Goal: Task Accomplishment & Management: Complete application form

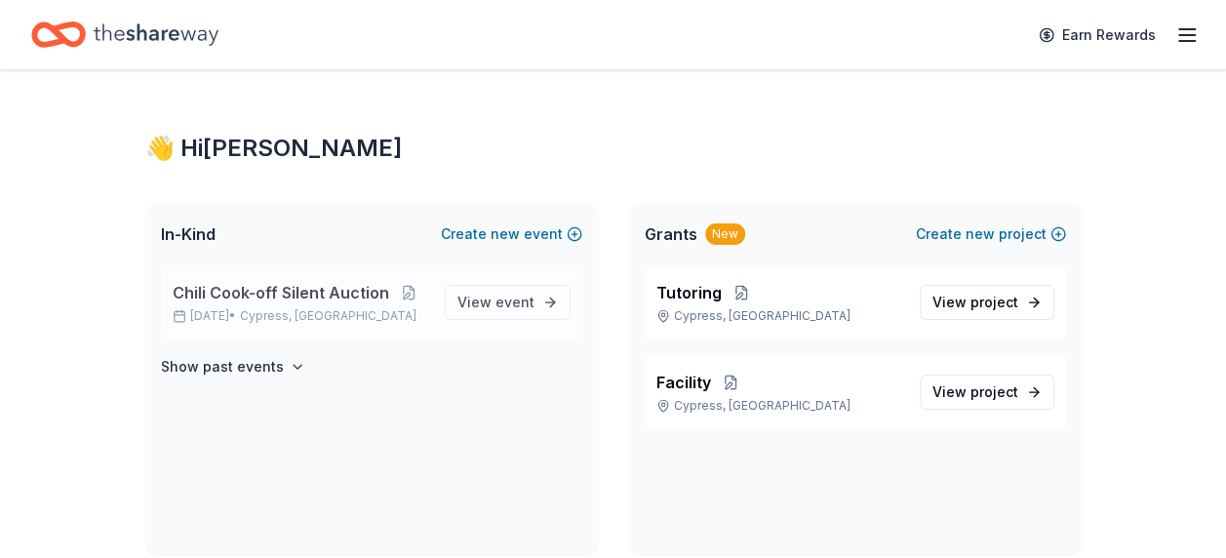
click at [327, 291] on span "Chili Cook-off Silent Auction" at bounding box center [281, 292] width 217 height 23
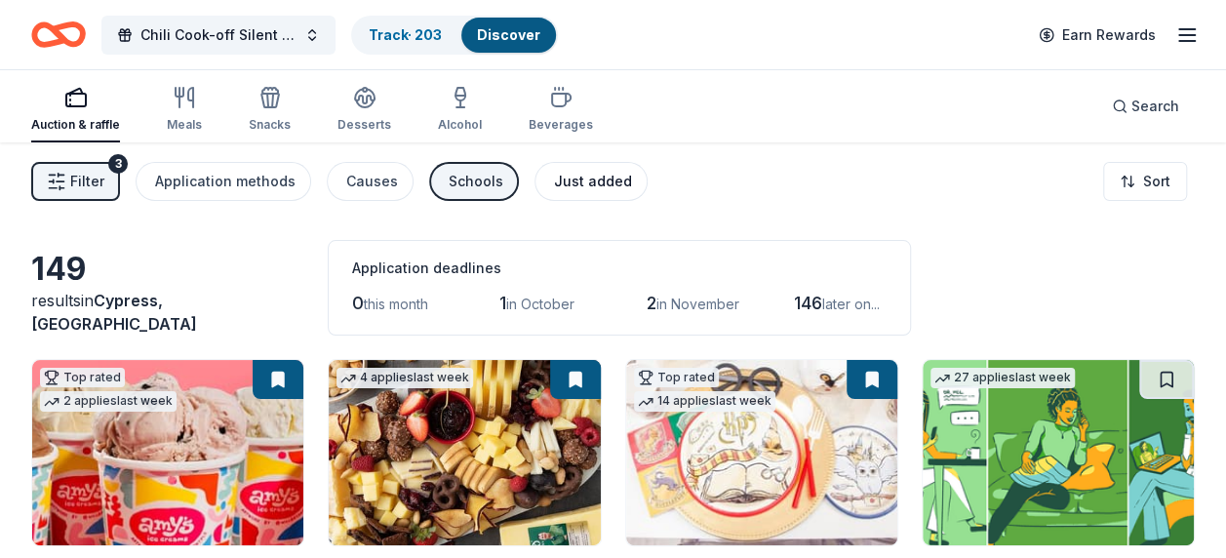
click at [574, 187] on div "Just added" at bounding box center [593, 181] width 78 height 23
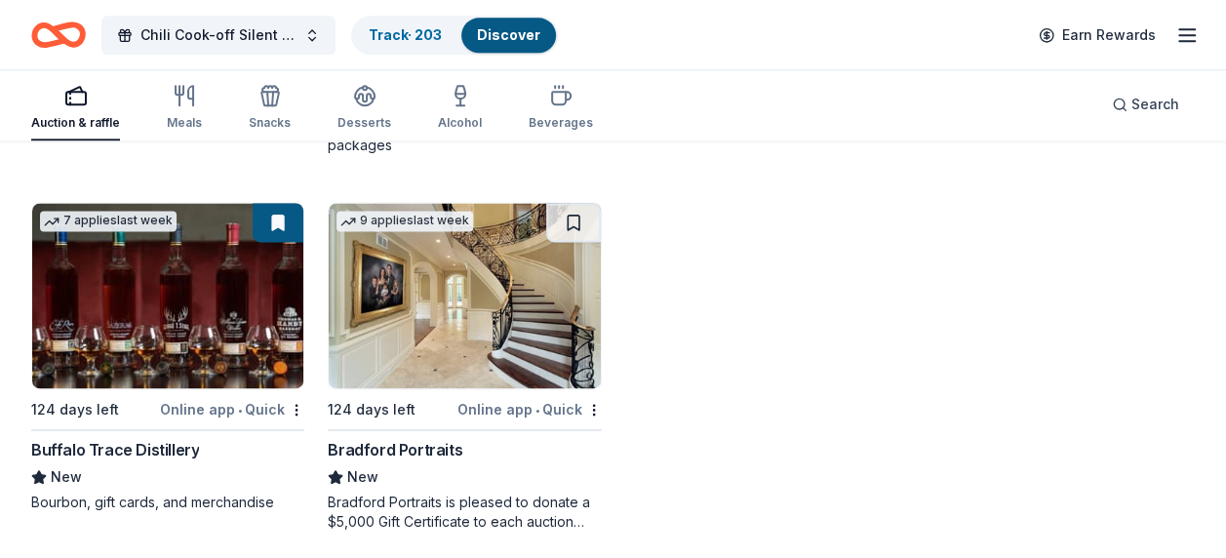
scroll to position [1268, 0]
click at [507, 343] on img at bounding box center [464, 294] width 271 height 185
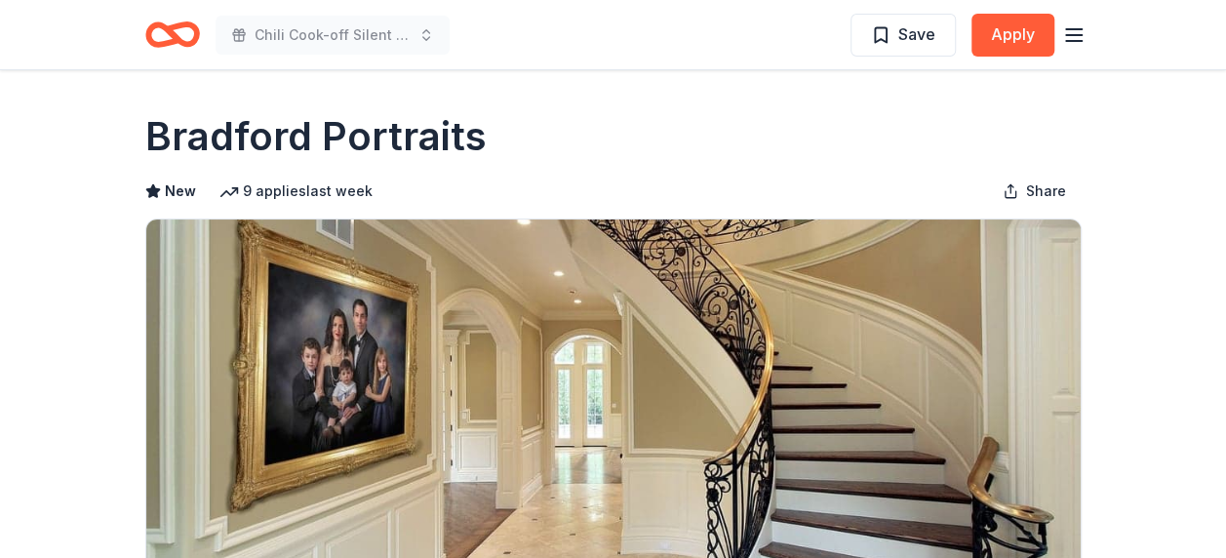
click at [165, 36] on icon "Home" at bounding box center [172, 35] width 55 height 46
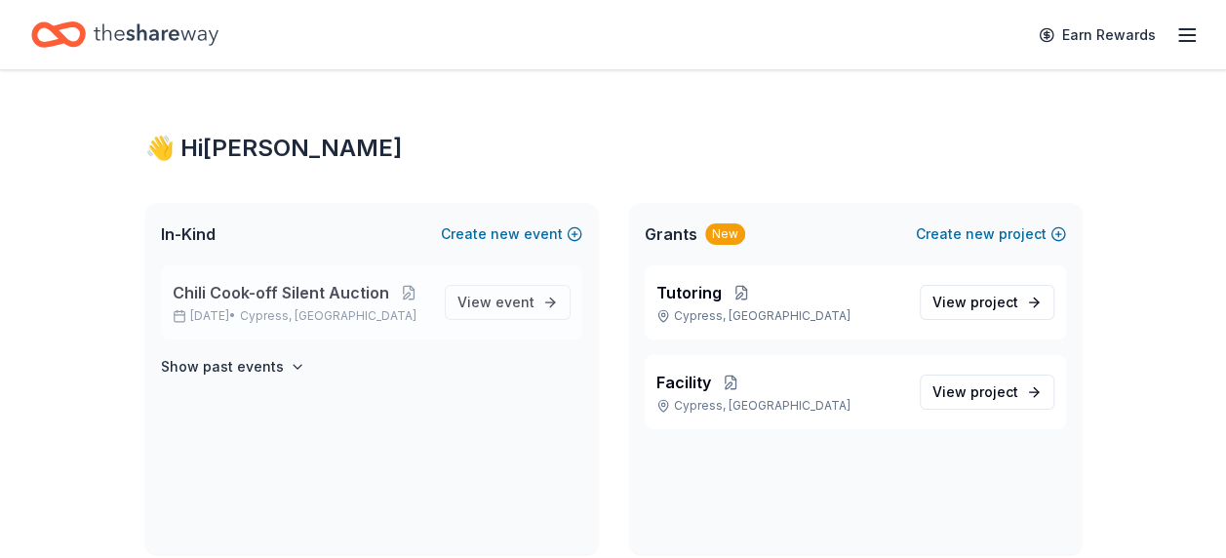
click at [328, 293] on span "Chili Cook-off Silent Auction" at bounding box center [281, 292] width 217 height 23
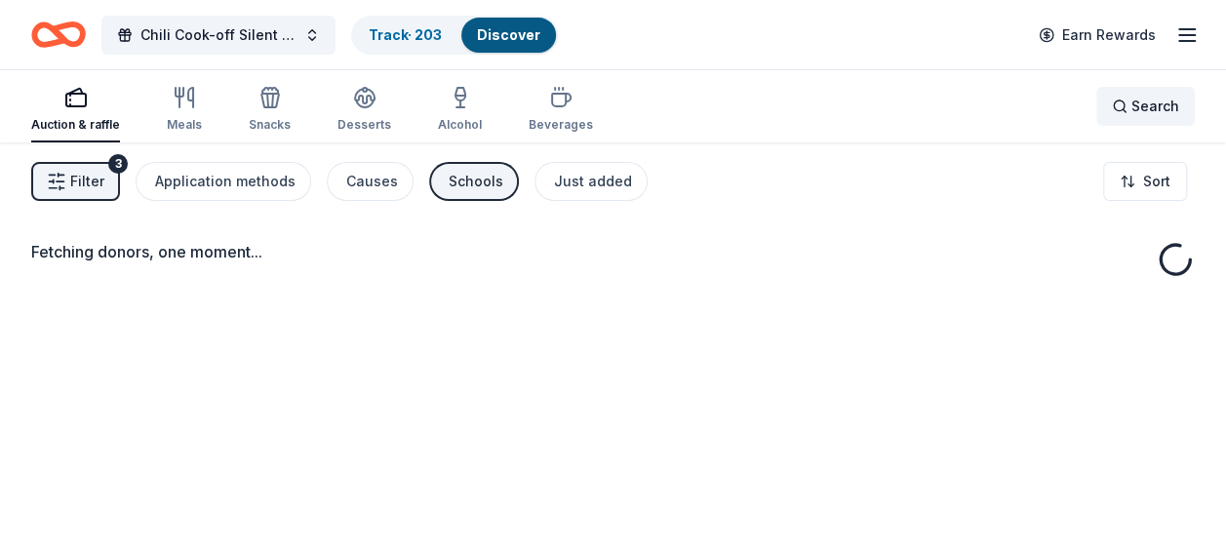
click at [1135, 108] on span "Search" at bounding box center [1156, 106] width 48 height 23
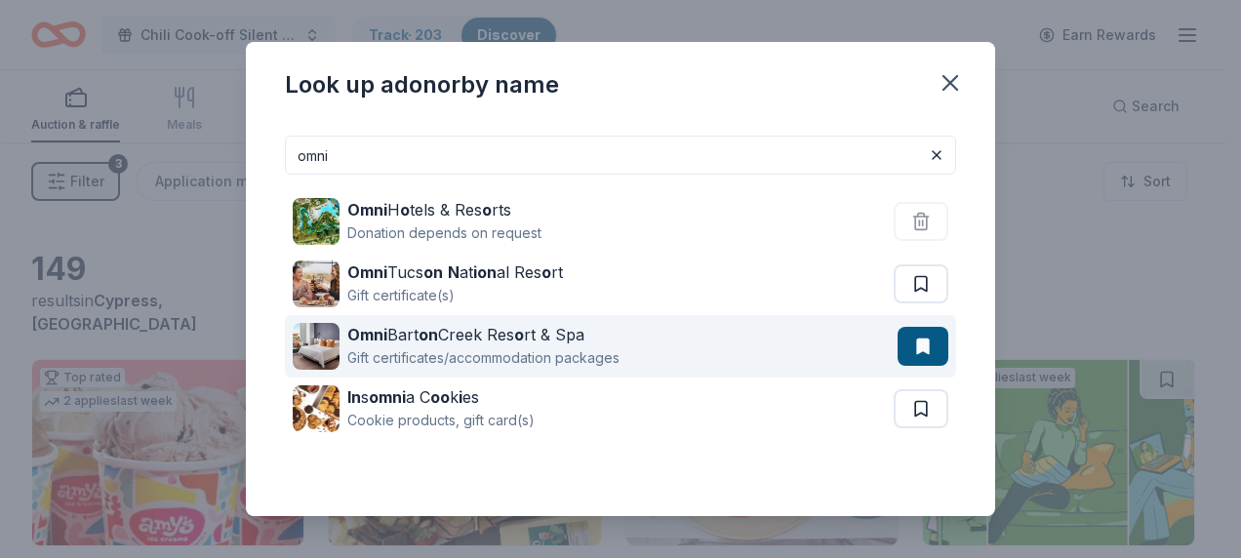
type input "omni"
click at [492, 335] on div "Omni Bart on Creek Res o rt & Spa" at bounding box center [483, 334] width 272 height 23
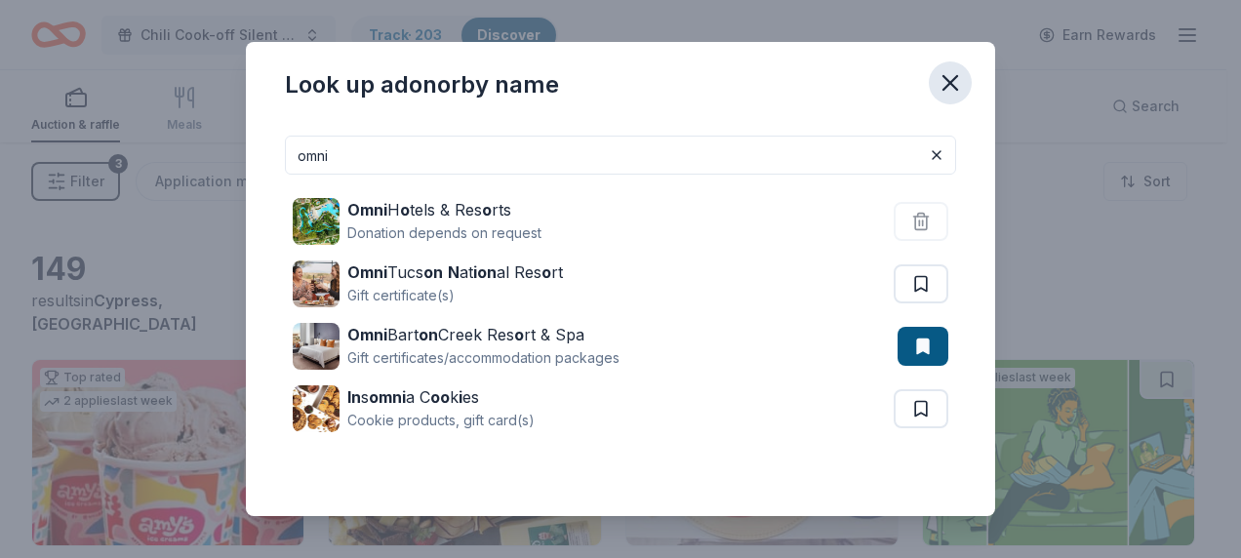
click at [952, 87] on icon "button" at bounding box center [949, 82] width 27 height 27
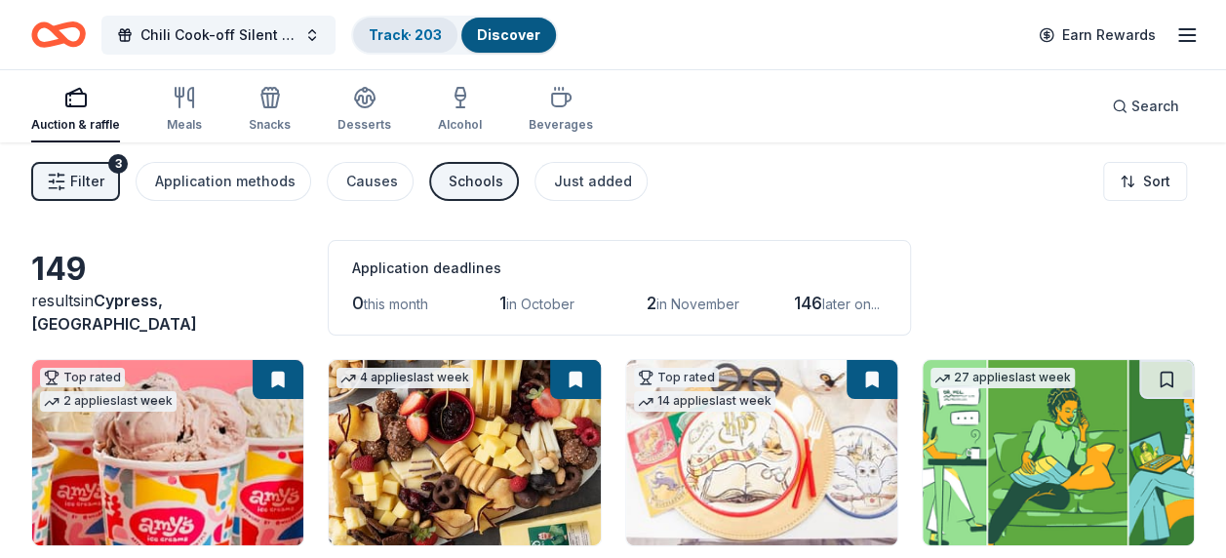
click at [393, 32] on link "Track · 203" at bounding box center [405, 34] width 73 height 17
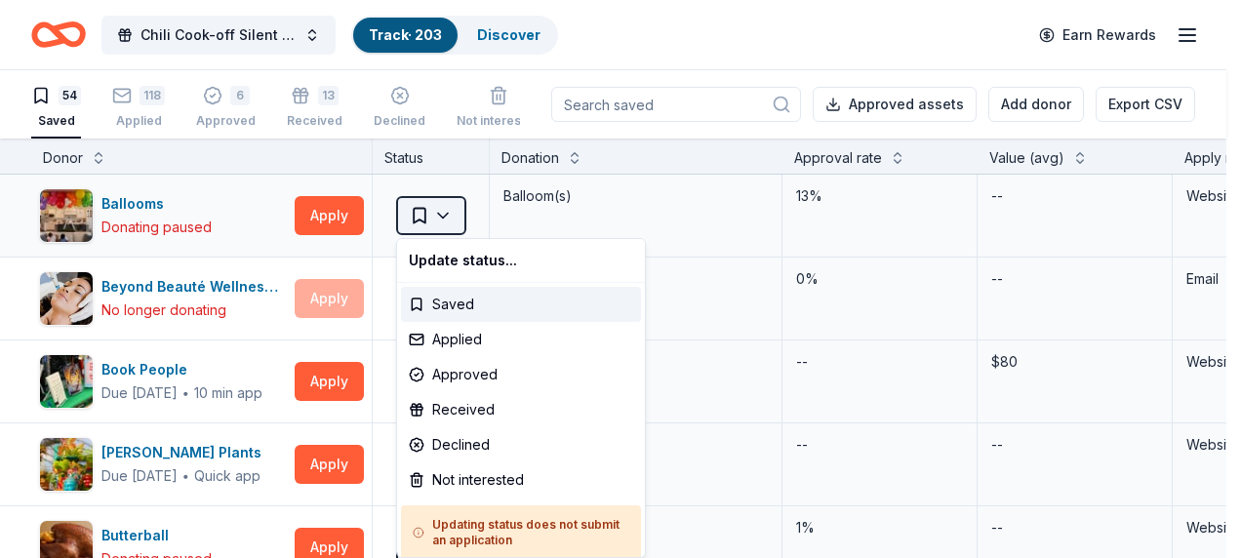
click at [453, 203] on html "Chili Cook-off Silent Auction Track · 203 Discover Earn Rewards 54 Saved 118 Ap…" at bounding box center [620, 279] width 1241 height 558
click at [462, 474] on div "Not interested" at bounding box center [521, 479] width 240 height 35
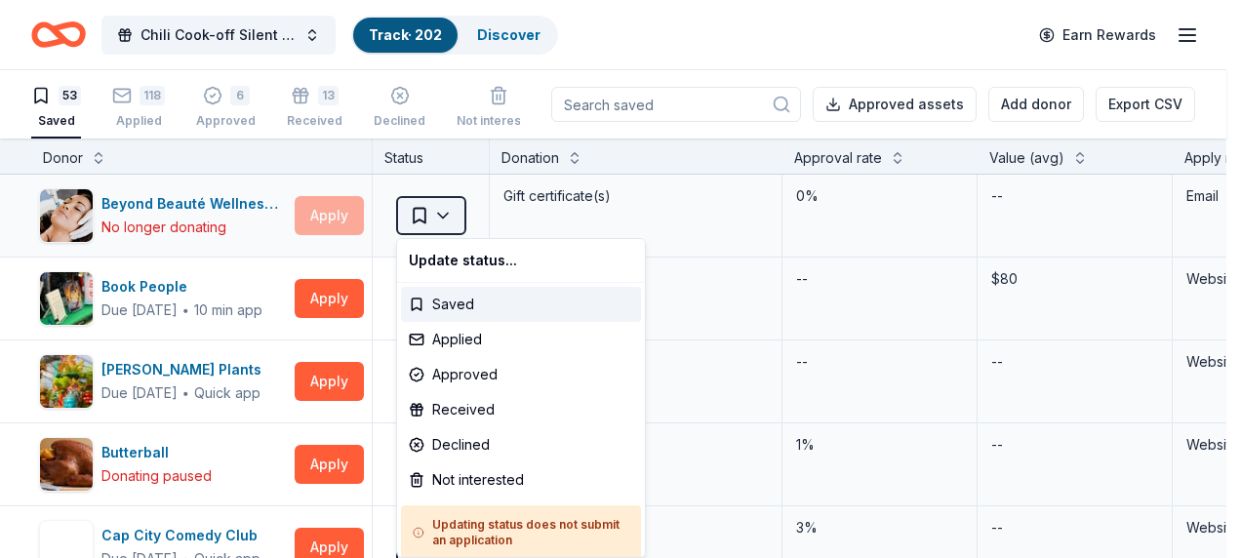
click at [446, 205] on html "Chili Cook-off Silent Auction Track · 202 Discover Earn Rewards 53 Saved 118 Ap…" at bounding box center [620, 279] width 1241 height 558
click at [440, 476] on div "Not interested" at bounding box center [521, 479] width 240 height 35
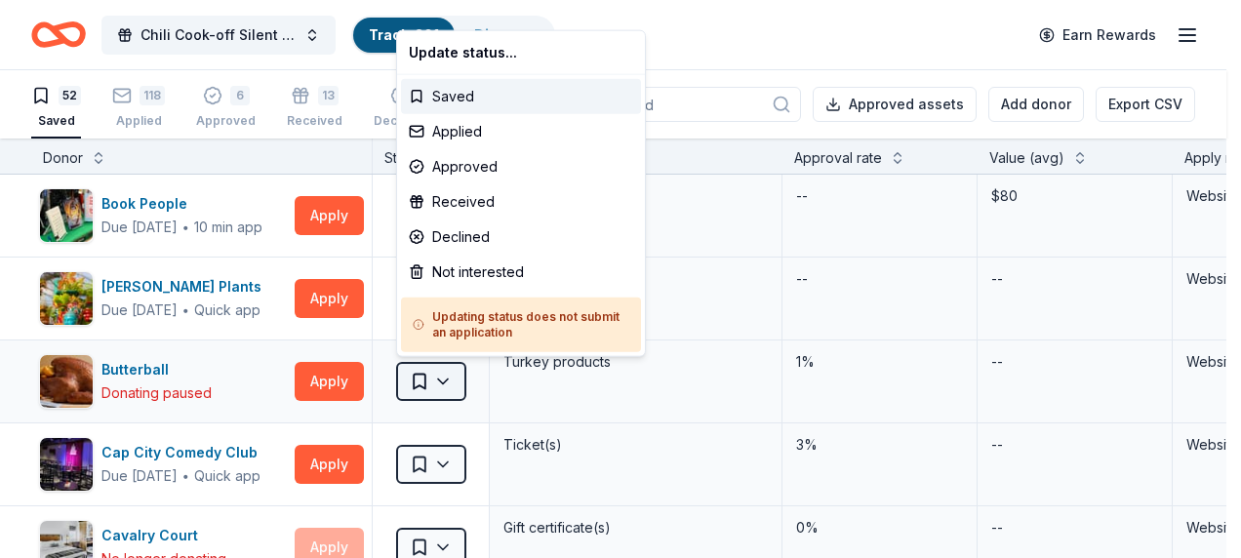
click at [449, 378] on html "Chili Cook-off Silent Auction Track · 201 Discover Earn Rewards 52 Saved 118 Ap…" at bounding box center [620, 279] width 1241 height 558
click at [472, 273] on div "Not interested" at bounding box center [521, 272] width 240 height 35
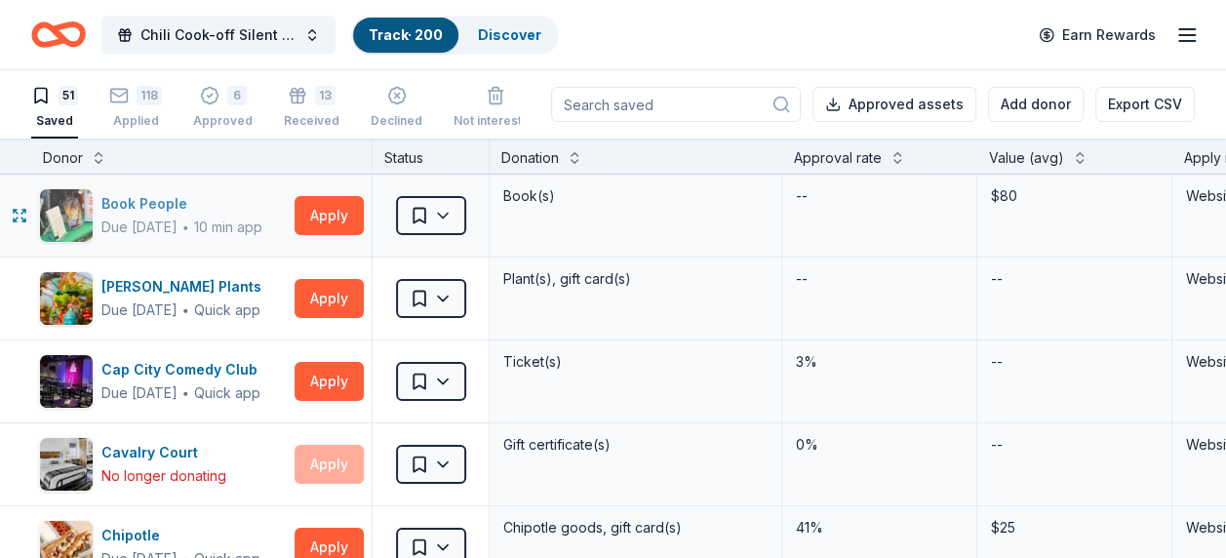
click at [156, 200] on div "Book People" at bounding box center [181, 203] width 161 height 23
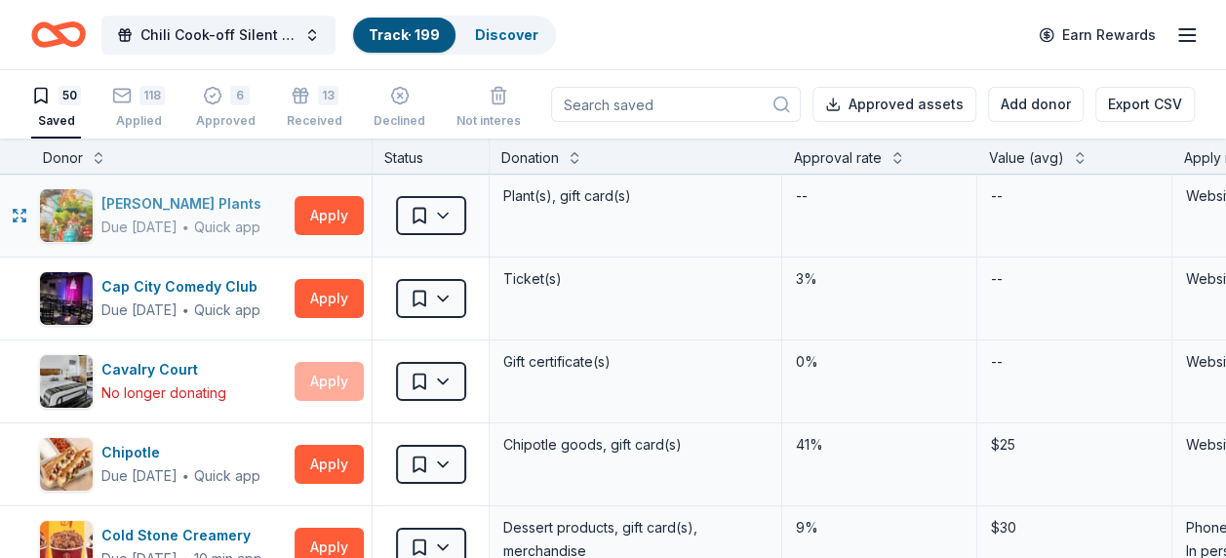
click at [117, 210] on div "Buchanan's Plants" at bounding box center [185, 203] width 168 height 23
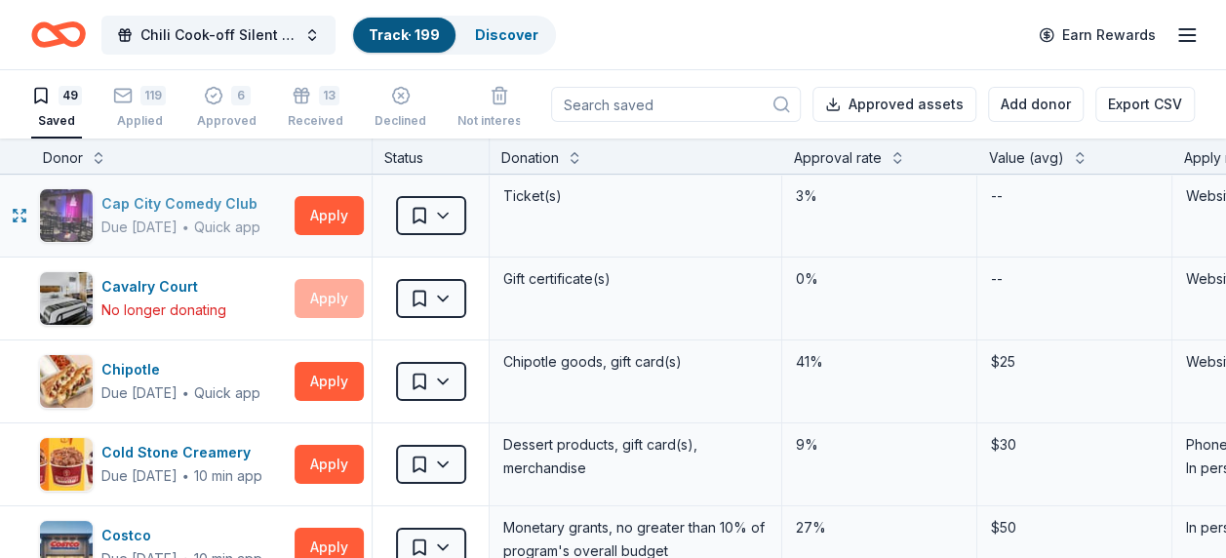
click at [200, 213] on div "Cap City Comedy Club" at bounding box center [183, 203] width 164 height 23
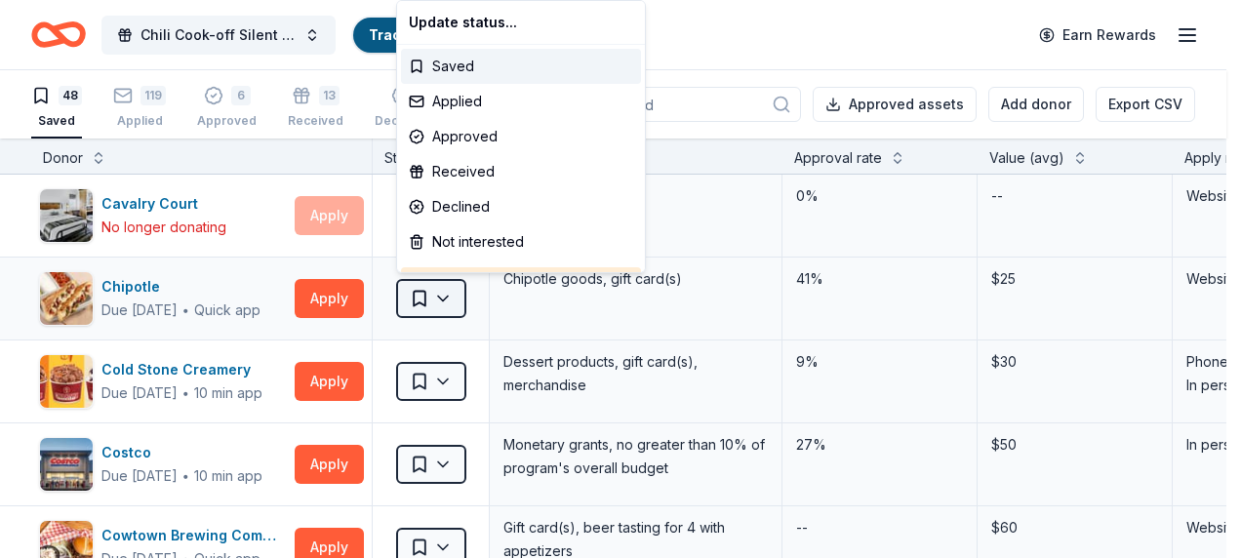
click at [445, 299] on html "Chili Cook-off Silent Auction Track · 198 Discover Earn Rewards 48 Saved 119 Ap…" at bounding box center [620, 279] width 1241 height 558
click at [458, 242] on div "Not interested" at bounding box center [521, 241] width 240 height 35
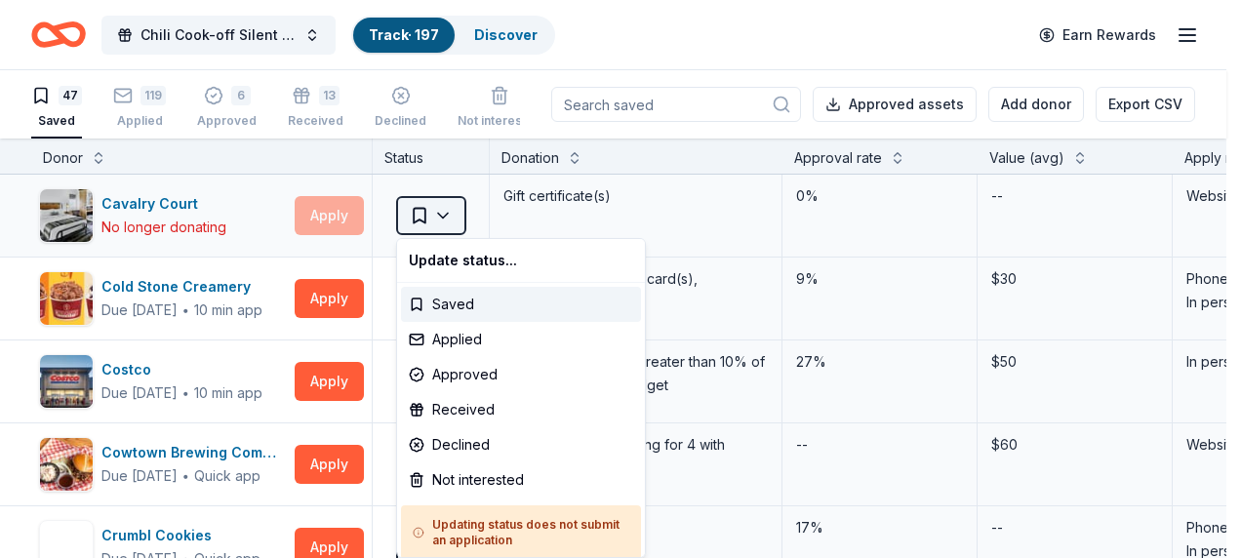
click at [447, 204] on html "Chili Cook-off Silent Auction Track · 197 Discover Earn Rewards 47 Saved 119 Ap…" at bounding box center [620, 279] width 1241 height 558
click at [523, 480] on div "Not interested" at bounding box center [521, 479] width 240 height 35
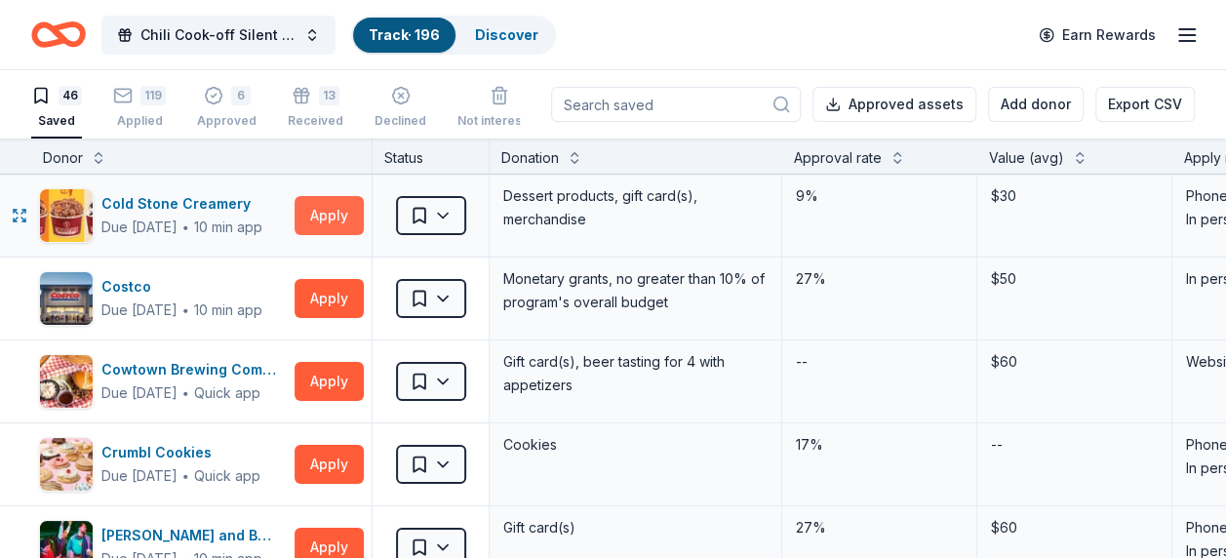
click at [330, 206] on button "Apply" at bounding box center [329, 215] width 69 height 39
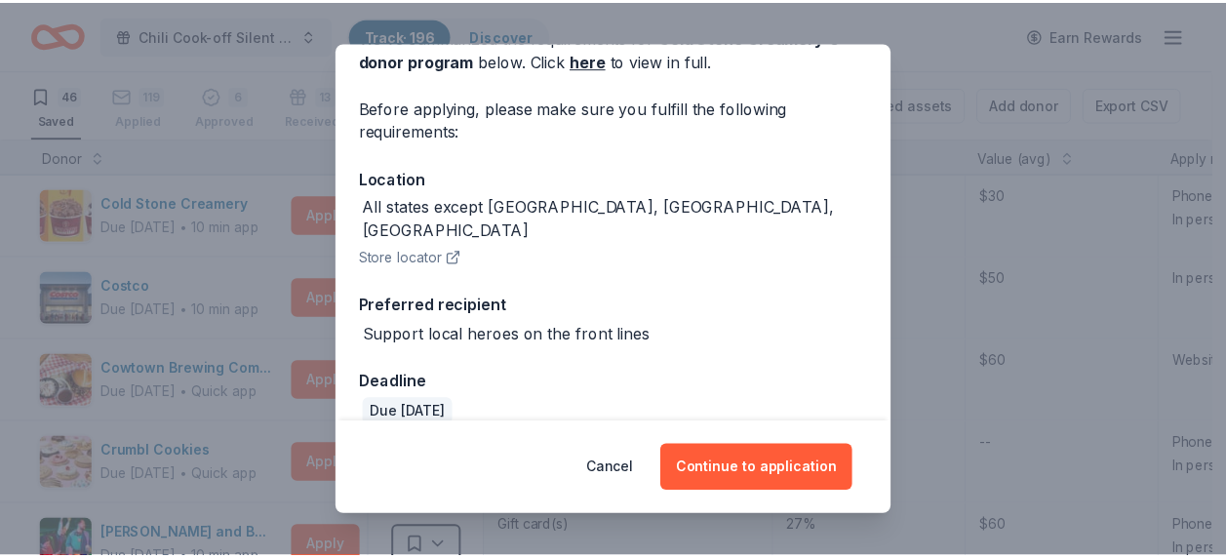
scroll to position [114, 0]
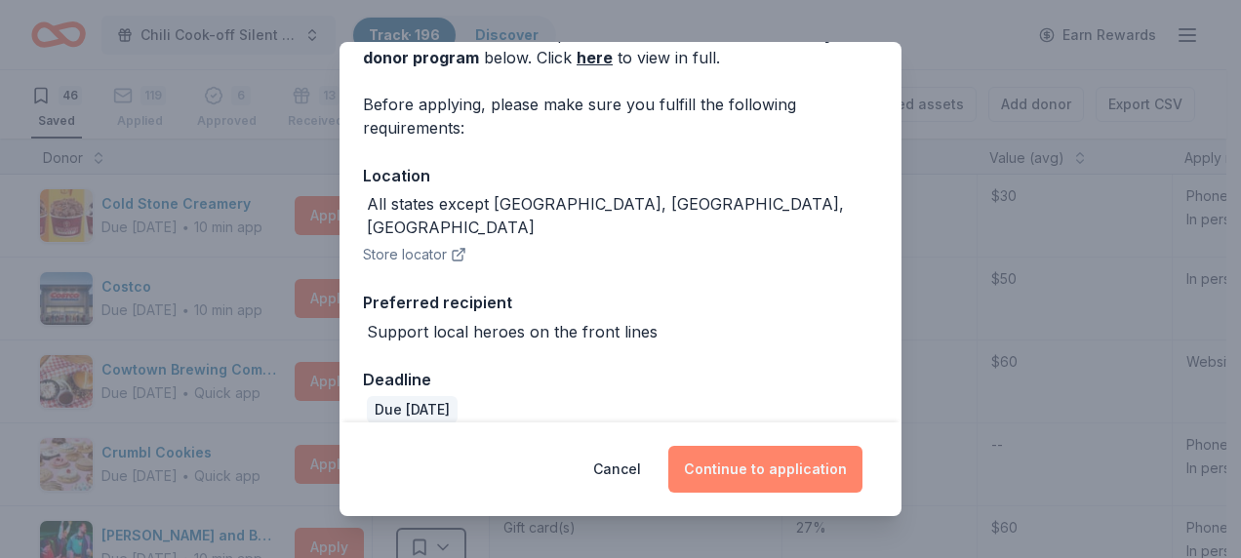
click at [814, 470] on button "Continue to application" at bounding box center [765, 469] width 194 height 47
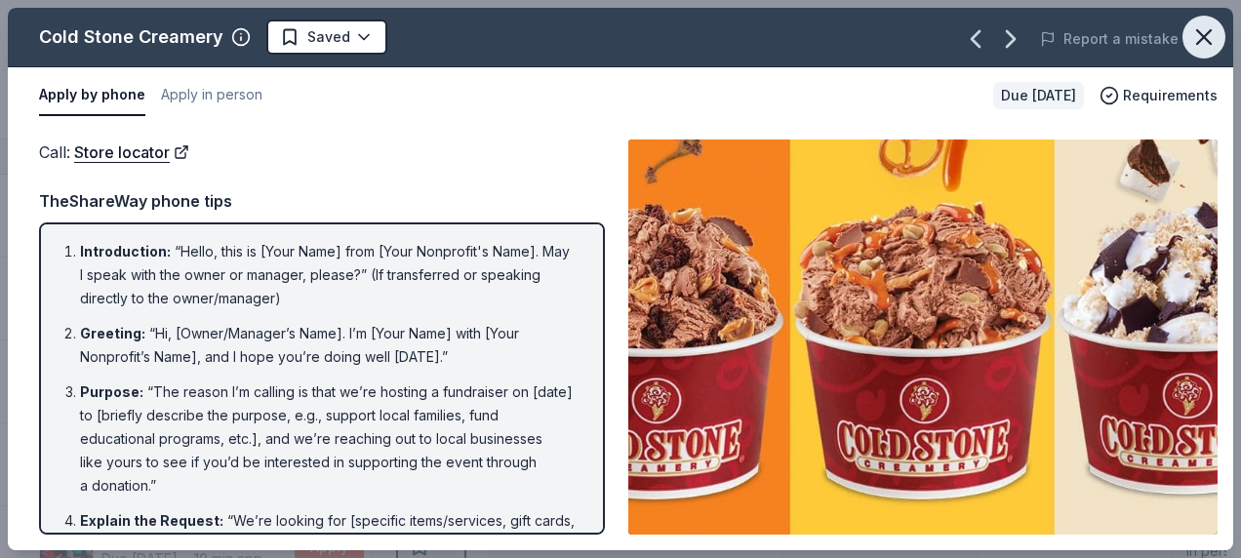
click at [1210, 38] on icon "button" at bounding box center [1203, 36] width 27 height 27
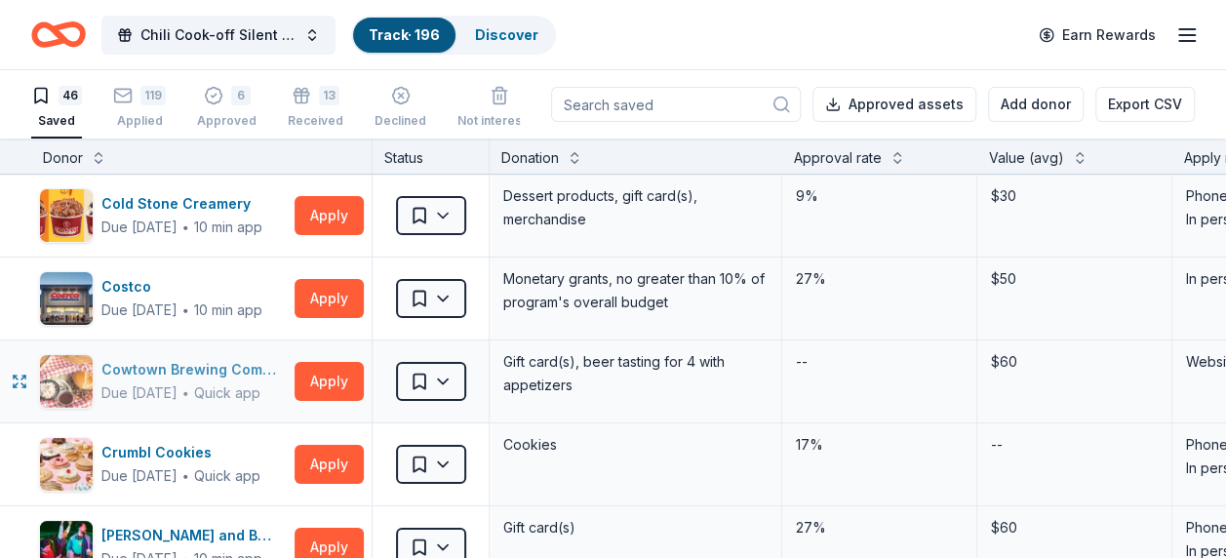
click at [230, 363] on div "Cowtown Brewing Company" at bounding box center [193, 369] width 185 height 23
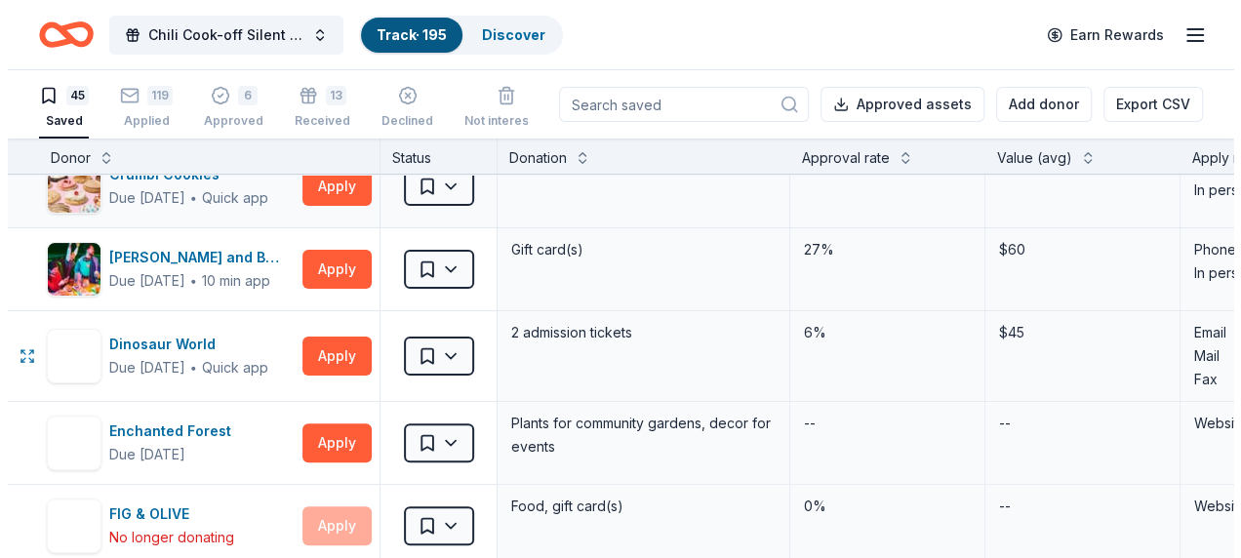
scroll to position [293, 0]
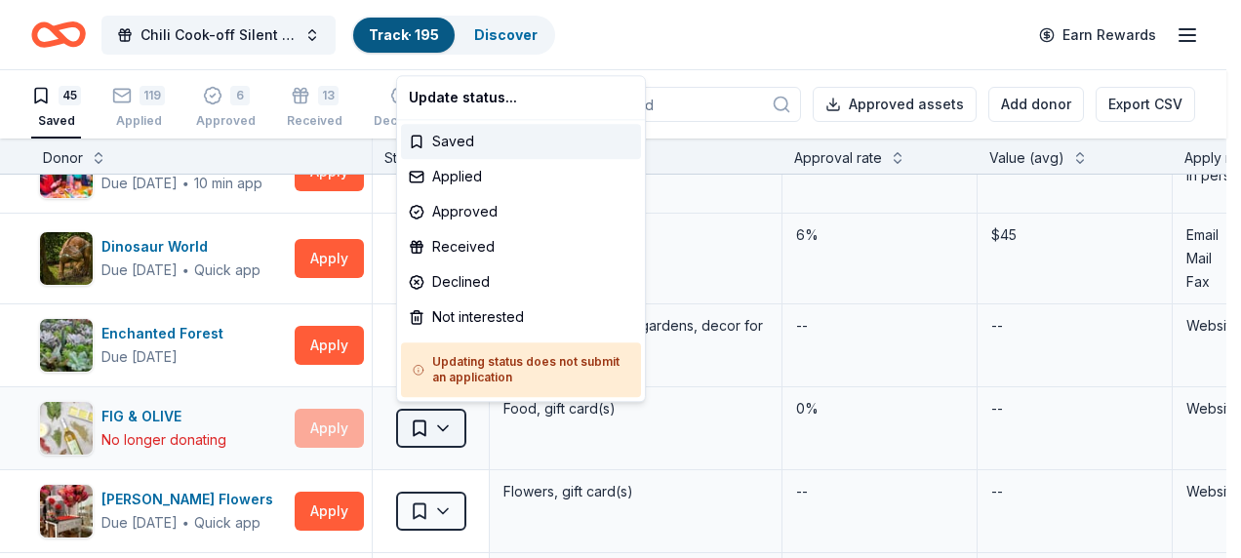
click at [453, 423] on html "Chili Cook-off Silent Auction Track · 195 Discover Earn Rewards 45 Saved 119 Ap…" at bounding box center [620, 279] width 1241 height 558
click at [457, 314] on div "Not interested" at bounding box center [521, 316] width 240 height 35
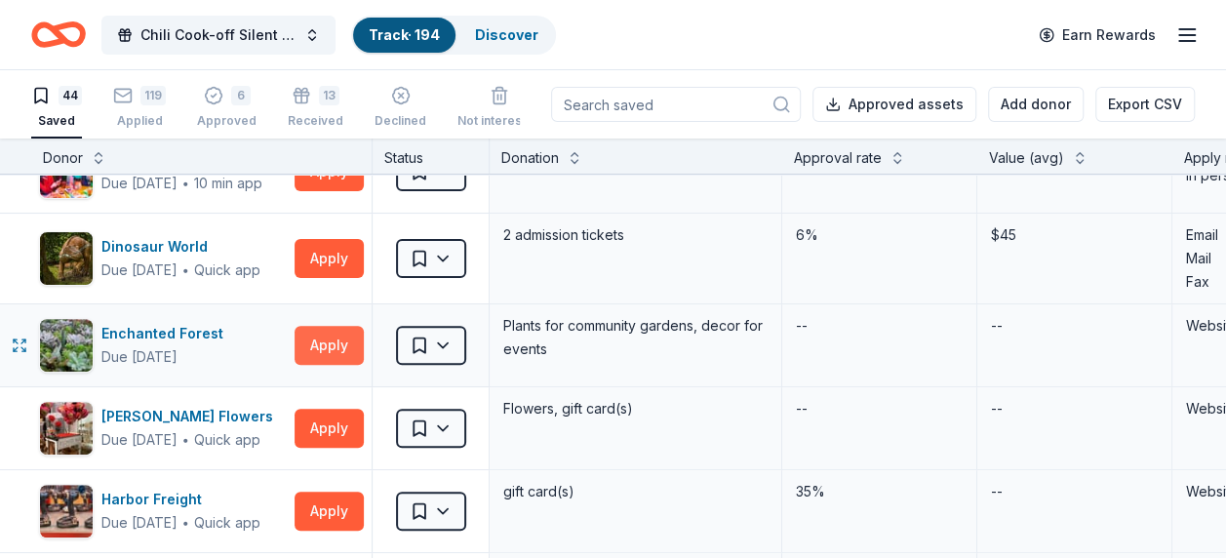
click at [334, 351] on button "Apply" at bounding box center [329, 345] width 69 height 39
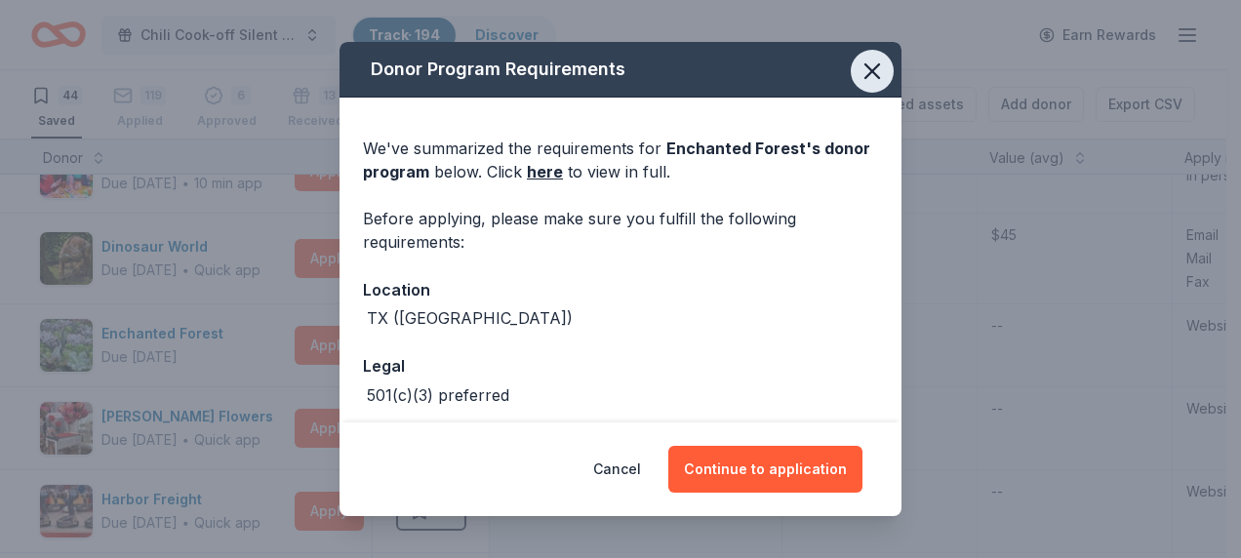
click at [874, 74] on button "button" at bounding box center [872, 71] width 43 height 43
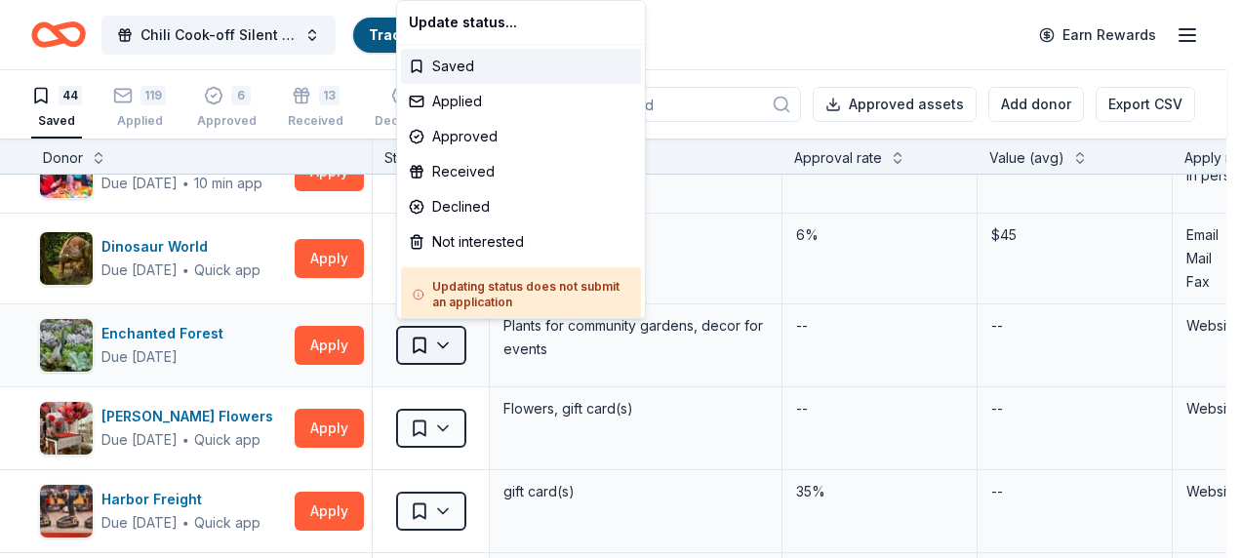
click at [453, 343] on html "Chili Cook-off Silent Auction Track · 194 Discover Earn Rewards 44 Saved 119 Ap…" at bounding box center [620, 279] width 1241 height 558
click at [467, 236] on div "Not interested" at bounding box center [521, 241] width 240 height 35
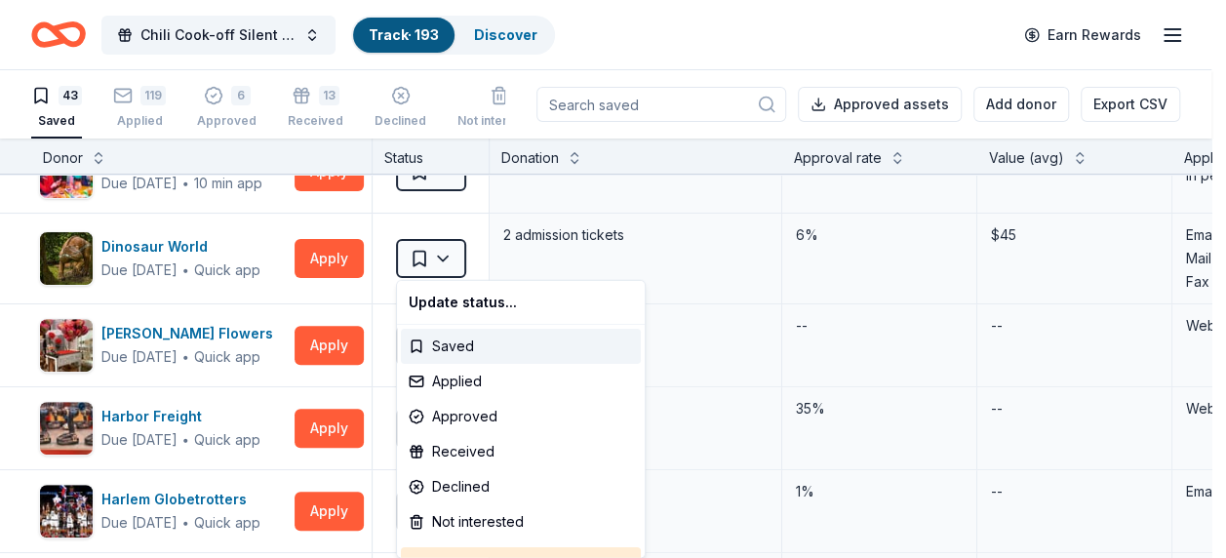
click at [465, 246] on html "Chili Cook-off Silent Auction Track · 193 Discover Earn Rewards 43 Saved 119 Ap…" at bounding box center [613, 279] width 1226 height 558
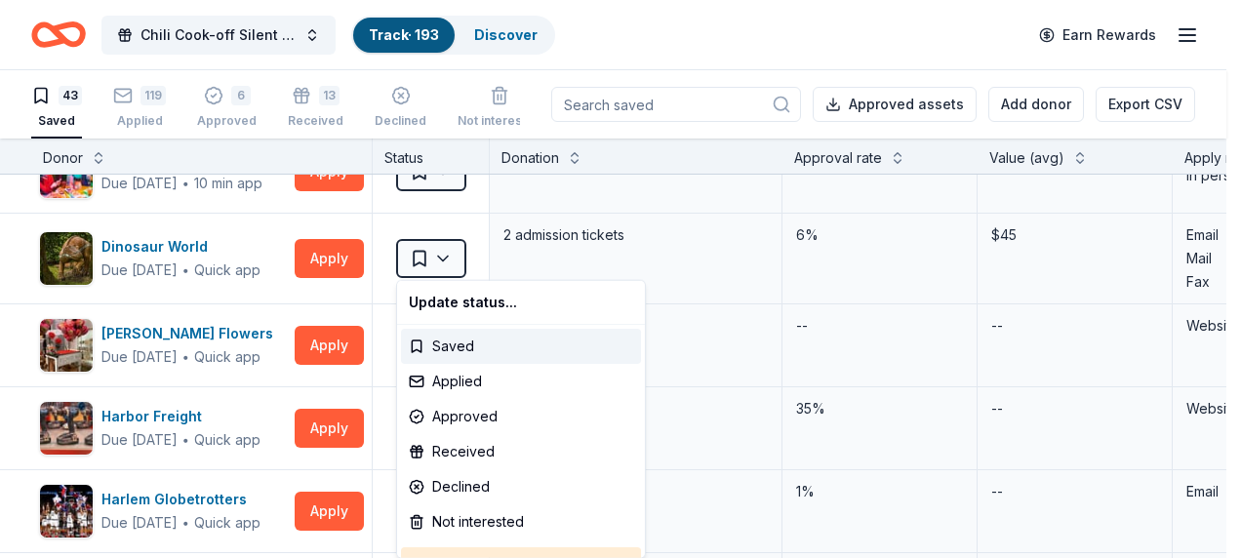
click at [817, 284] on html "Chili Cook-off Silent Auction Track · 193 Discover Earn Rewards 43 Saved 119 Ap…" at bounding box center [620, 279] width 1241 height 558
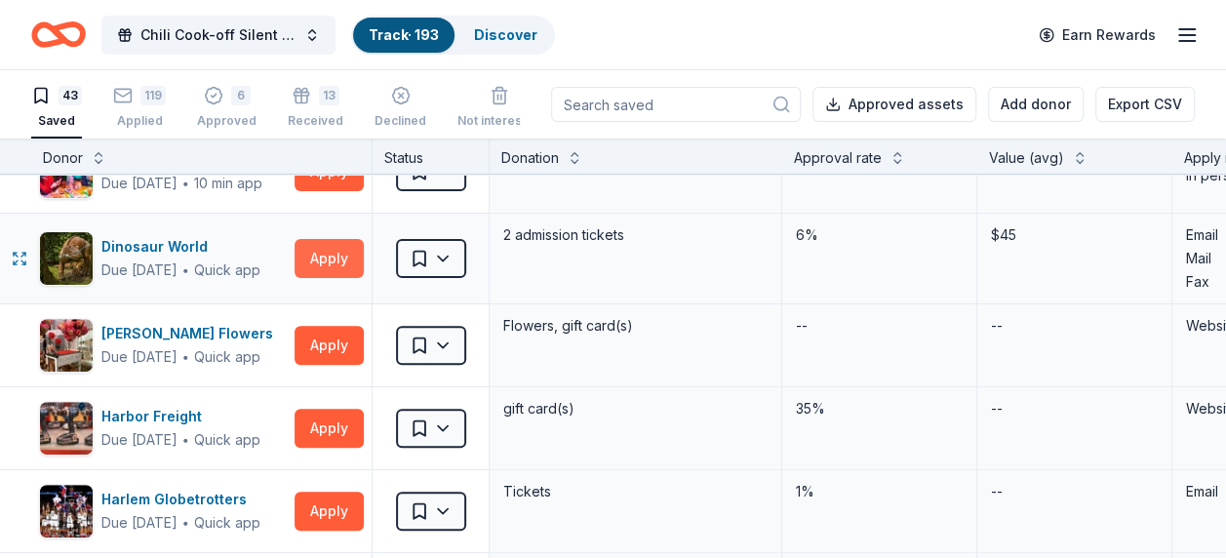
click at [333, 239] on button "Apply" at bounding box center [329, 258] width 69 height 39
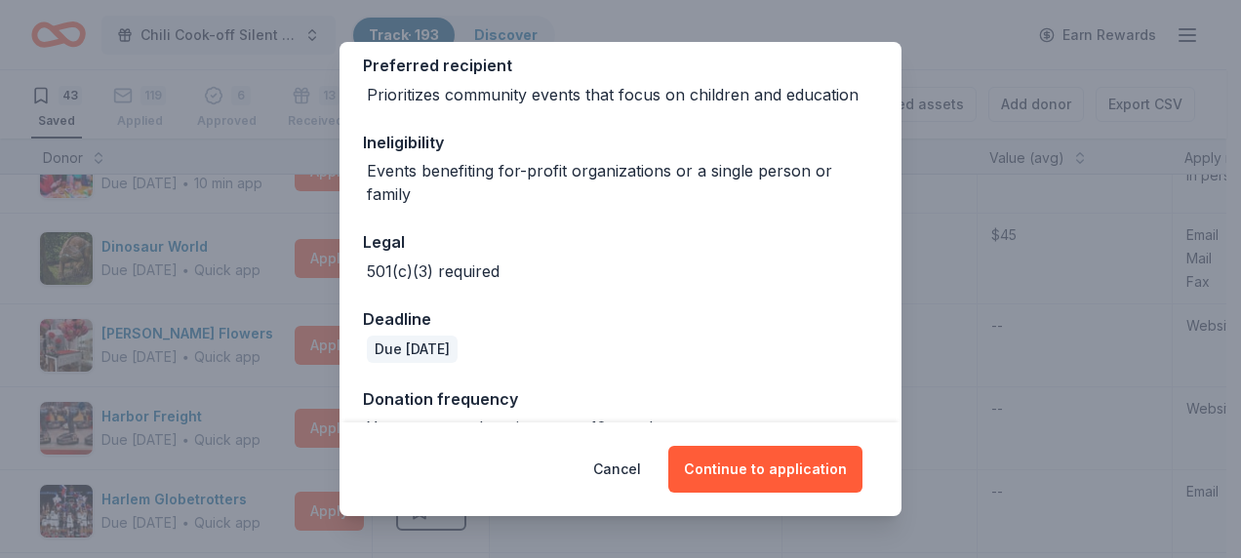
scroll to position [339, 0]
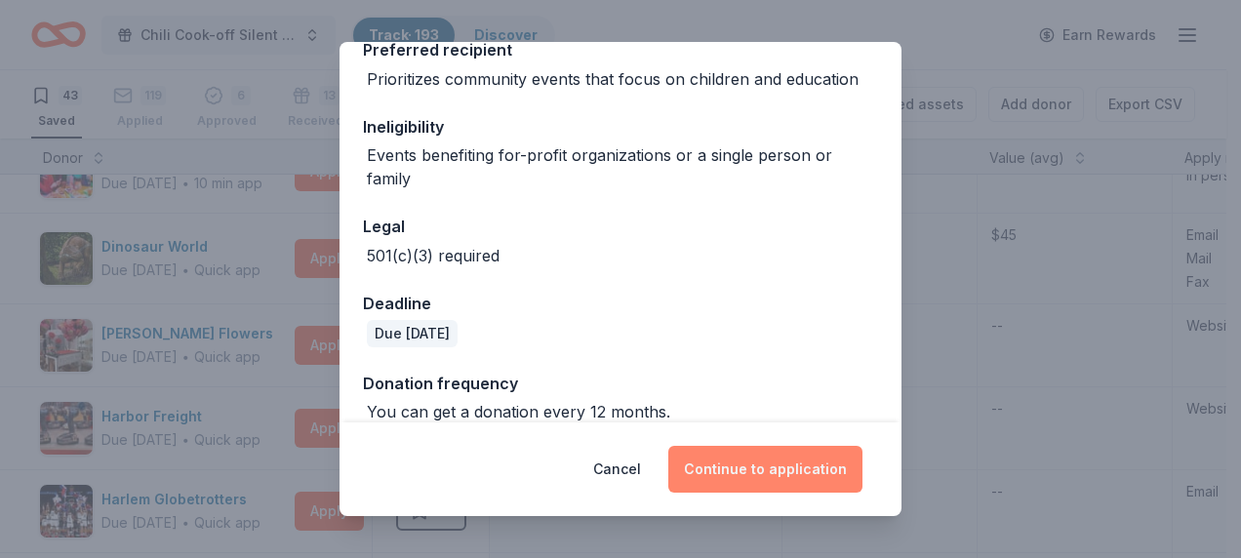
click at [765, 462] on button "Continue to application" at bounding box center [765, 469] width 194 height 47
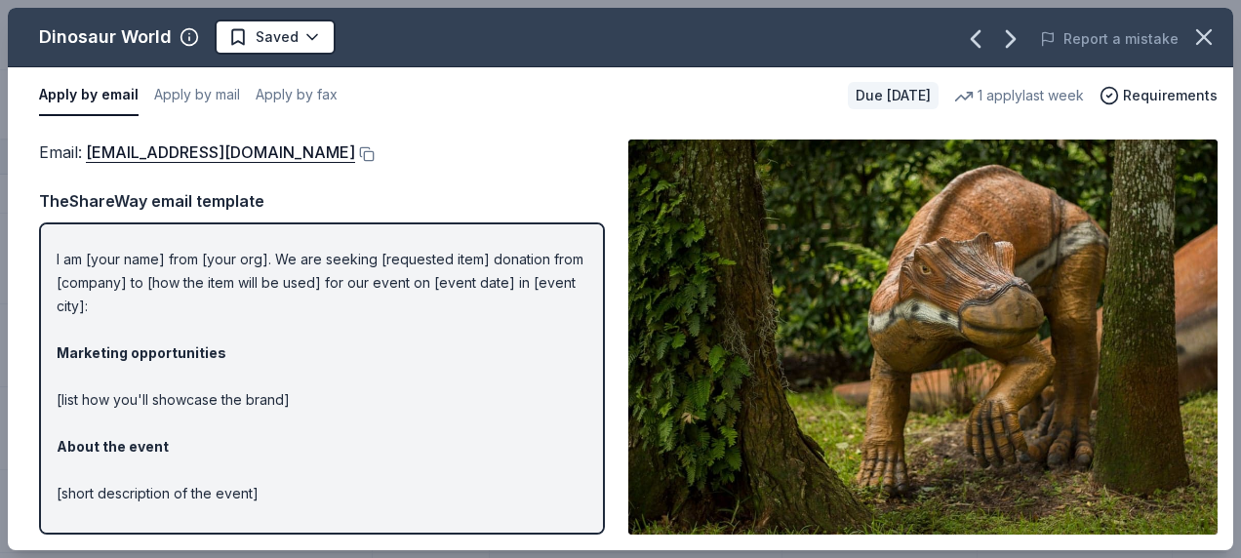
scroll to position [0, 0]
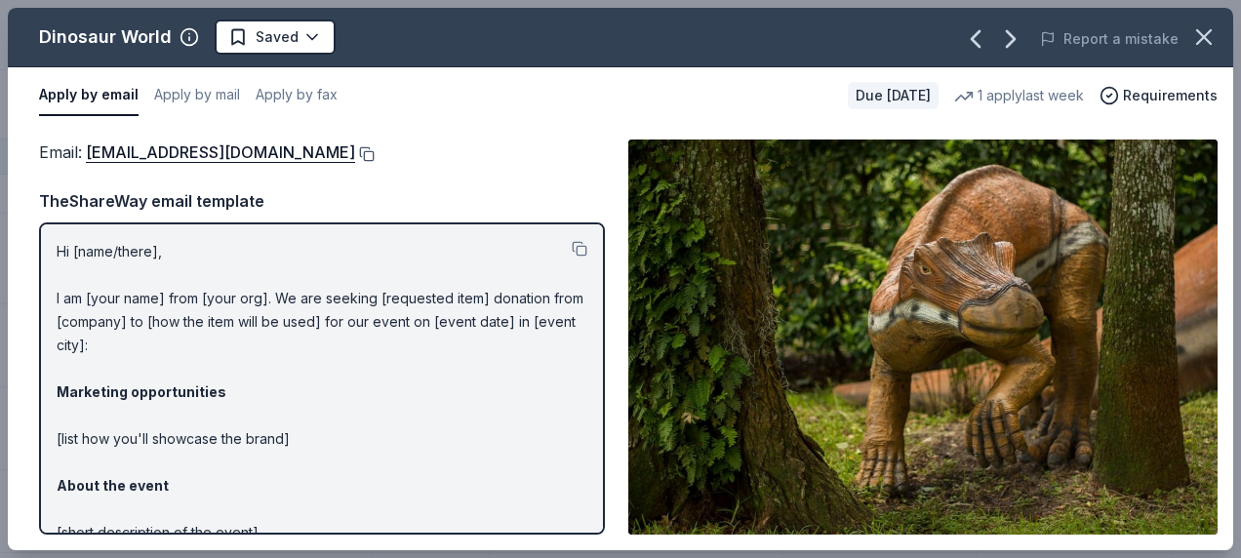
click at [355, 160] on button at bounding box center [365, 154] width 20 height 16
drag, startPoint x: 59, startPoint y: 252, endPoint x: 187, endPoint y: 247, distance: 128.9
click at [187, 247] on p "Hi [name/there], I am [your name] from [your org]. We are seeking [requested it…" at bounding box center [322, 497] width 531 height 515
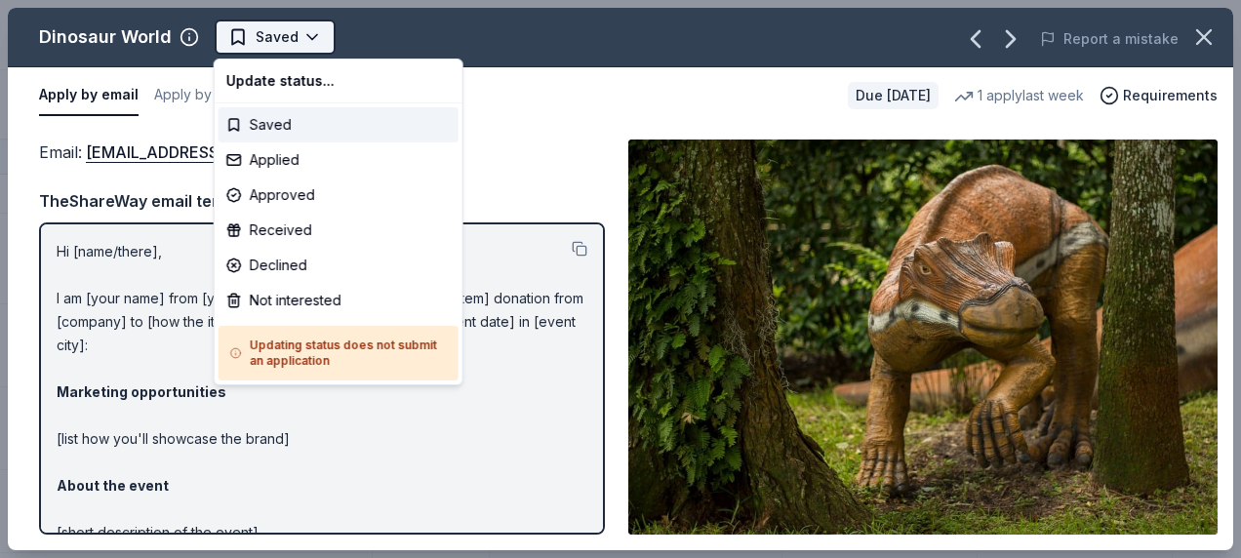
click at [306, 40] on html "Chili Cook-off Silent Auction Track · 193 Discover Earn Rewards 43 Saved 119 Ap…" at bounding box center [620, 279] width 1241 height 558
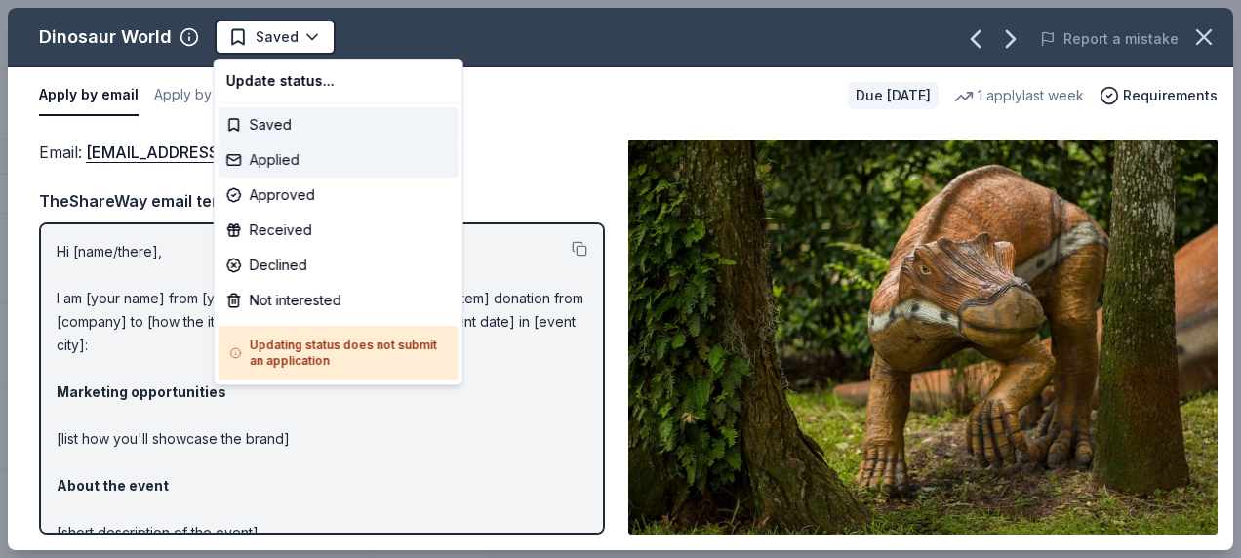
click at [263, 160] on div "Applied" at bounding box center [339, 159] width 240 height 35
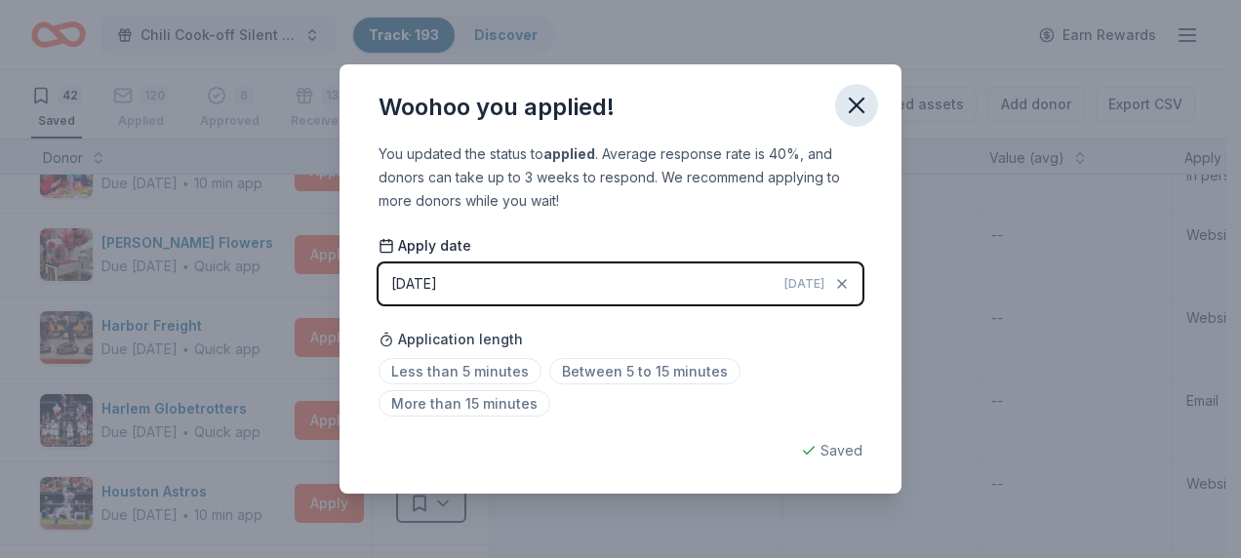
click at [855, 103] on icon "button" at bounding box center [857, 106] width 14 height 14
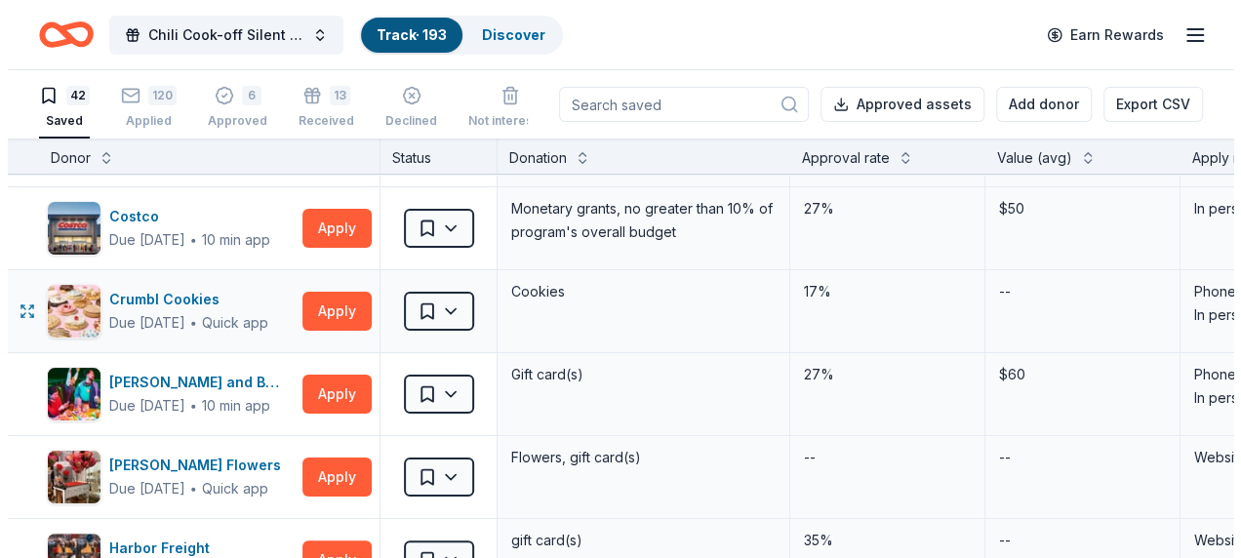
scroll to position [98, 0]
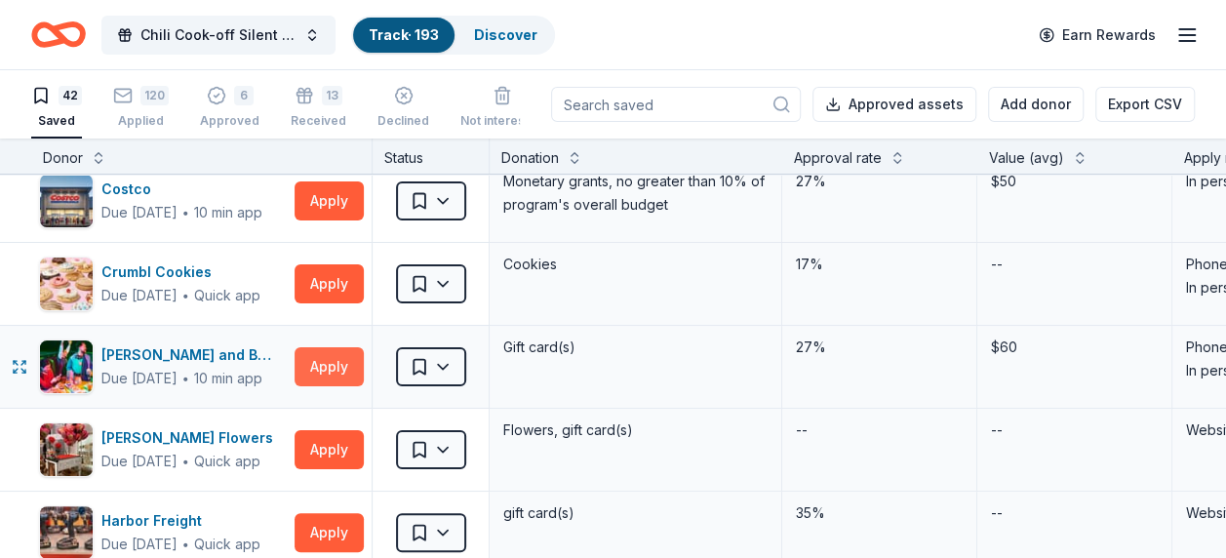
click at [328, 359] on button "Apply" at bounding box center [329, 366] width 69 height 39
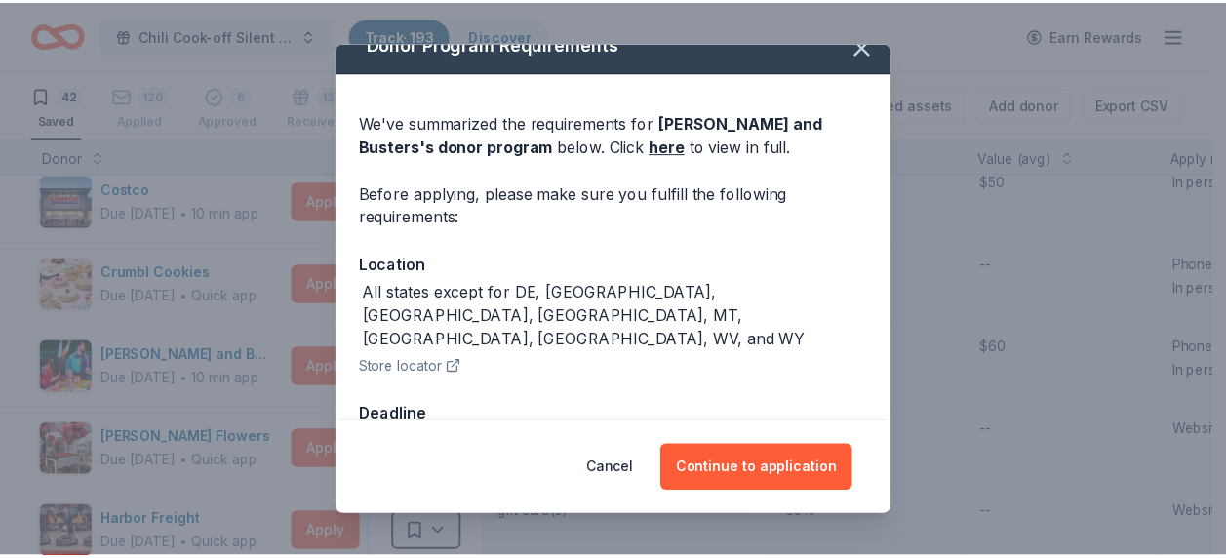
scroll to position [38, 0]
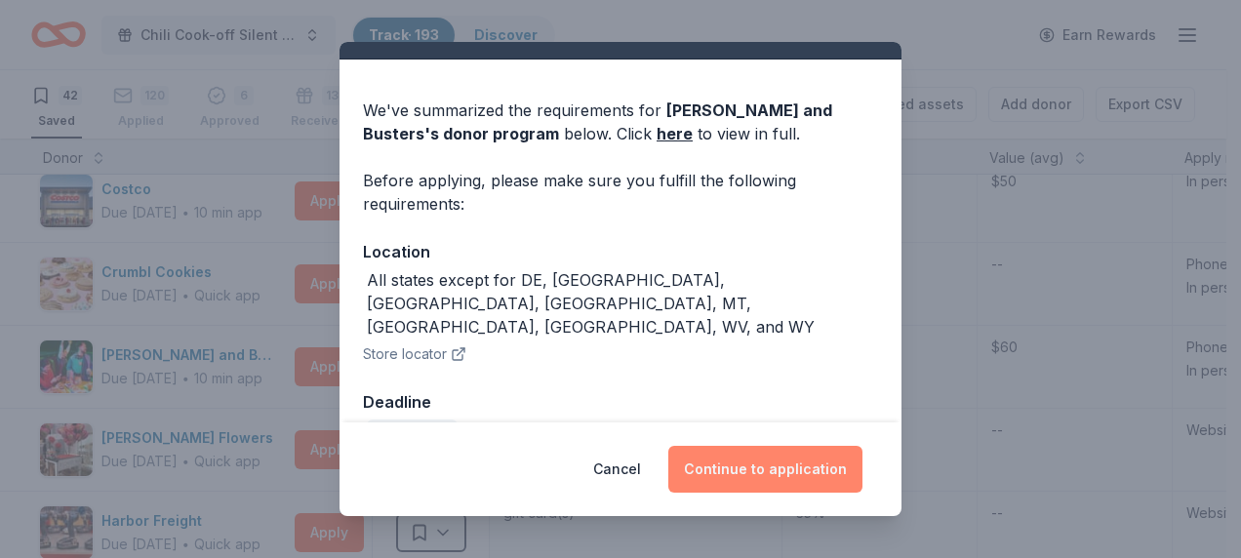
click at [769, 466] on button "Continue to application" at bounding box center [765, 469] width 194 height 47
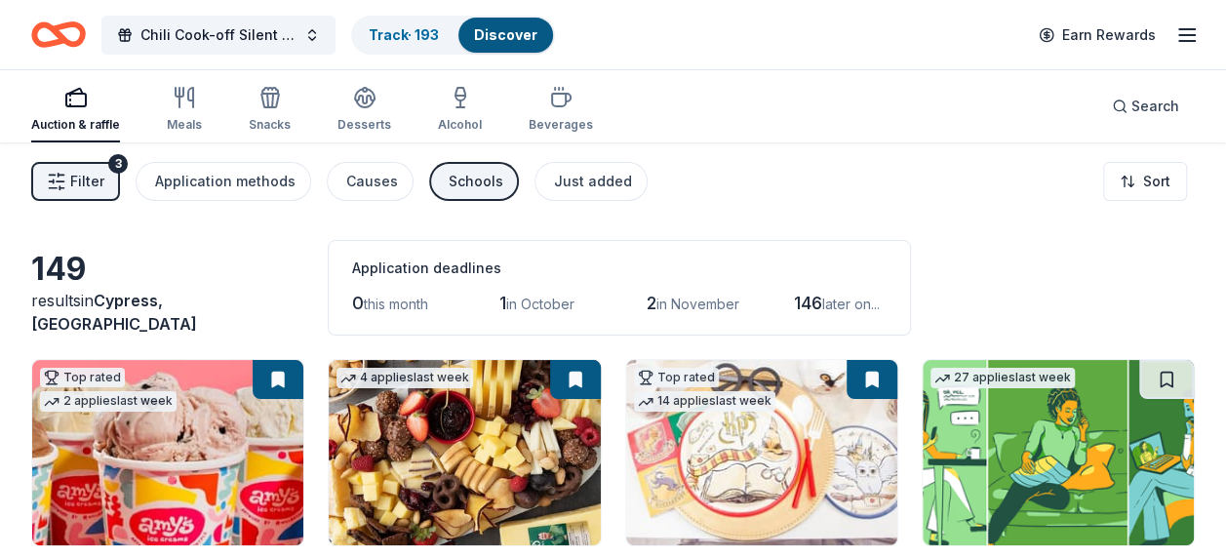
click at [495, 35] on link "Discover" at bounding box center [505, 34] width 63 height 17
click at [414, 28] on link "Track · 193" at bounding box center [404, 34] width 70 height 17
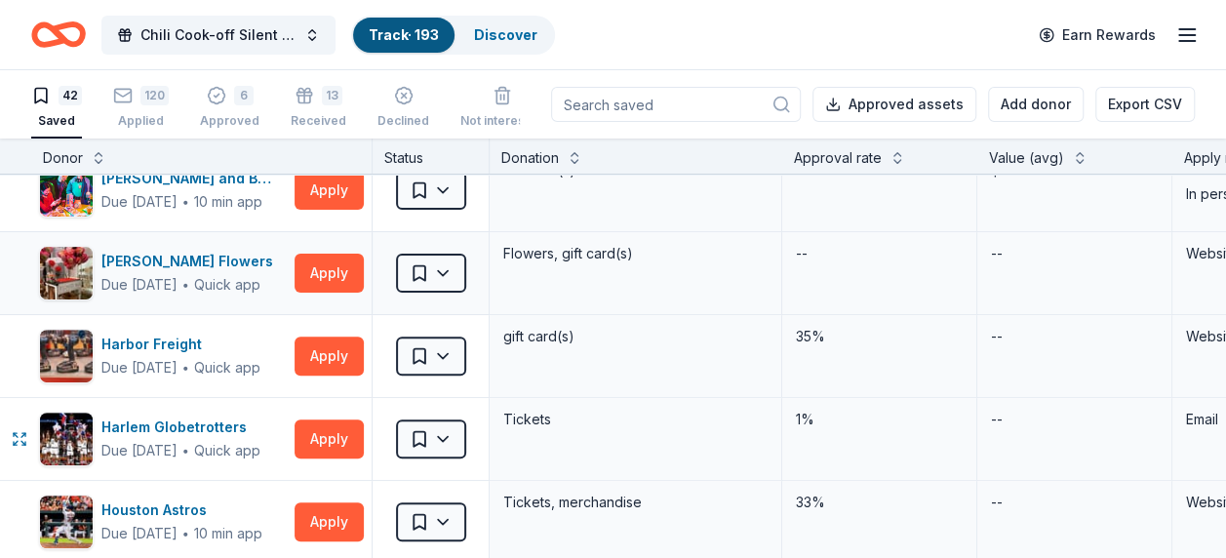
scroll to position [293, 0]
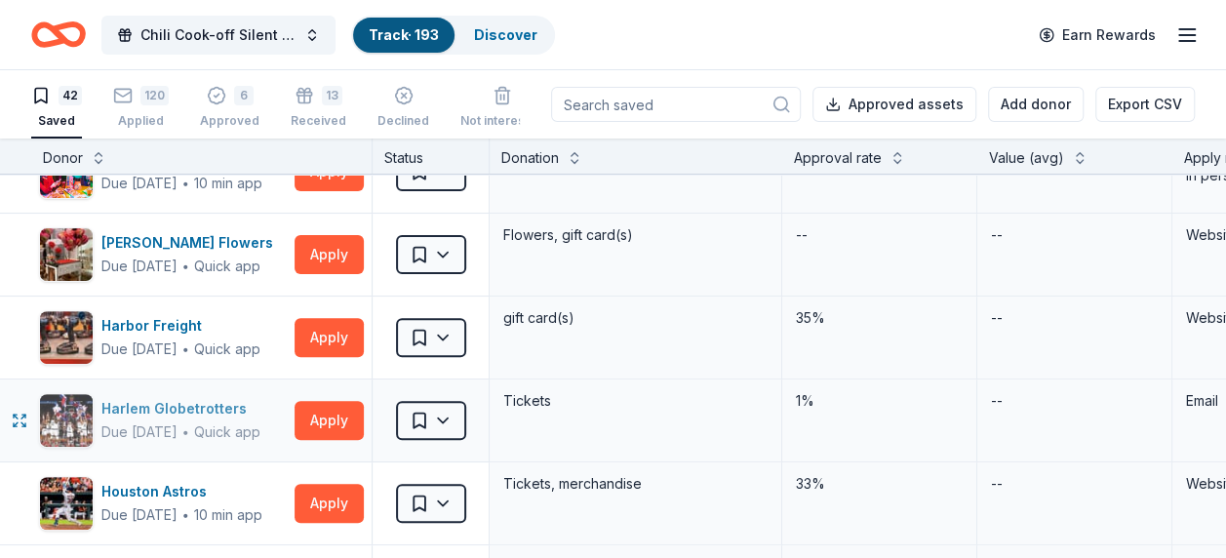
click at [199, 406] on div "Harlem Globetrotters" at bounding box center [180, 408] width 159 height 23
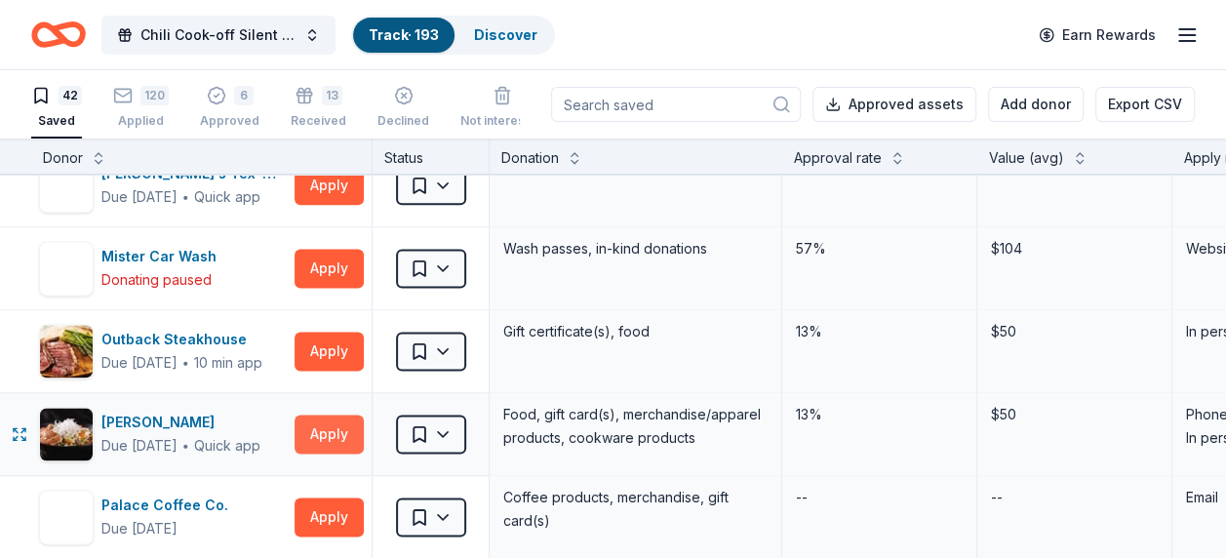
scroll to position [1171, 0]
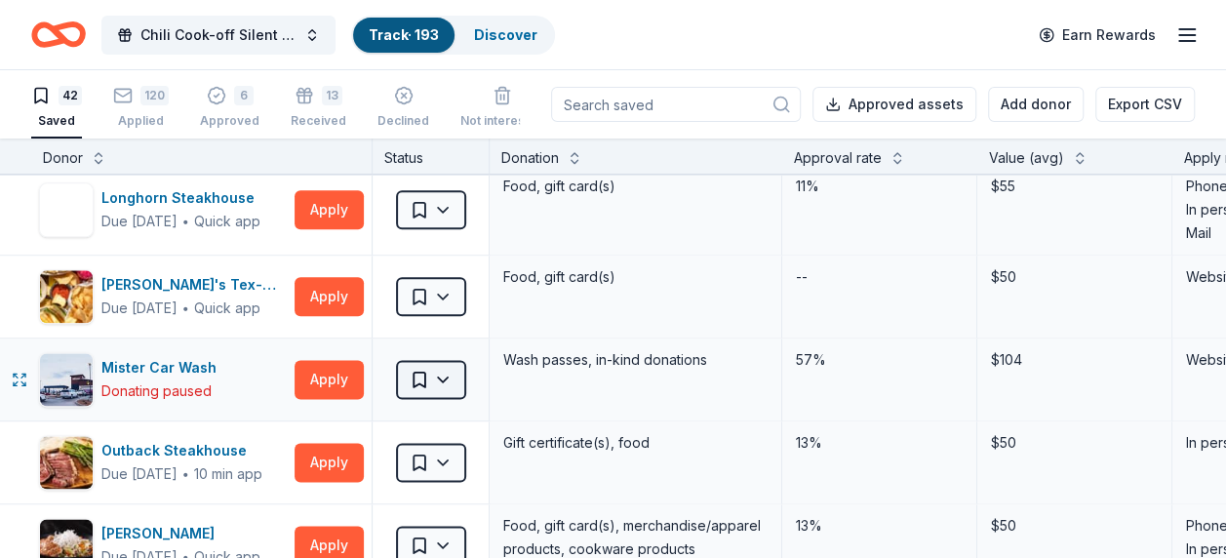
click at [446, 371] on html "Chili Cook-off Silent Auction Track · 193 Discover Earn Rewards 42 Saved 120 Ap…" at bounding box center [613, 279] width 1226 height 558
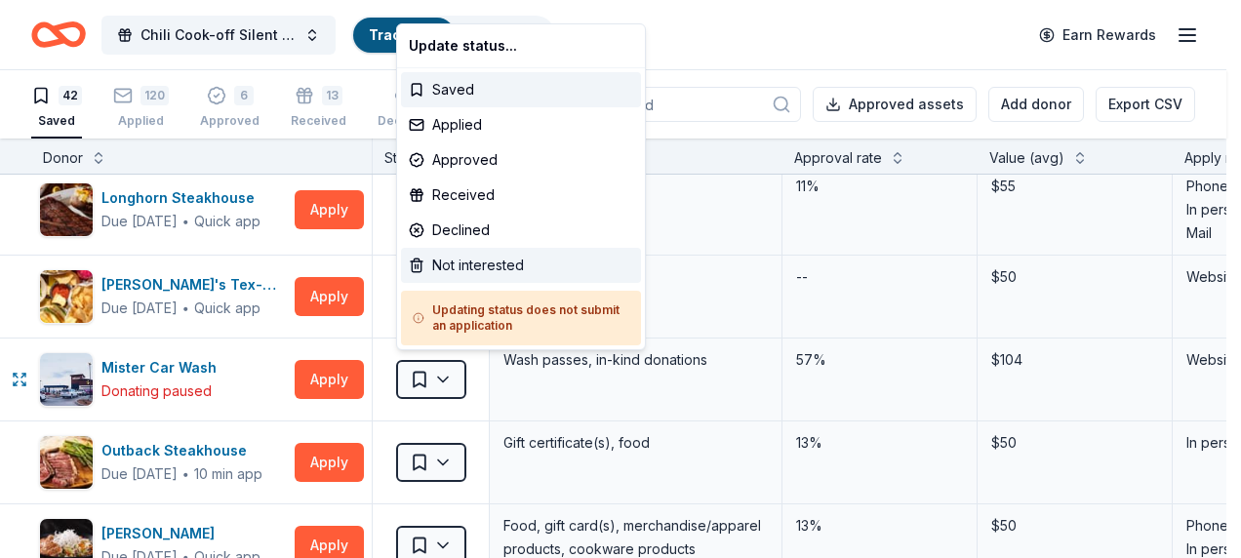
click at [478, 263] on div "Not interested" at bounding box center [521, 265] width 240 height 35
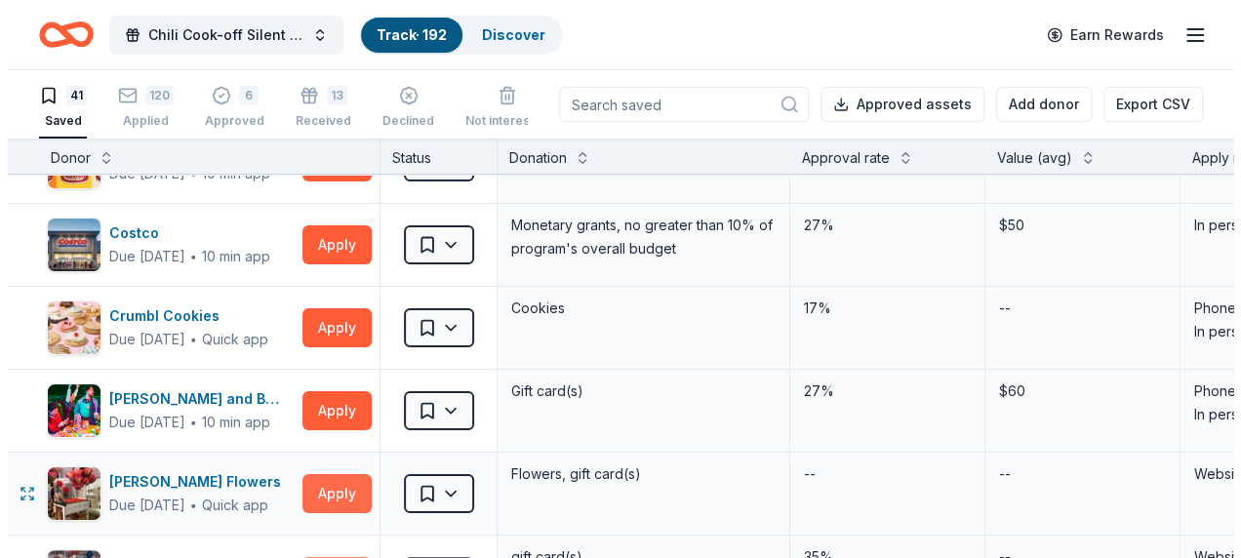
scroll to position [98, 0]
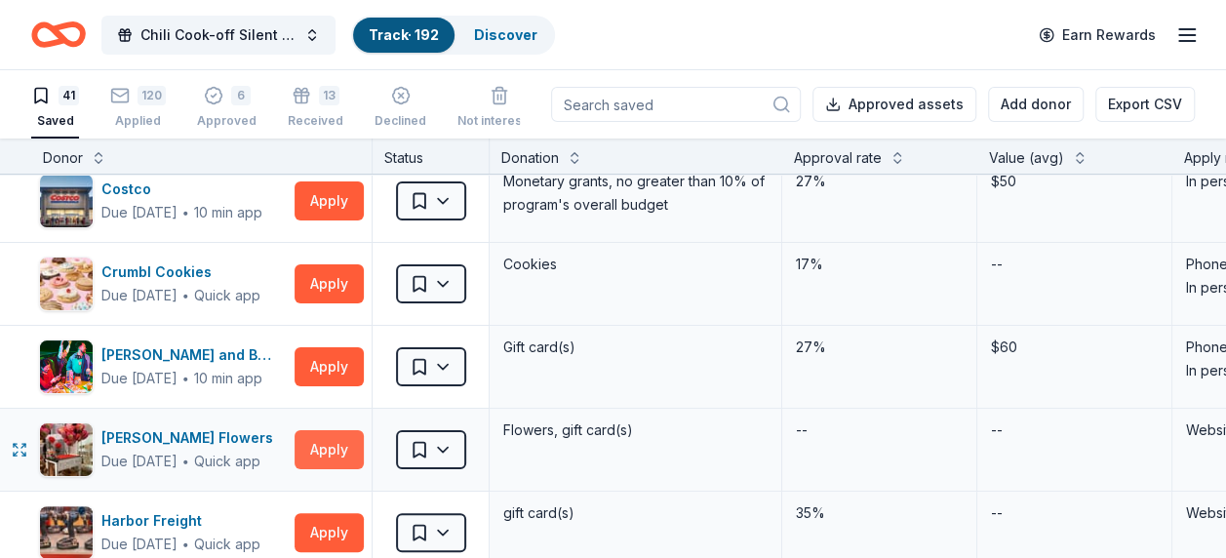
click at [331, 448] on button "Apply" at bounding box center [329, 449] width 69 height 39
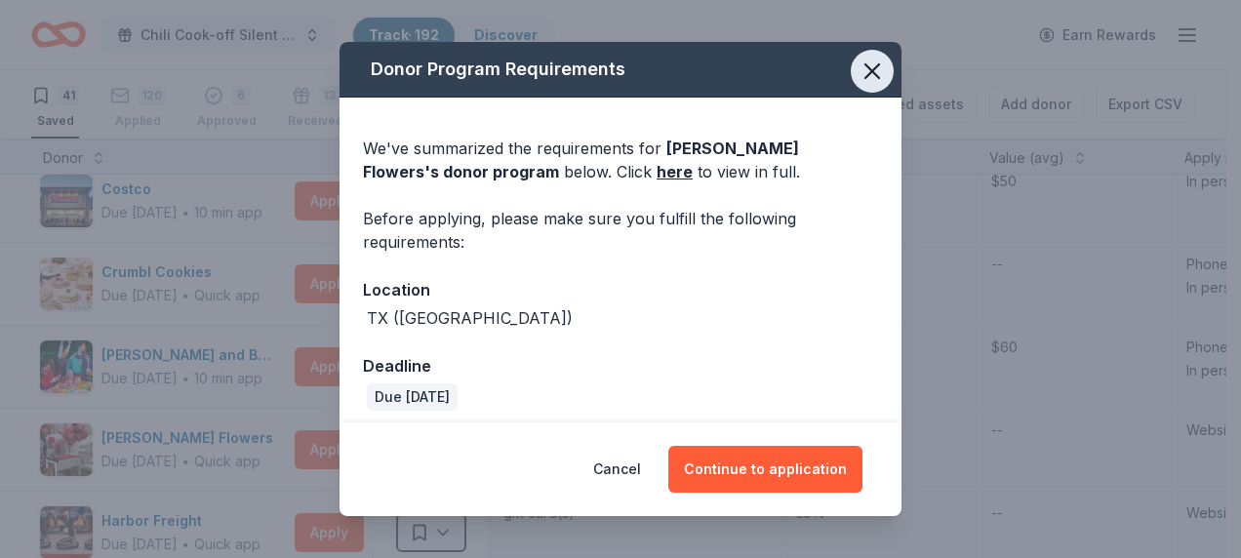
click at [858, 65] on icon "button" at bounding box center [871, 71] width 27 height 27
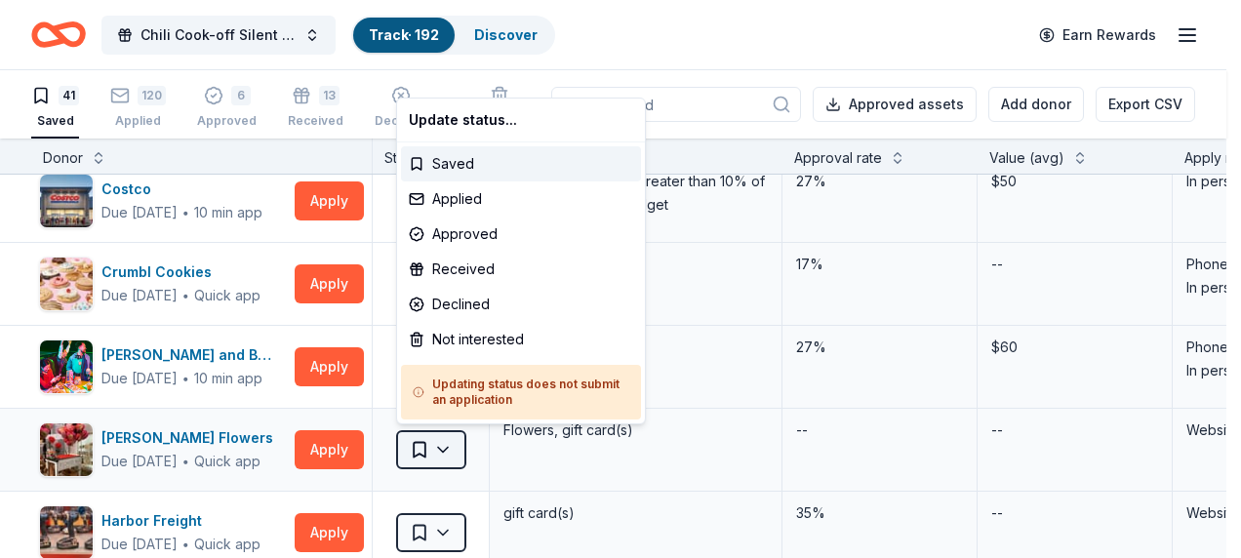
click at [449, 454] on html "Chili Cook-off Silent Auction Track · 192 Discover Earn Rewards 41 Saved 120 Ap…" at bounding box center [620, 279] width 1241 height 558
click at [486, 332] on div "Not interested" at bounding box center [521, 339] width 240 height 35
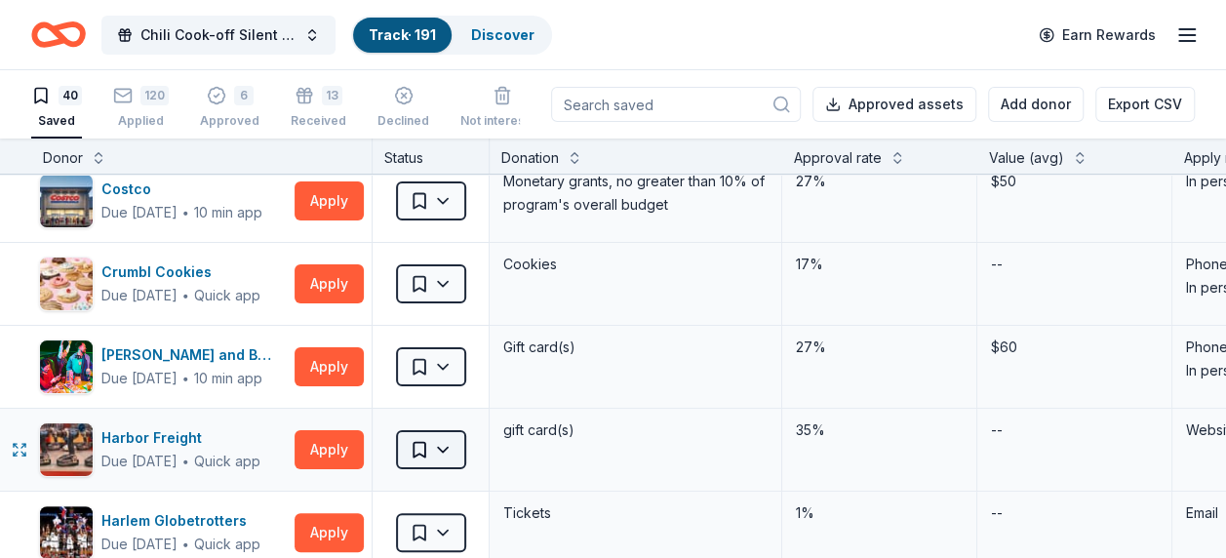
click at [453, 446] on html "Chili Cook-off Silent Auction Track · 191 Discover Earn Rewards 40 Saved 120 Ap…" at bounding box center [613, 279] width 1226 height 558
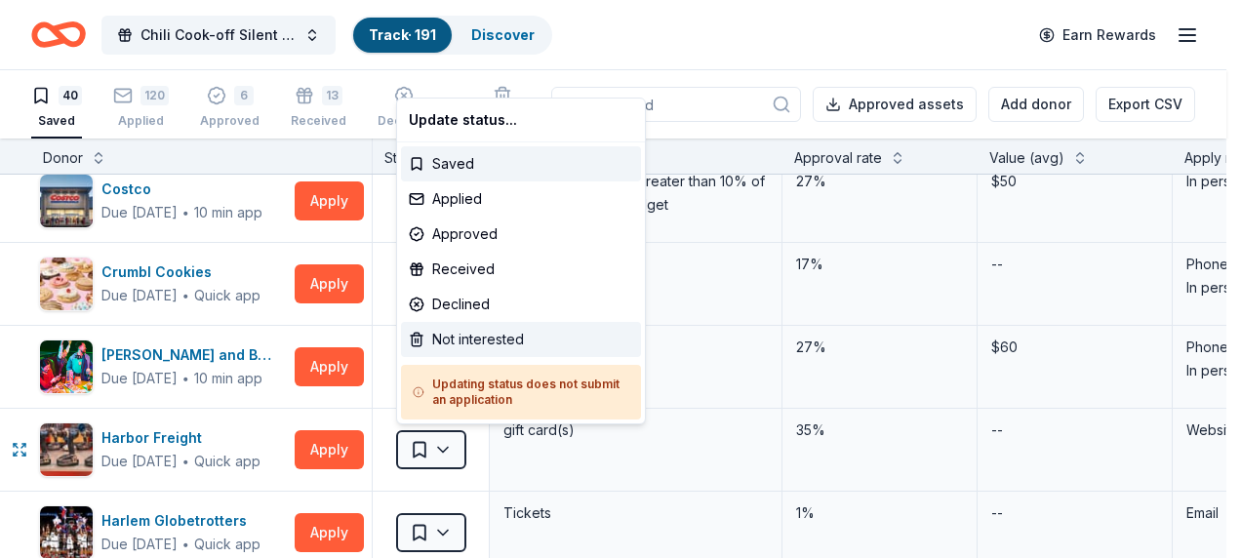
click at [482, 338] on div "Not interested" at bounding box center [521, 339] width 240 height 35
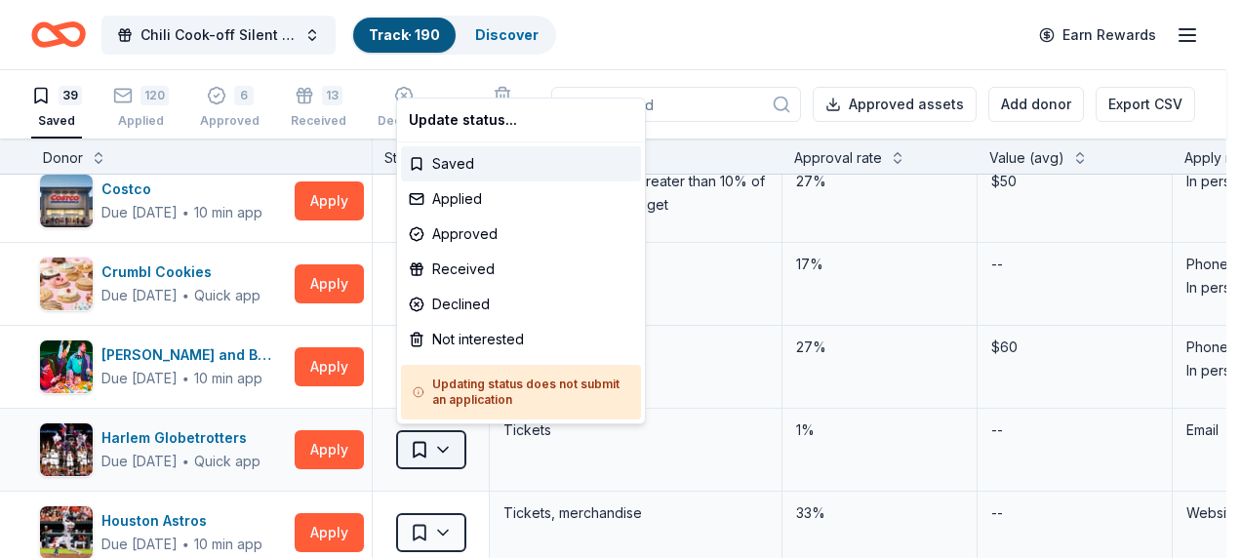
click at [442, 453] on html "Chili Cook-off Silent Auction Track · 190 Discover Earn Rewards 39 Saved 120 Ap…" at bounding box center [620, 279] width 1241 height 558
click at [465, 336] on div "Not interested" at bounding box center [521, 339] width 240 height 35
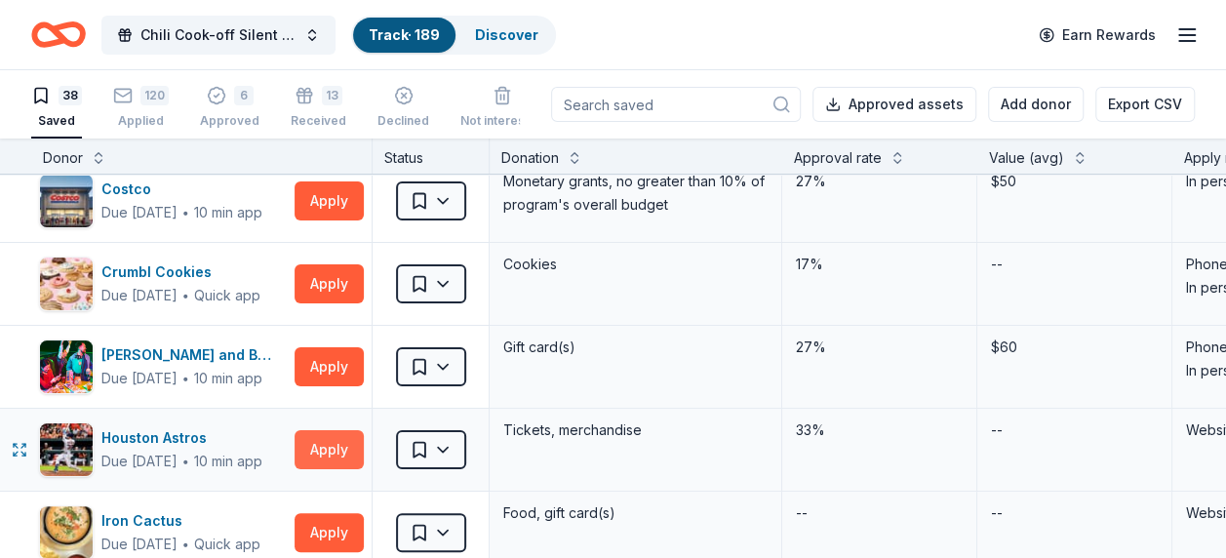
click at [341, 456] on button "Apply" at bounding box center [329, 449] width 69 height 39
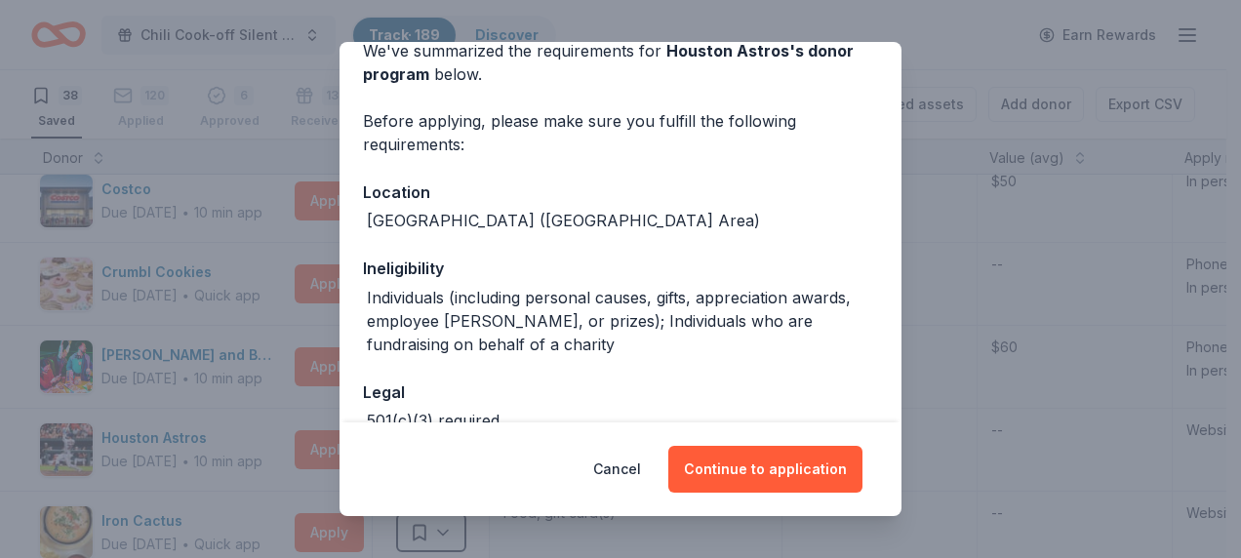
scroll to position [195, 0]
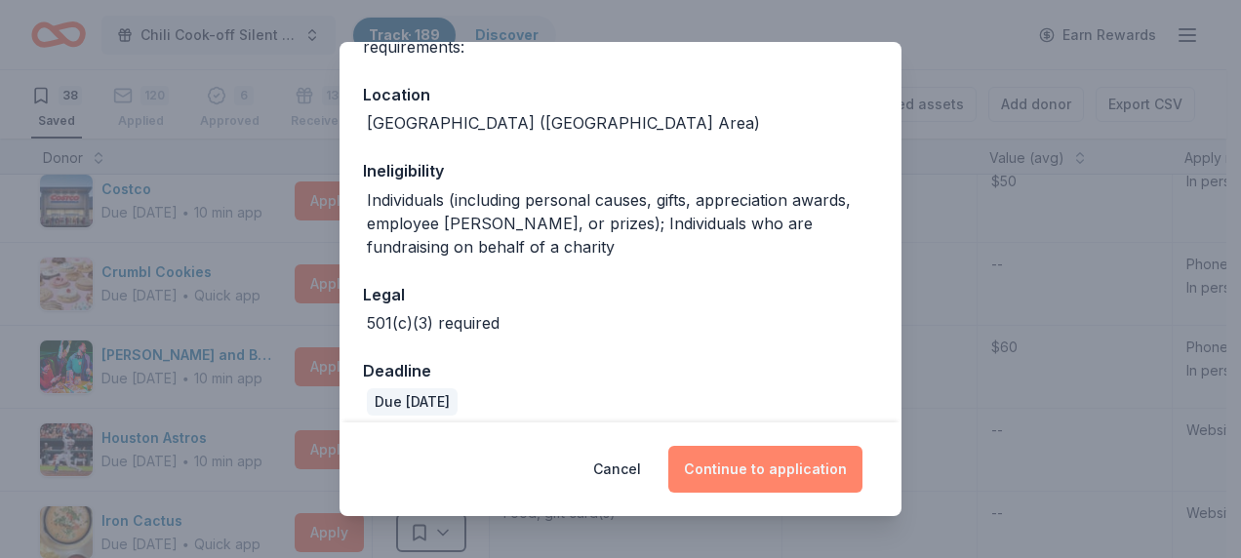
click at [782, 464] on button "Continue to application" at bounding box center [765, 469] width 194 height 47
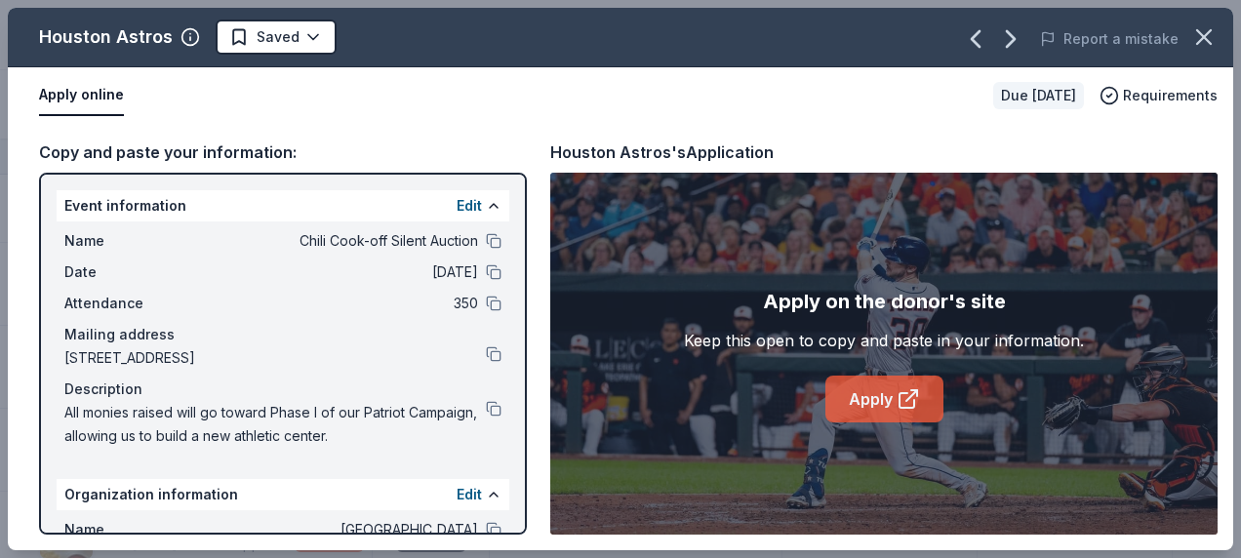
click at [860, 405] on link "Apply" at bounding box center [884, 399] width 118 height 47
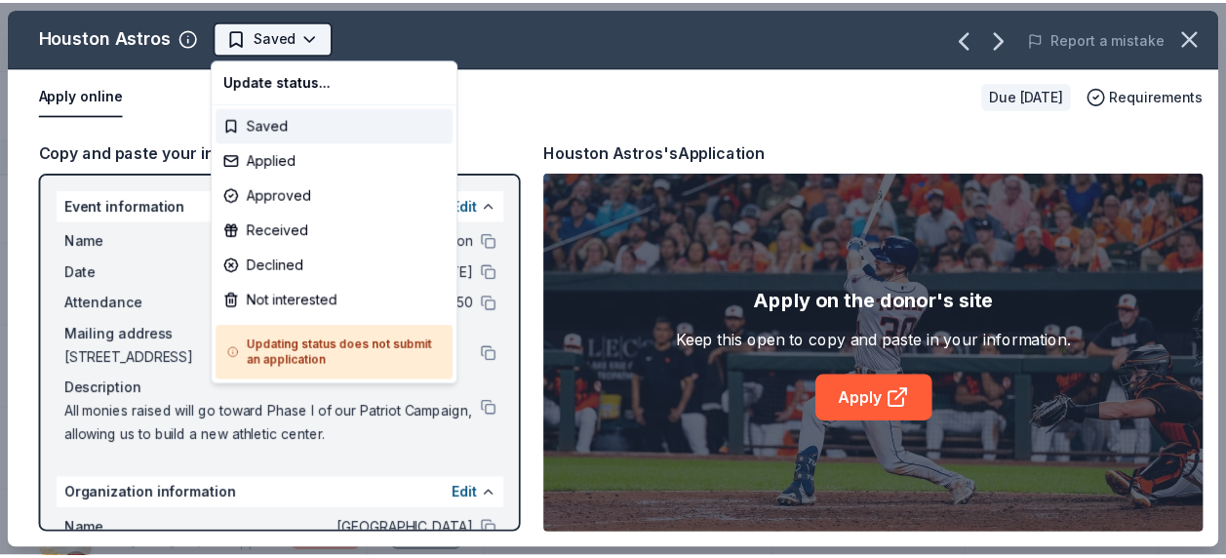
scroll to position [0, 0]
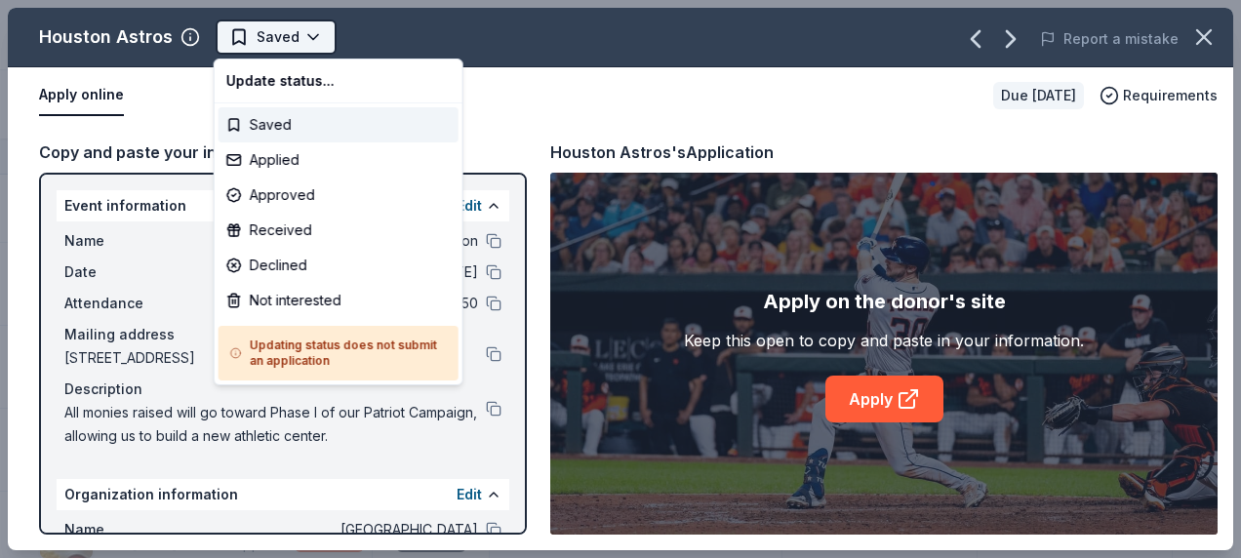
click at [291, 23] on html "Chili Cook-off Silent Auction Track · 189 Discover Earn Rewards 38 Saved 120 Ap…" at bounding box center [620, 279] width 1241 height 558
click at [276, 291] on div "Not interested" at bounding box center [339, 300] width 240 height 35
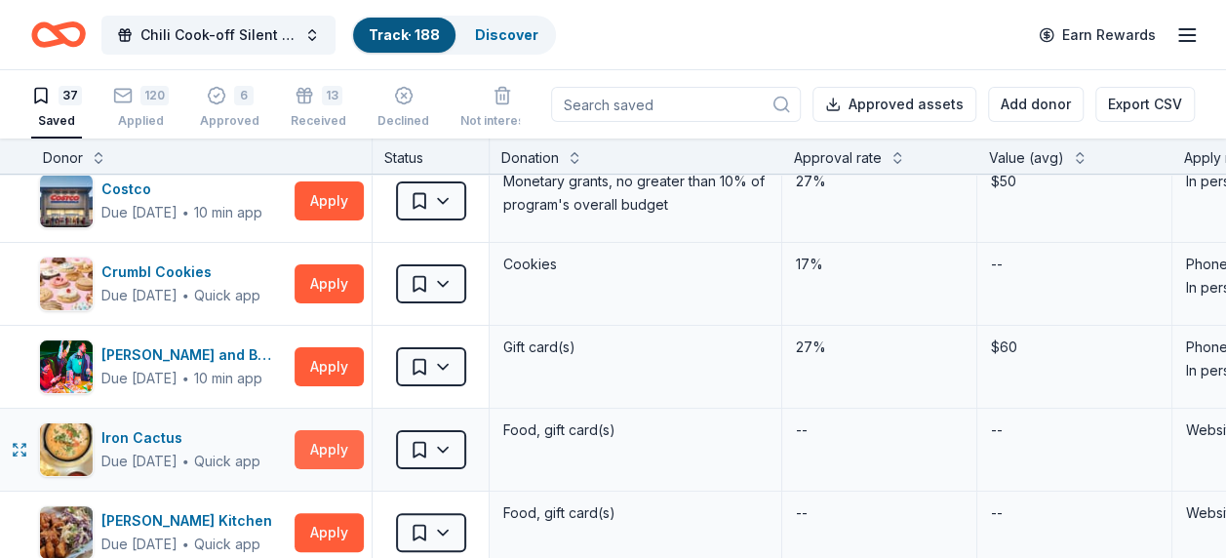
click at [341, 437] on button "Apply" at bounding box center [329, 449] width 69 height 39
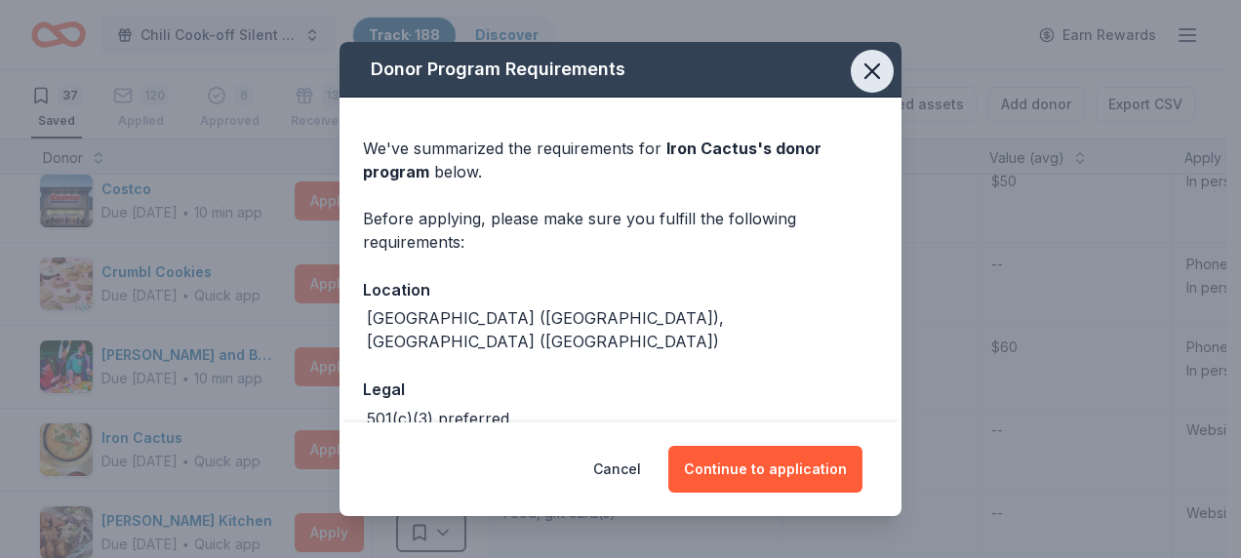
click at [862, 67] on icon "button" at bounding box center [871, 71] width 27 height 27
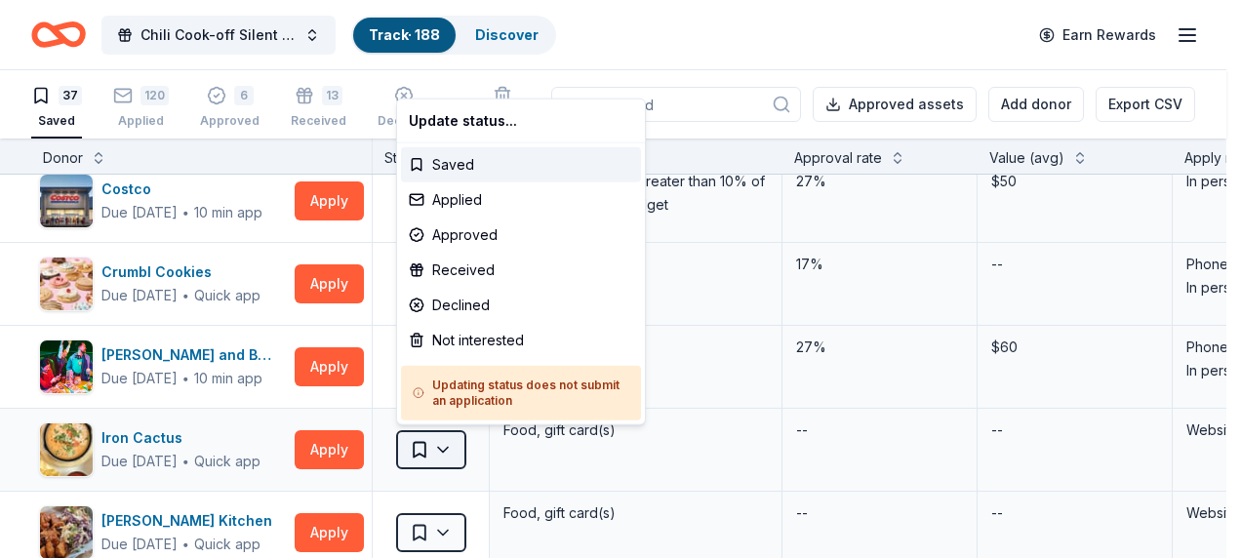
click at [448, 446] on html "Chili Cook-off Silent Auction Track · 188 Discover Earn Rewards 37 Saved 120 Ap…" at bounding box center [620, 279] width 1241 height 558
click at [517, 339] on div "Not interested" at bounding box center [521, 340] width 240 height 35
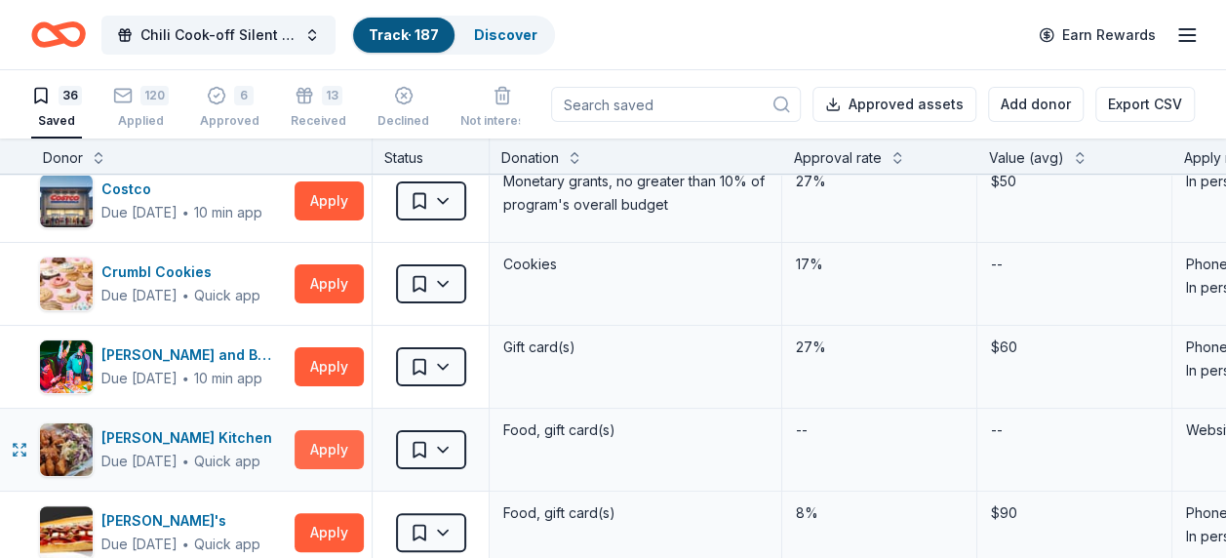
click at [340, 458] on button "Apply" at bounding box center [329, 449] width 69 height 39
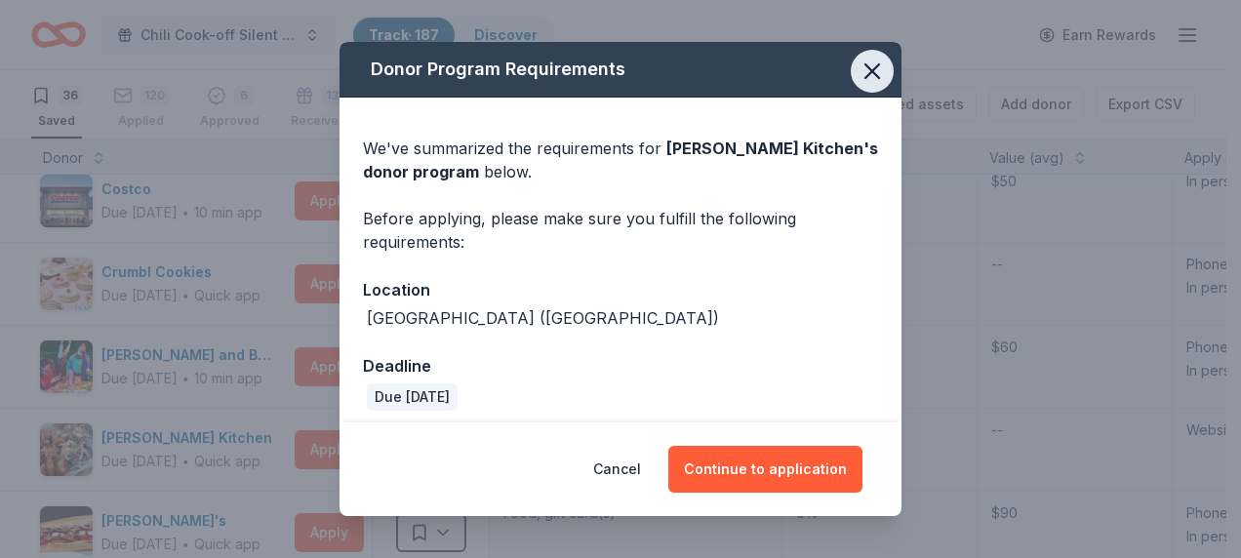
click at [860, 72] on icon "button" at bounding box center [871, 71] width 27 height 27
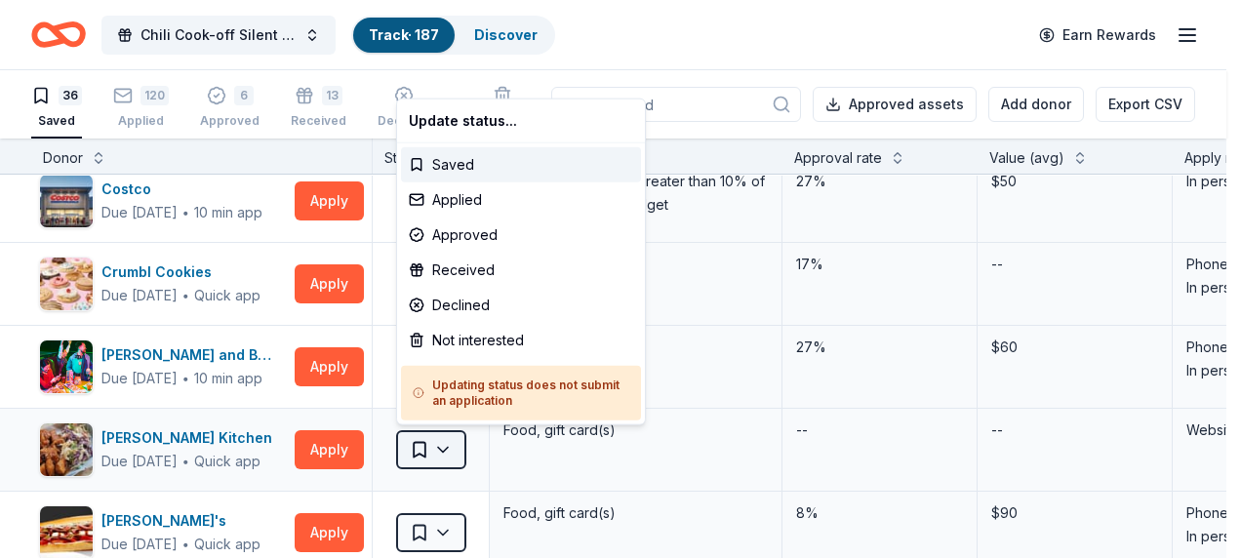
click at [451, 455] on html "Chili Cook-off Silent Auction Track · 187 Discover Earn Rewards 36 Saved 120 Ap…" at bounding box center [620, 279] width 1241 height 558
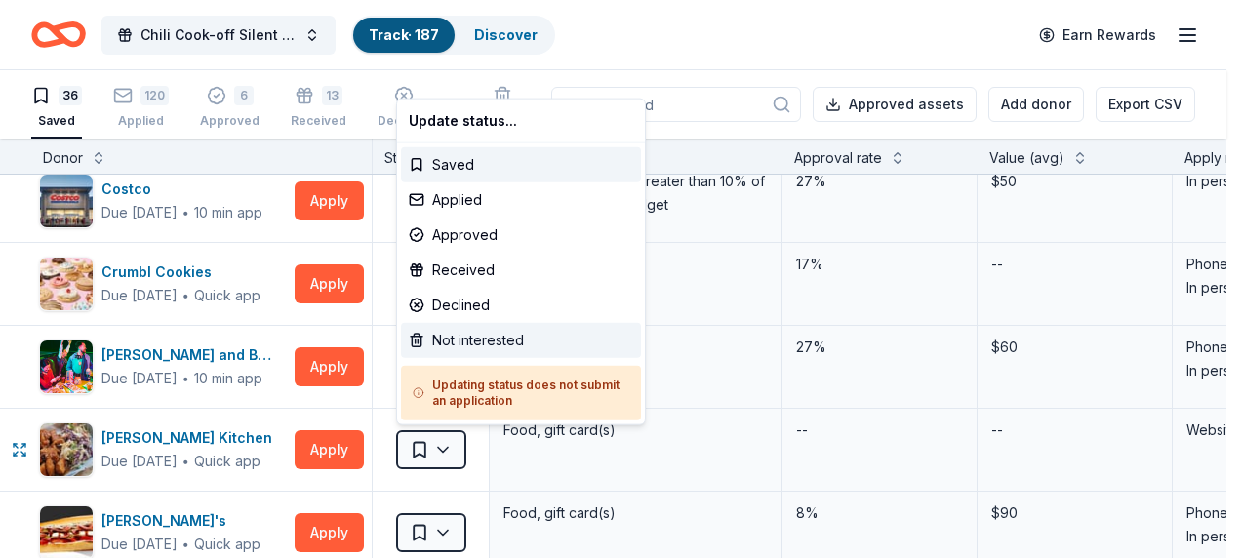
click at [496, 337] on div "Not interested" at bounding box center [521, 340] width 240 height 35
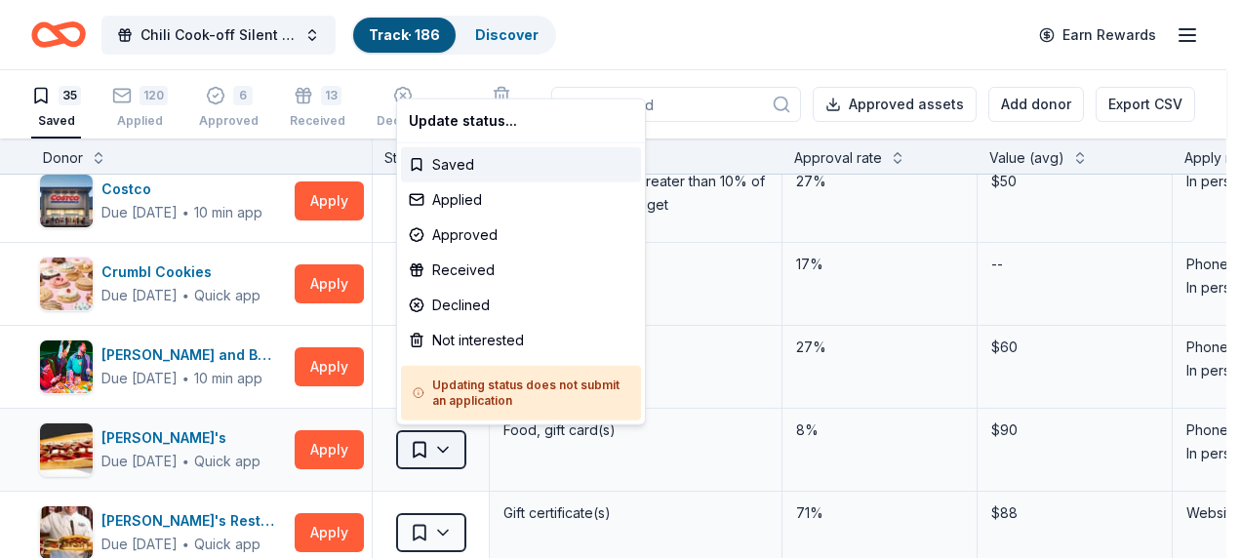
click at [445, 454] on html "Chili Cook-off Silent Auction Track · 186 Discover Earn Rewards 35 Saved 120 Ap…" at bounding box center [620, 279] width 1241 height 558
click at [490, 334] on div "Not interested" at bounding box center [521, 340] width 240 height 35
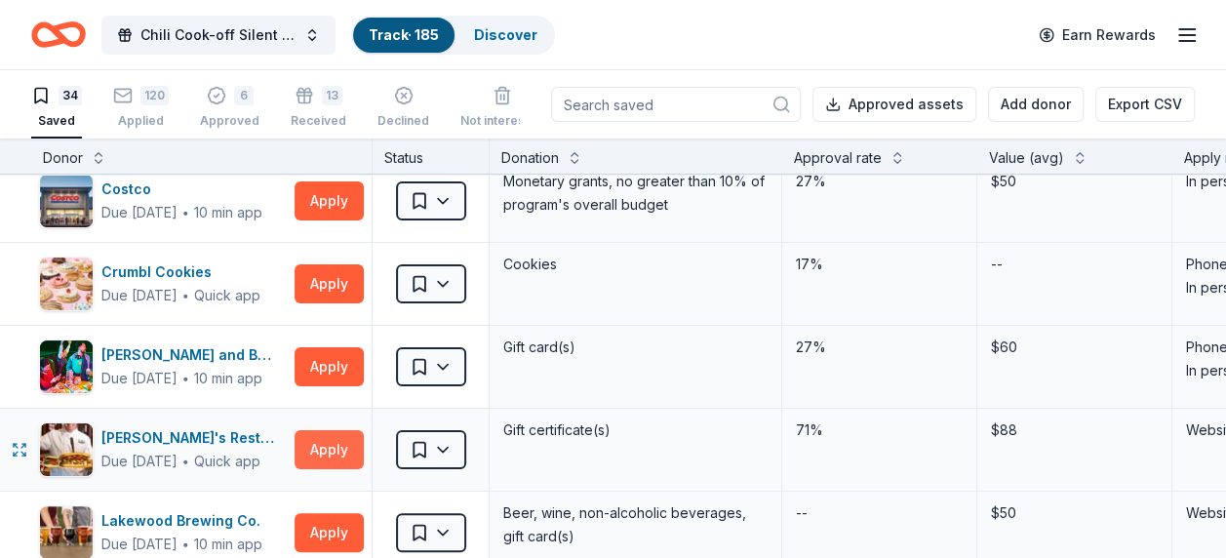
click at [329, 457] on button "Apply" at bounding box center [329, 449] width 69 height 39
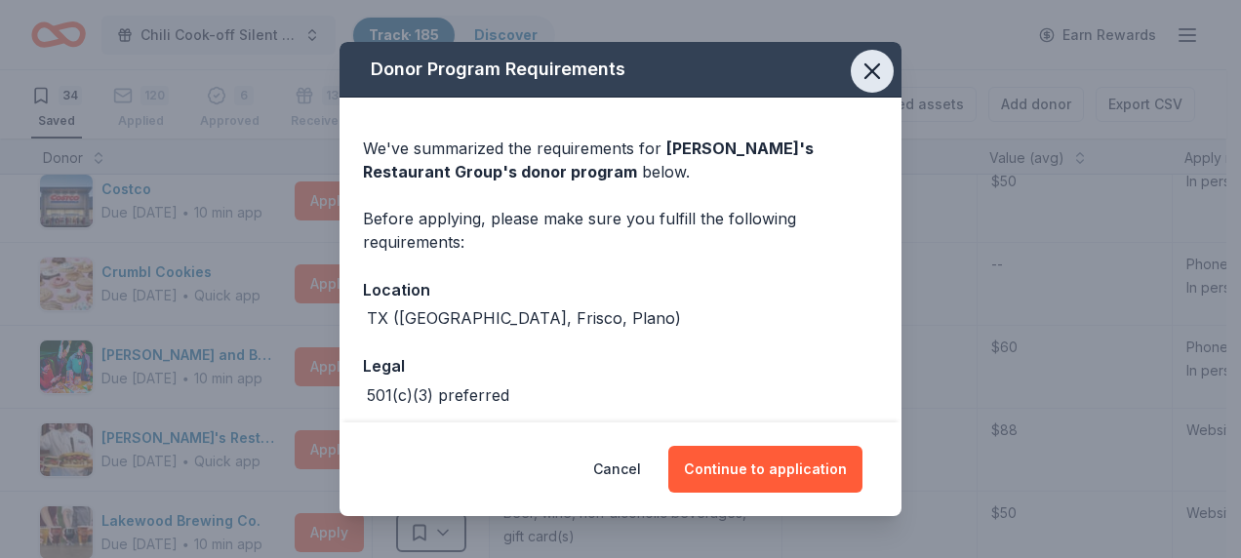
click at [860, 68] on icon "button" at bounding box center [871, 71] width 27 height 27
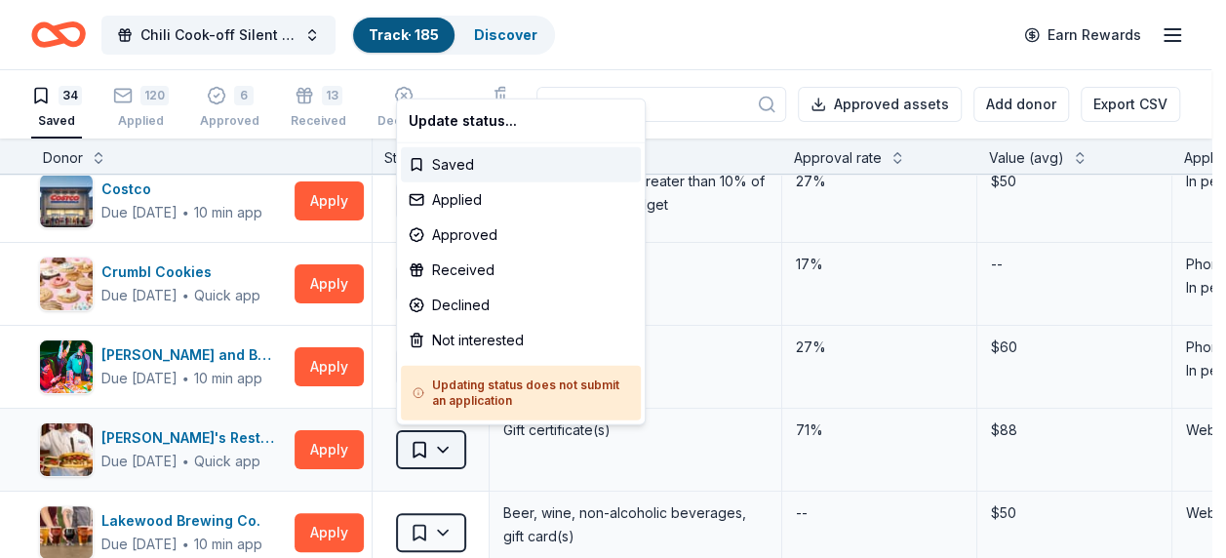
click at [457, 449] on html "Chili Cook-off Silent Auction Track · 185 Discover Earn Rewards 34 Saved 120 Ap…" at bounding box center [613, 279] width 1226 height 558
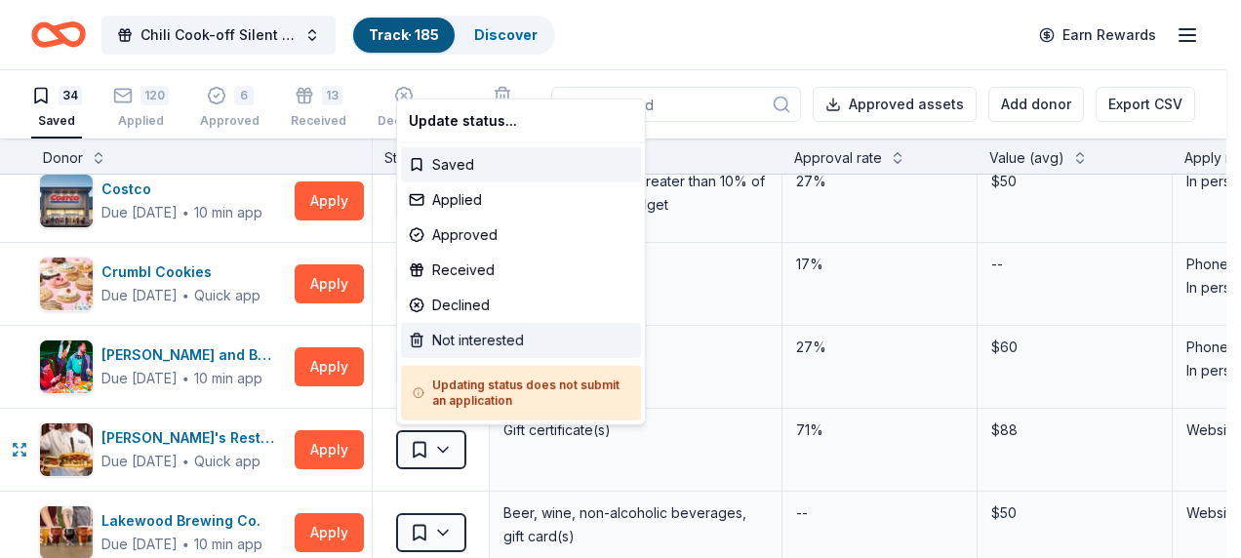
click at [496, 336] on div "Not interested" at bounding box center [521, 340] width 240 height 35
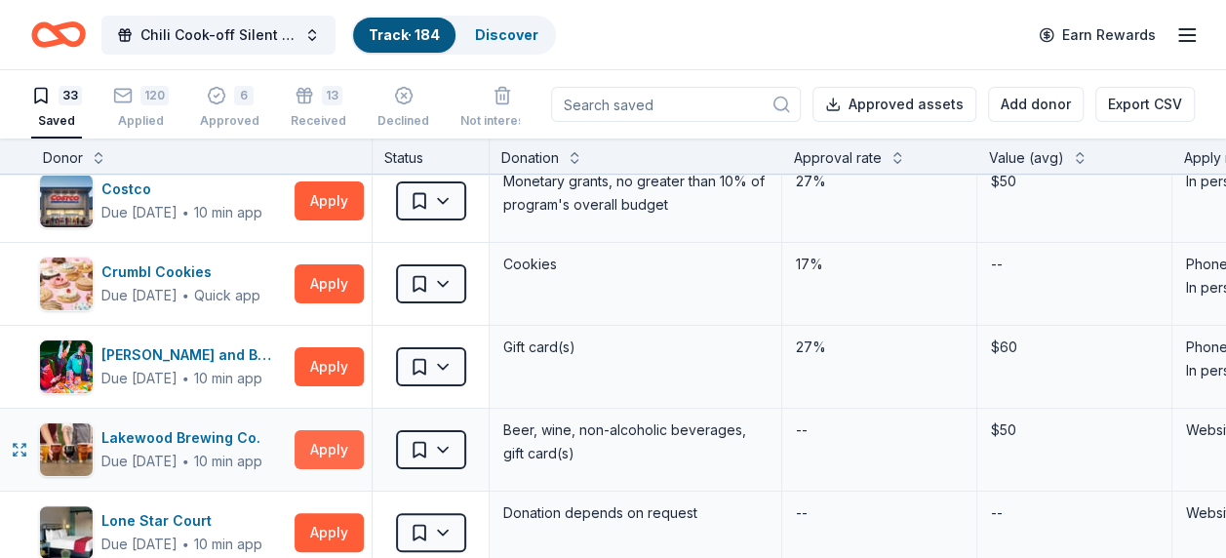
click at [316, 450] on button "Apply" at bounding box center [329, 449] width 69 height 39
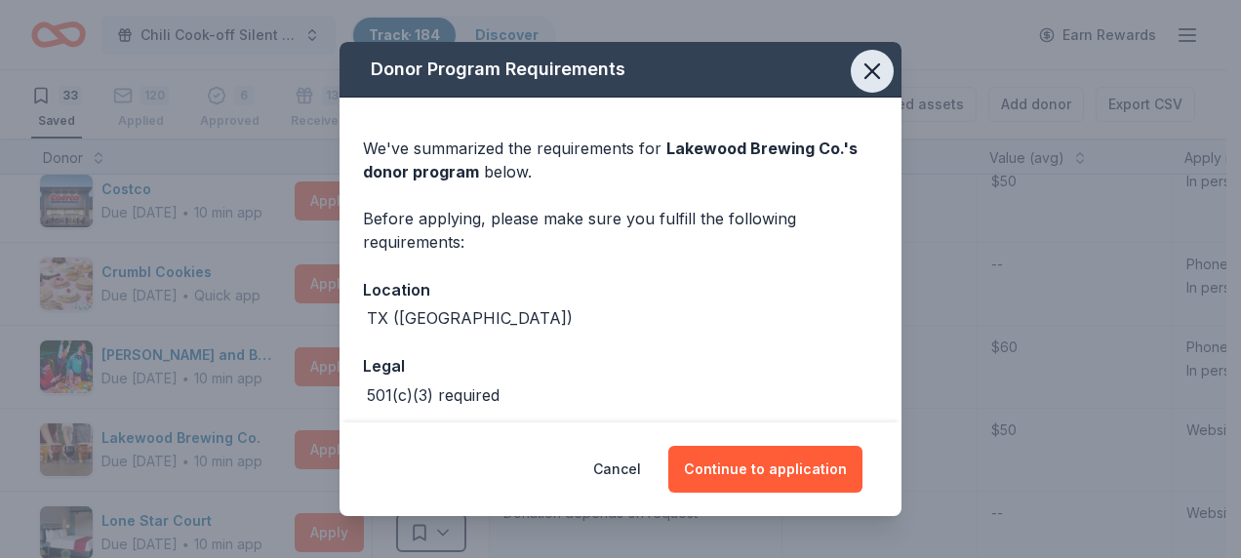
click at [861, 79] on icon "button" at bounding box center [871, 71] width 27 height 27
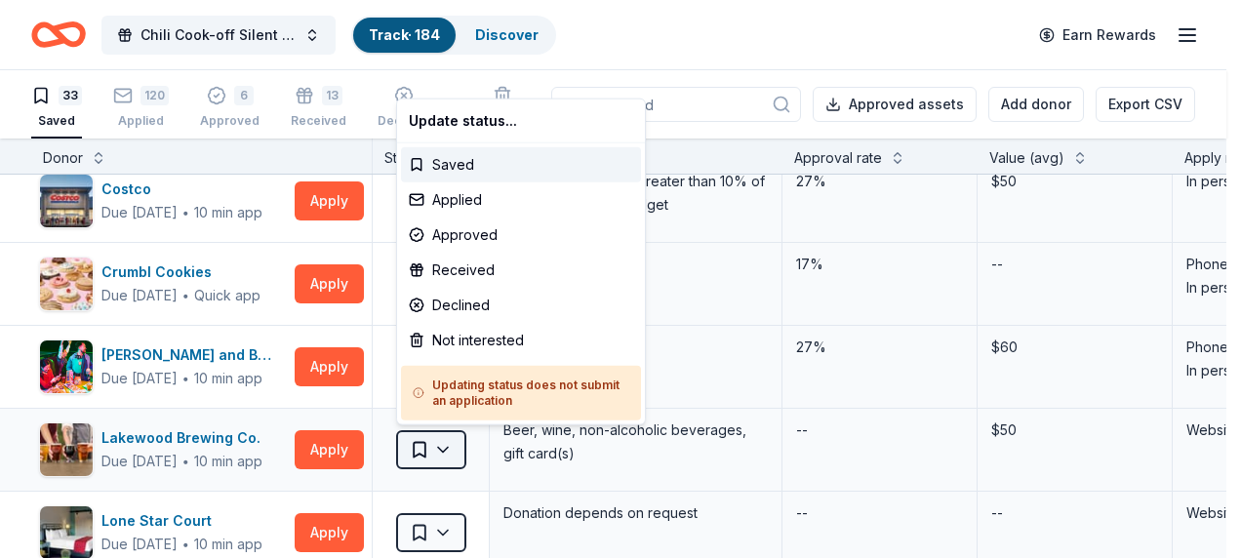
click at [448, 449] on html "Chili Cook-off Silent Auction Track · 184 Discover Earn Rewards 33 Saved 120 Ap…" at bounding box center [620, 279] width 1241 height 558
click at [484, 337] on div "Not interested" at bounding box center [521, 340] width 240 height 35
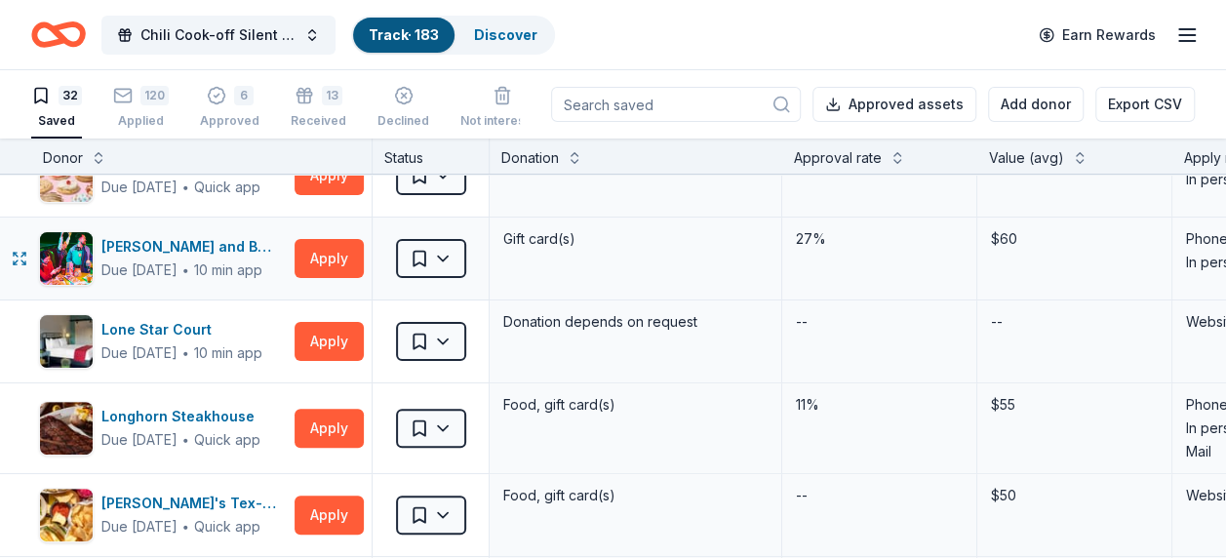
scroll to position [293, 0]
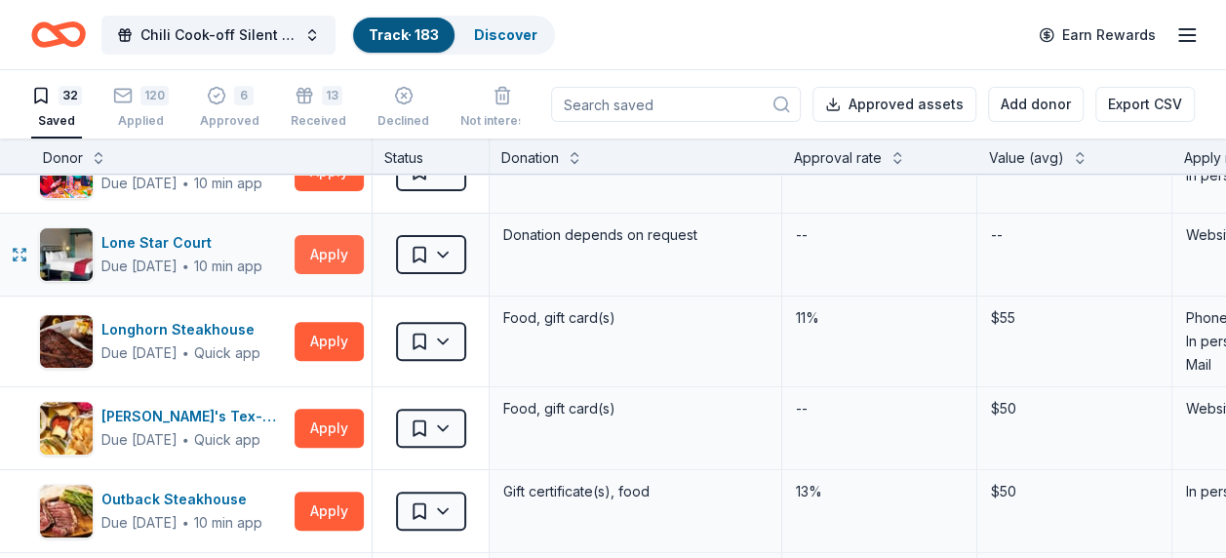
click at [309, 257] on button "Apply" at bounding box center [329, 254] width 69 height 39
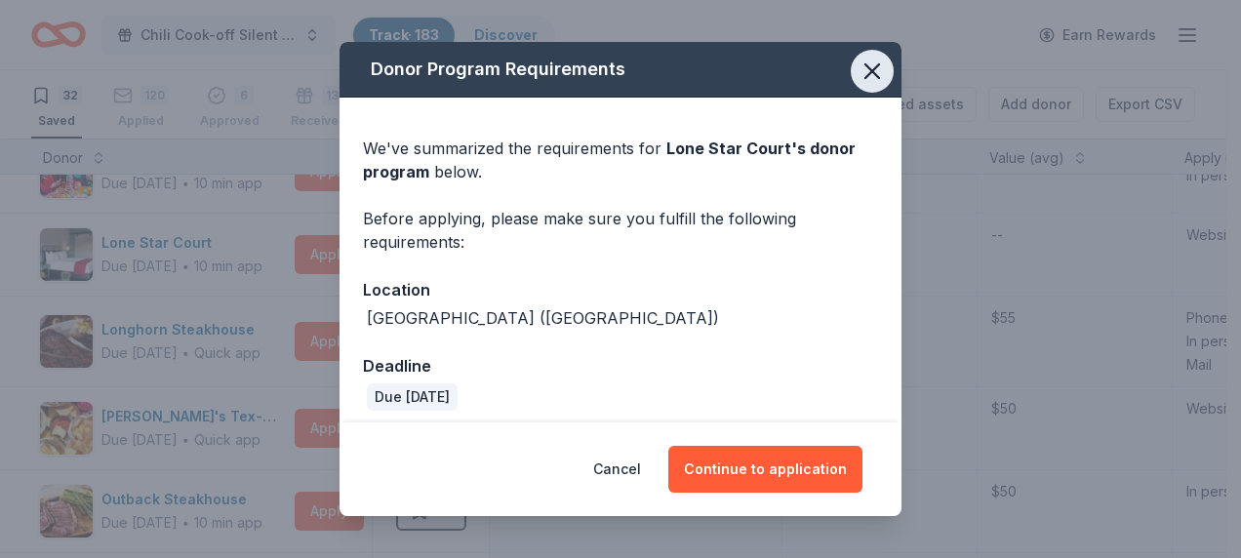
click at [862, 75] on icon "button" at bounding box center [871, 71] width 27 height 27
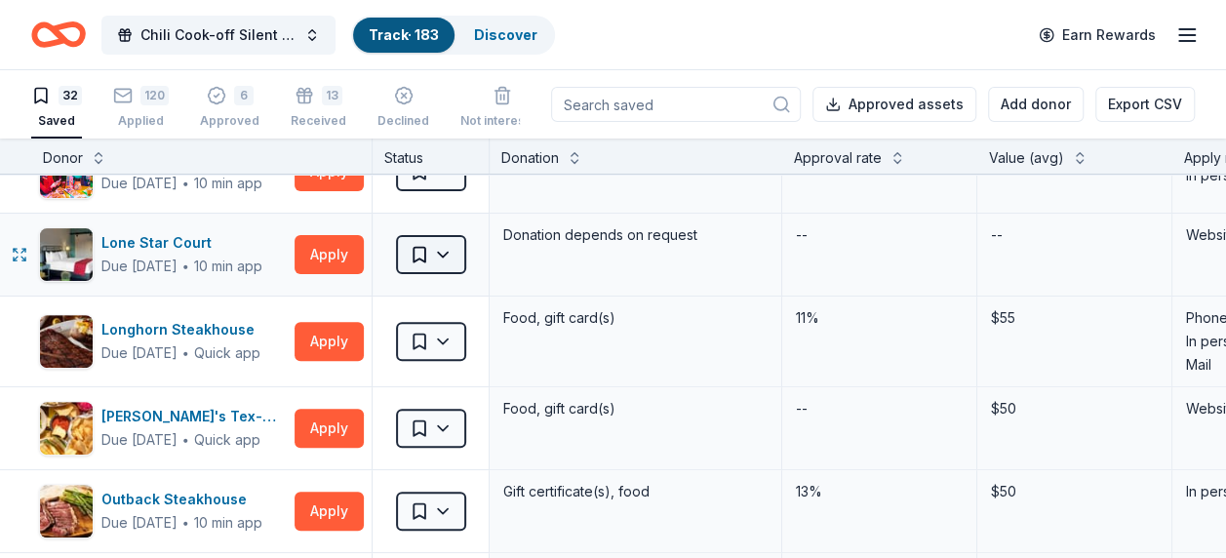
click at [451, 253] on html "Chili Cook-off Silent Auction Track · 183 Discover Earn Rewards 32 Saved 120 Ap…" at bounding box center [613, 279] width 1226 height 558
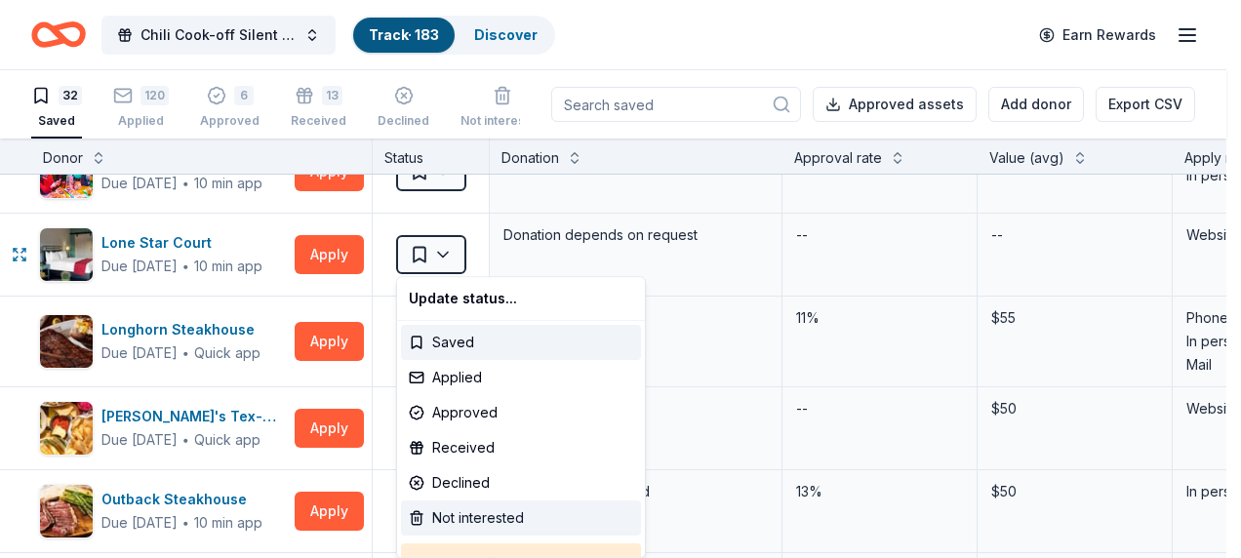
click at [476, 514] on div "Not interested" at bounding box center [521, 517] width 240 height 35
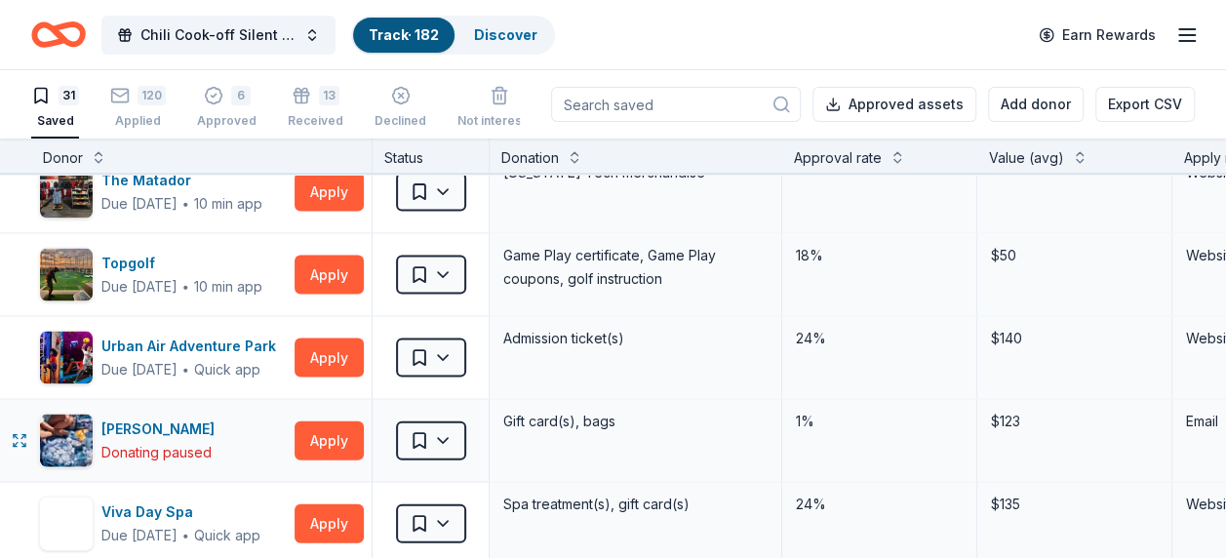
scroll to position [2049, 0]
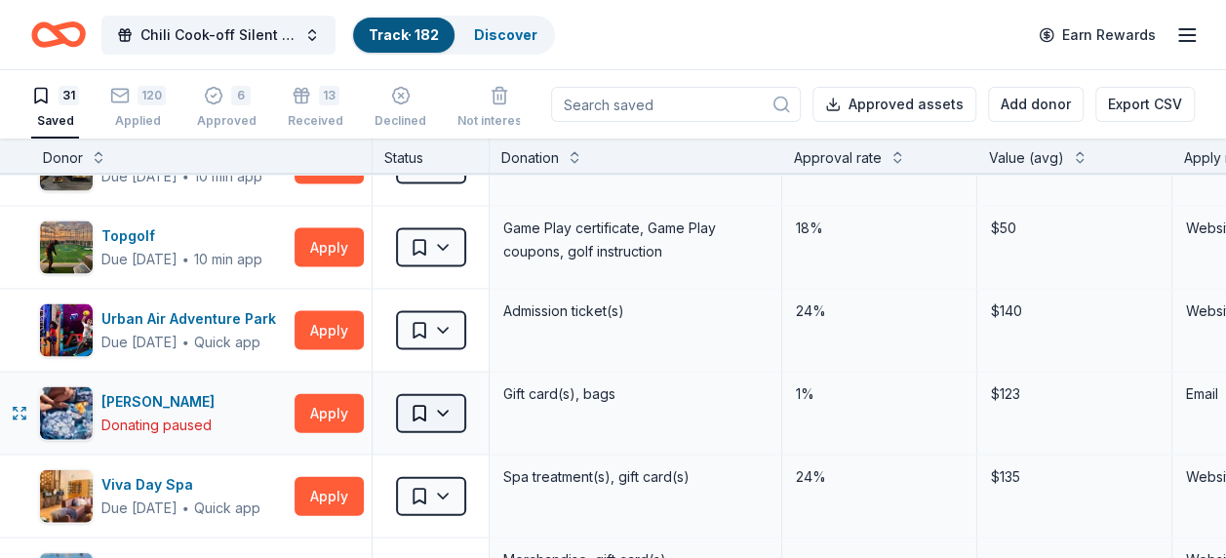
click at [435, 396] on html "Chili Cook-off Silent Auction Track · 182 Discover Earn Rewards 31 Saved 120 Ap…" at bounding box center [613, 279] width 1226 height 558
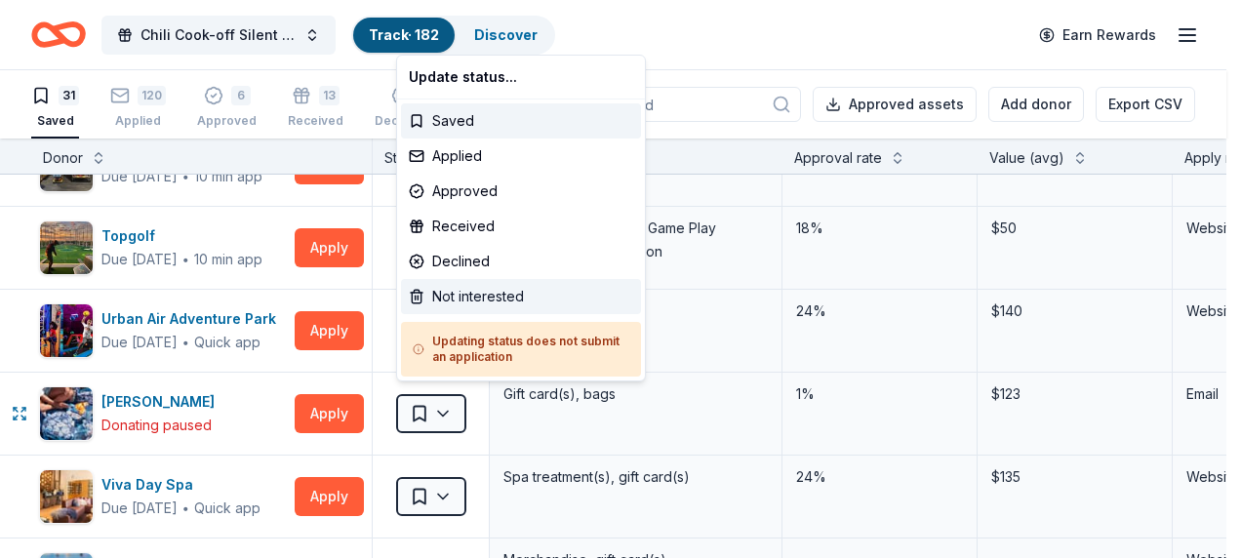
click at [488, 294] on div "Not interested" at bounding box center [521, 296] width 240 height 35
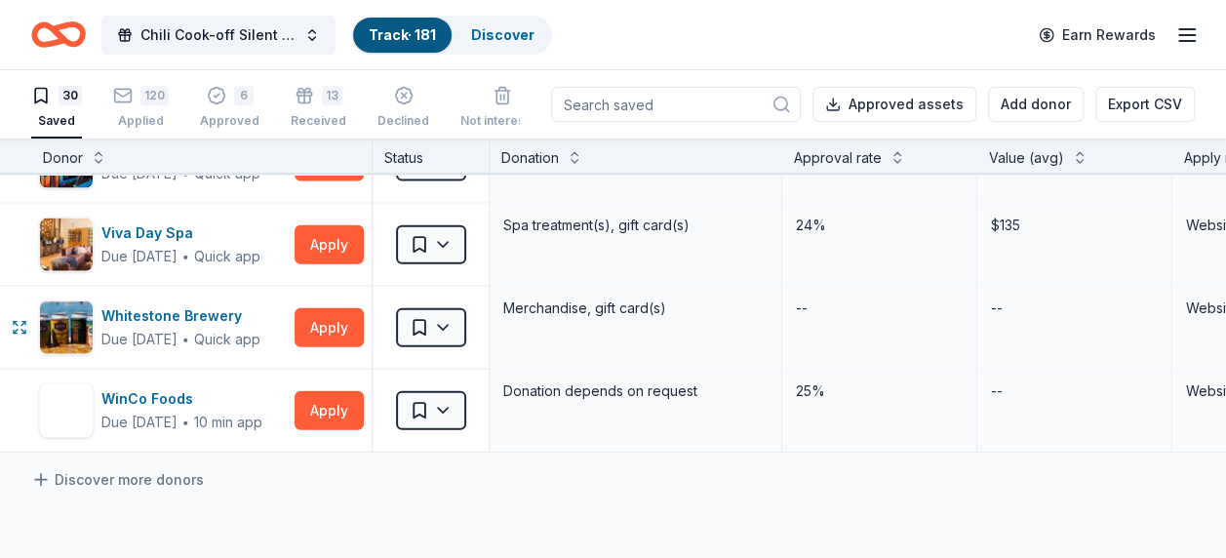
scroll to position [2244, 0]
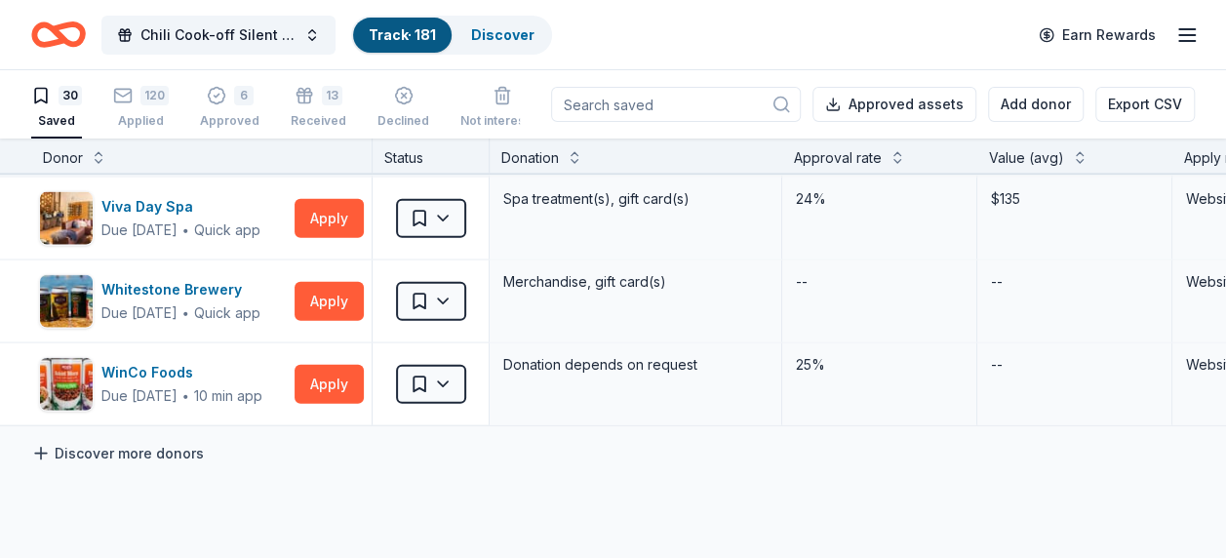
click at [182, 445] on link "Discover more donors" at bounding box center [117, 453] width 173 height 23
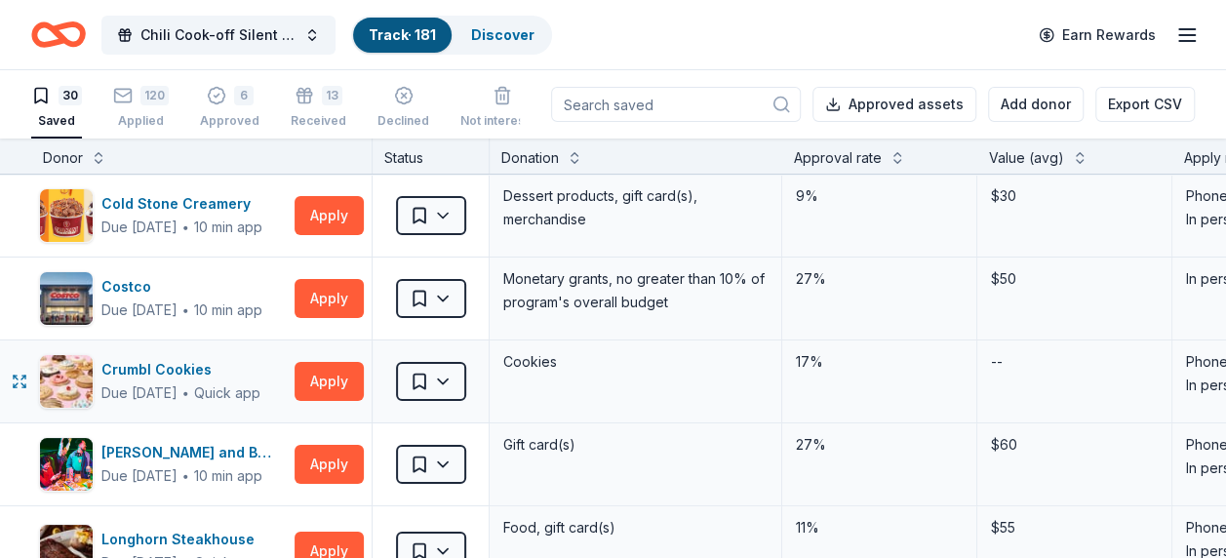
scroll to position [98, 0]
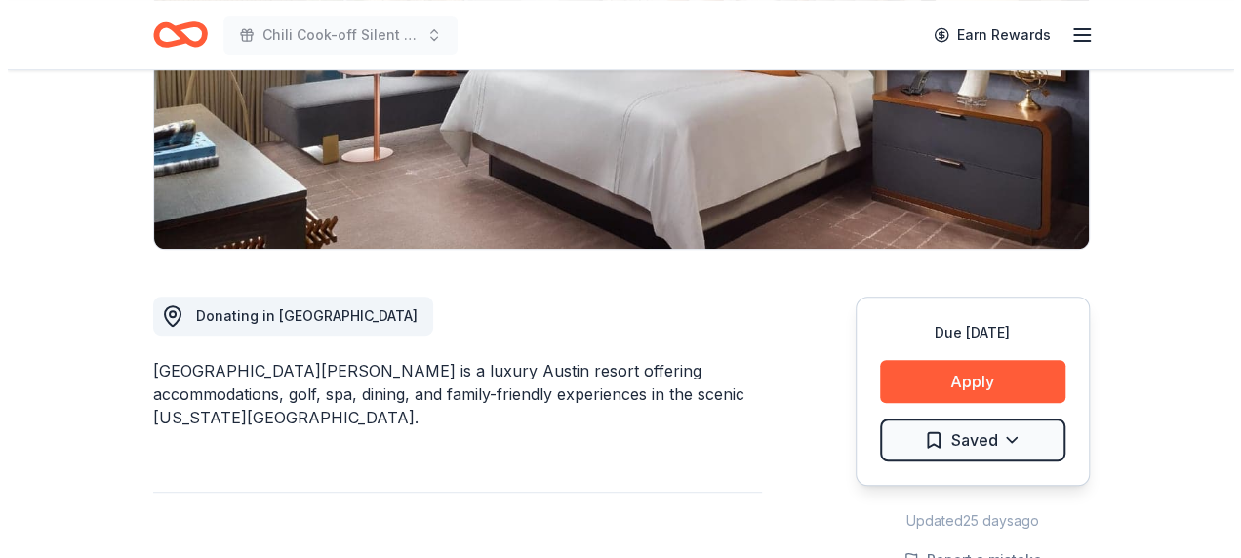
scroll to position [390, 0]
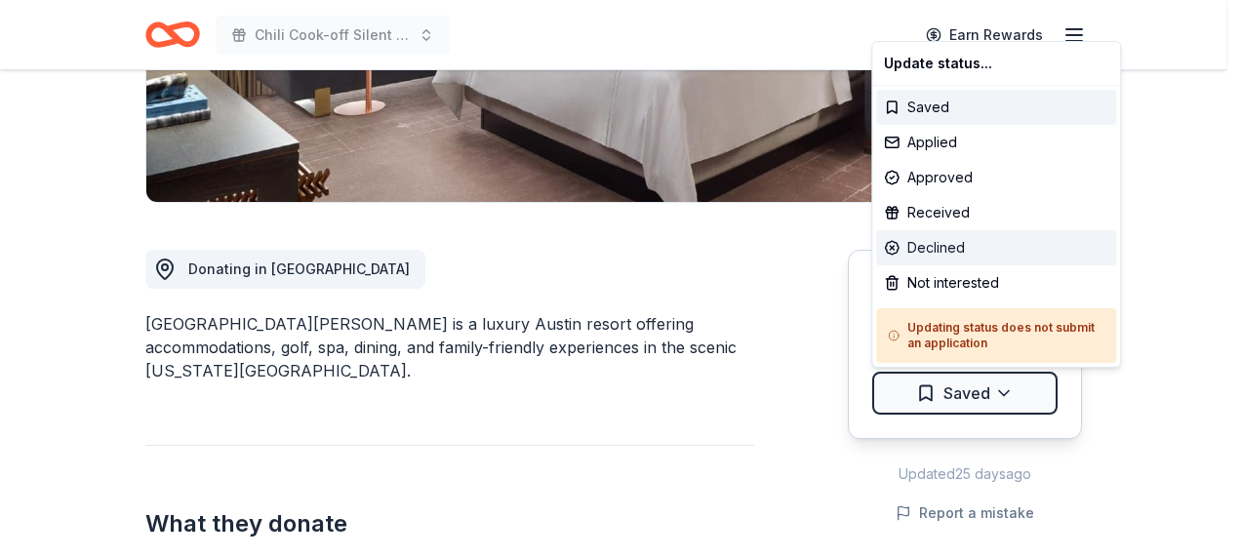
click at [935, 245] on div "Declined" at bounding box center [996, 247] width 240 height 35
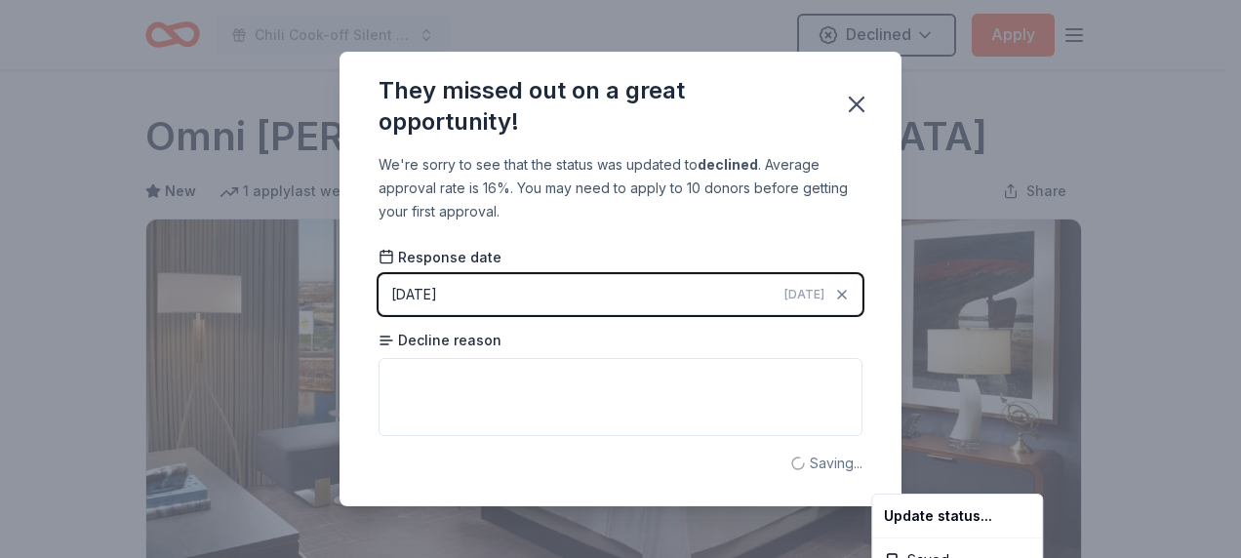
scroll to position [0, 0]
click at [857, 100] on html "Chili Cook-off Silent Auction Declined Apply Due in 124 days Share Omni Barton …" at bounding box center [620, 279] width 1241 height 558
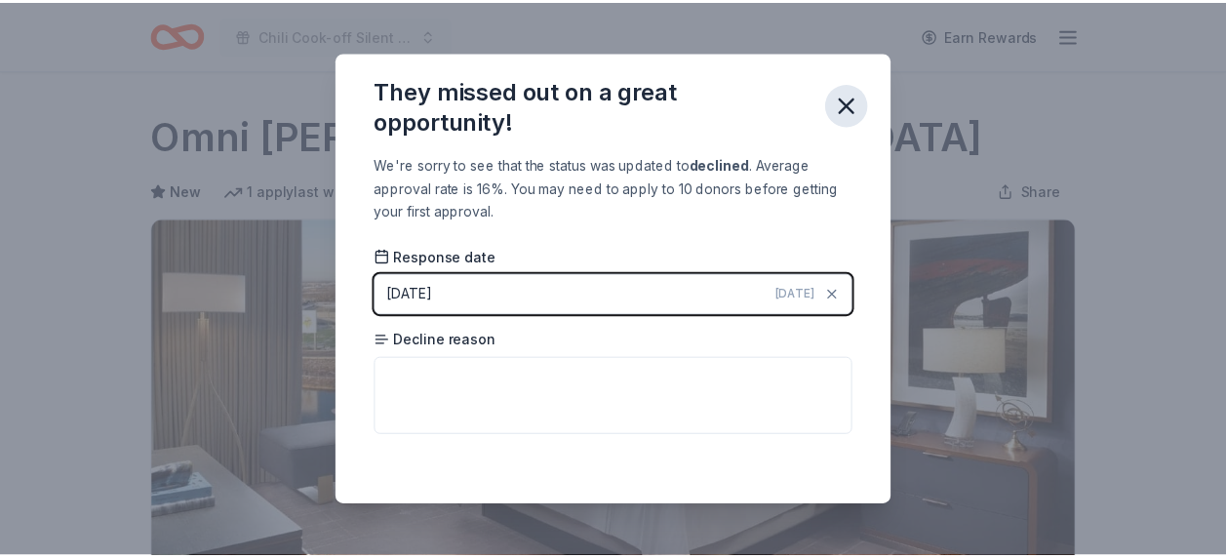
scroll to position [503, 0]
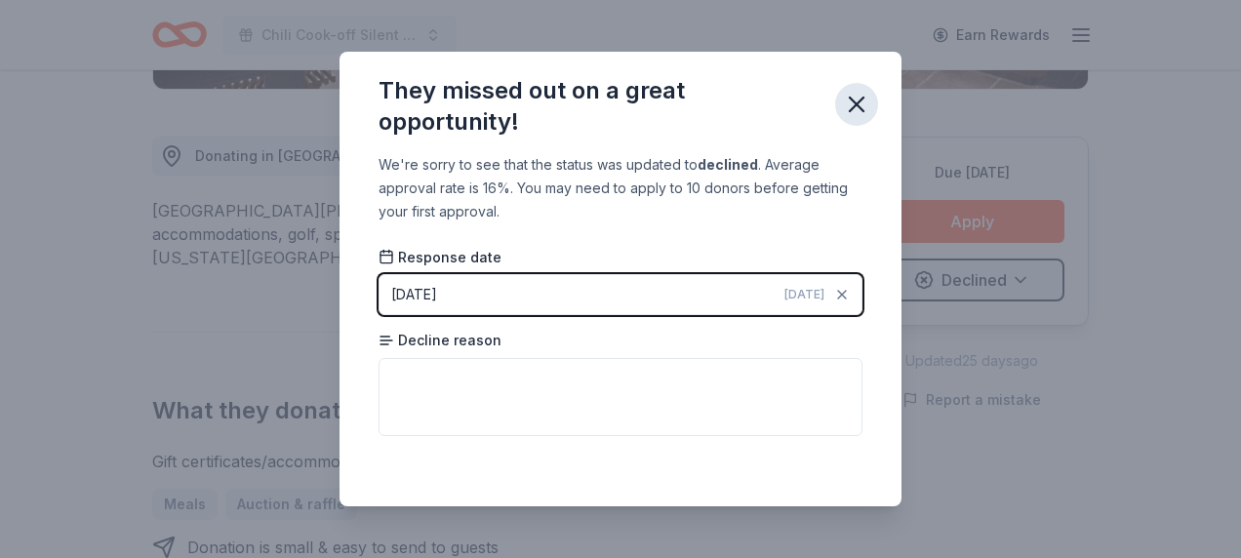
click at [857, 106] on icon "button" at bounding box center [857, 105] width 14 height 14
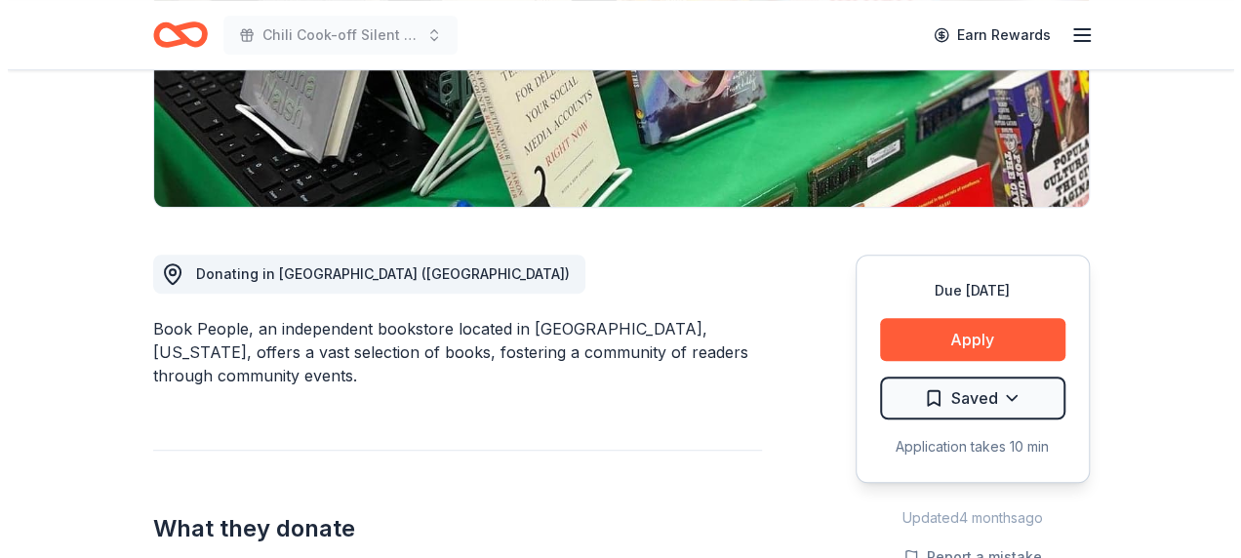
scroll to position [390, 0]
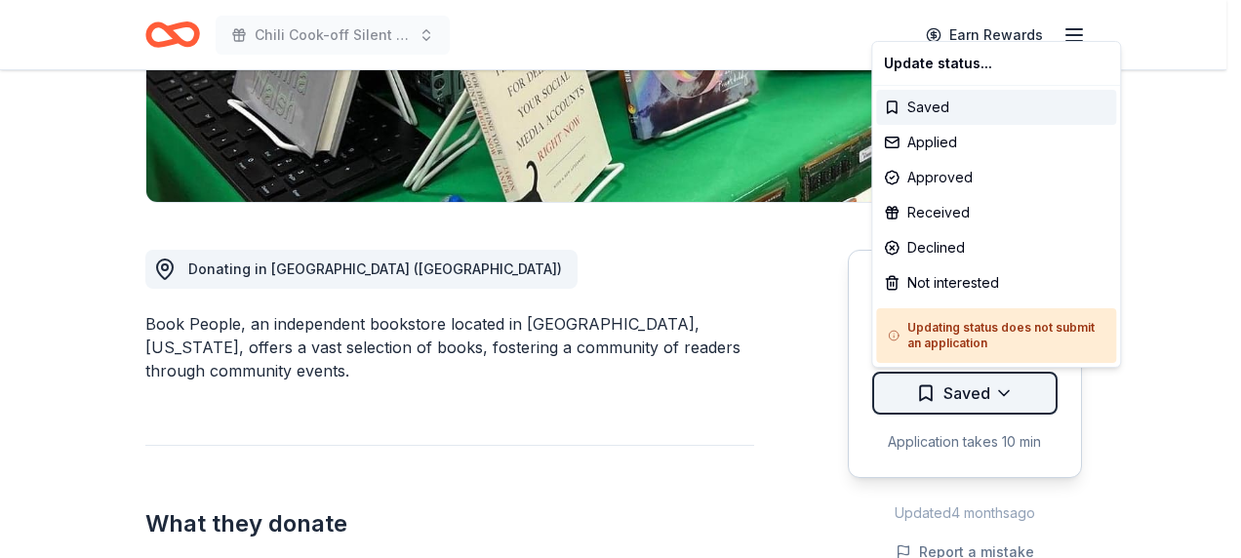
click at [972, 273] on div "Not interested" at bounding box center [996, 282] width 240 height 35
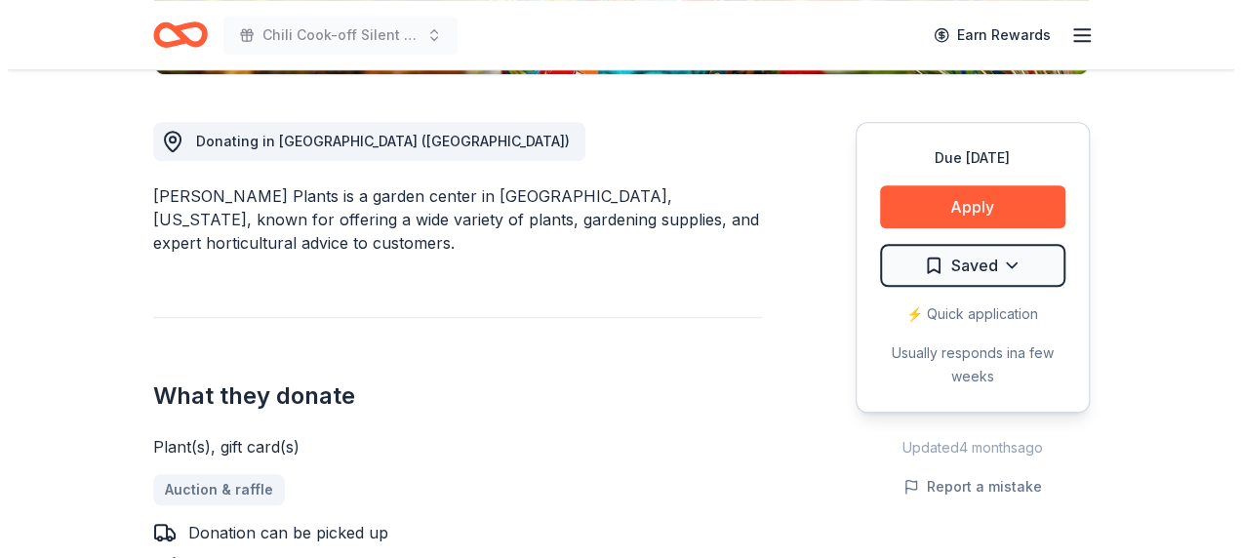
scroll to position [488, 0]
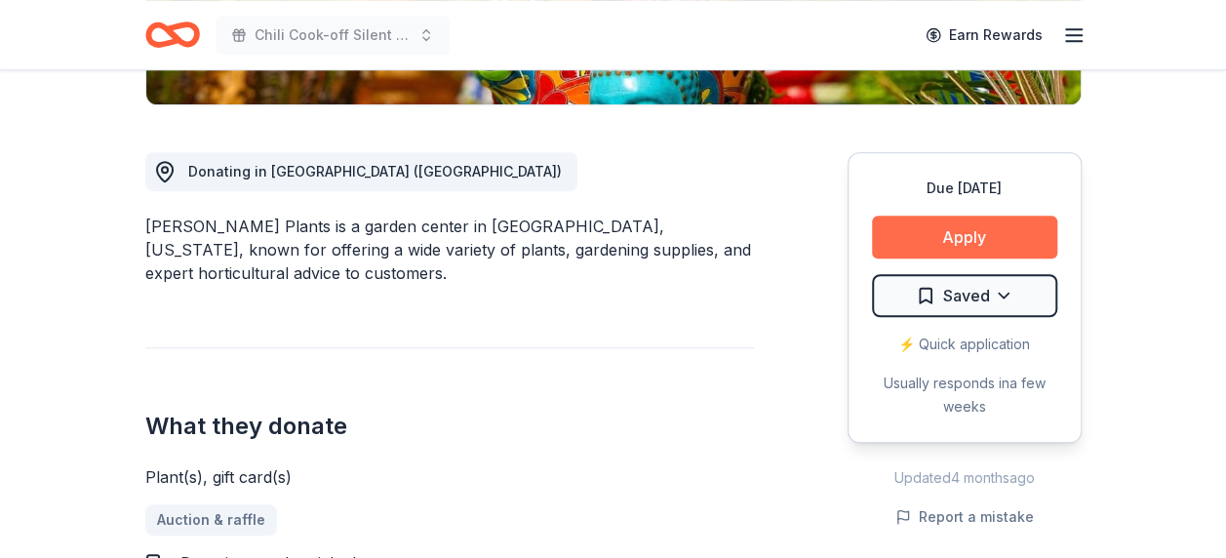
click at [938, 238] on button "Apply" at bounding box center [964, 237] width 185 height 43
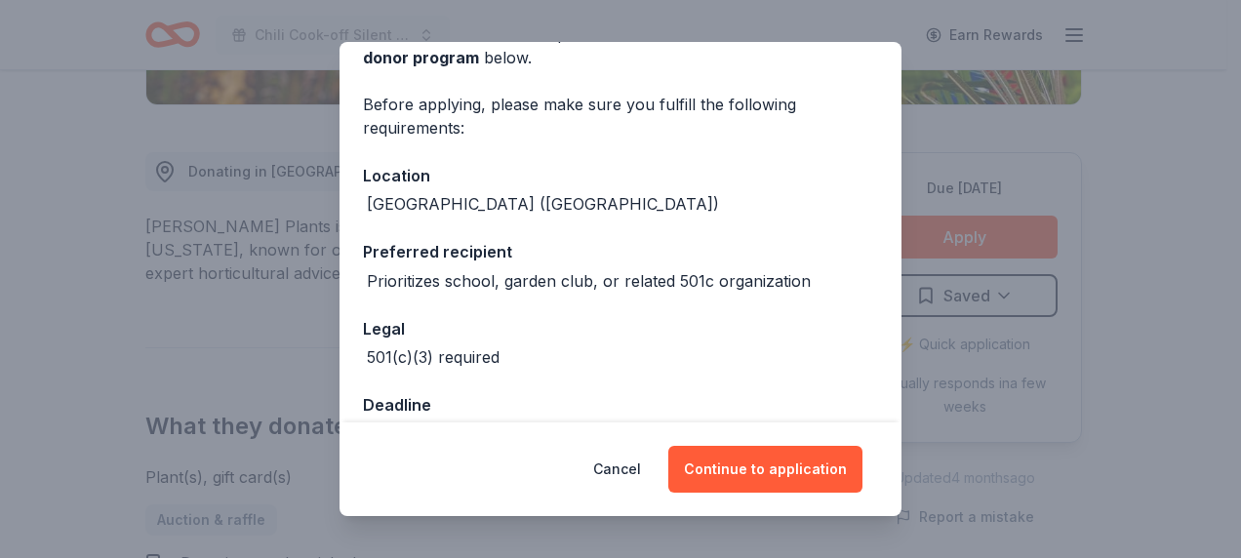
scroll to position [164, 0]
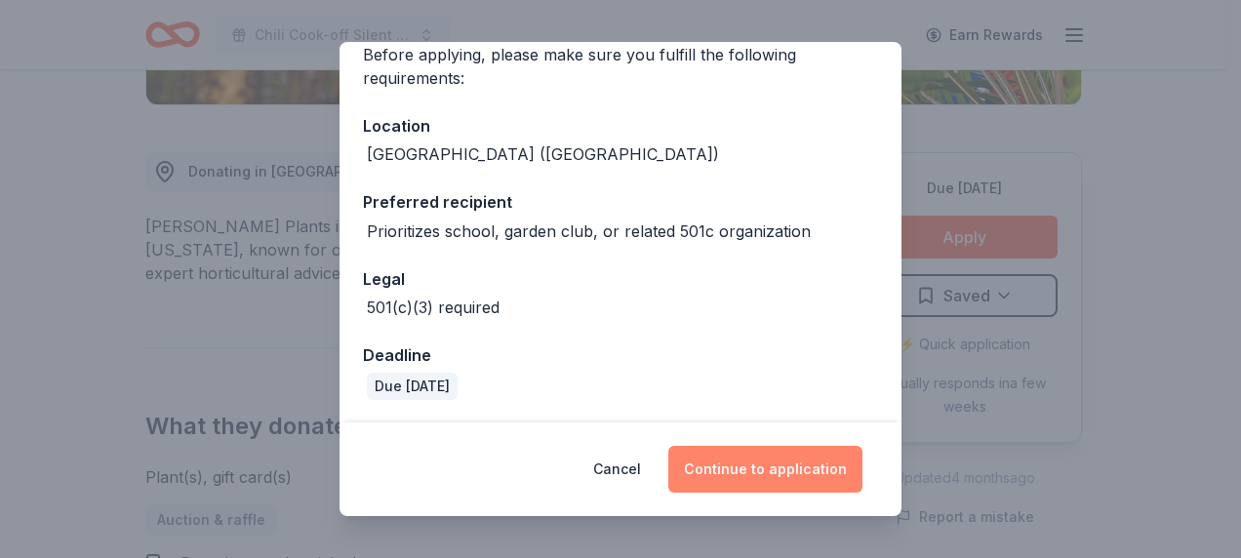
click at [781, 457] on button "Continue to application" at bounding box center [765, 469] width 194 height 47
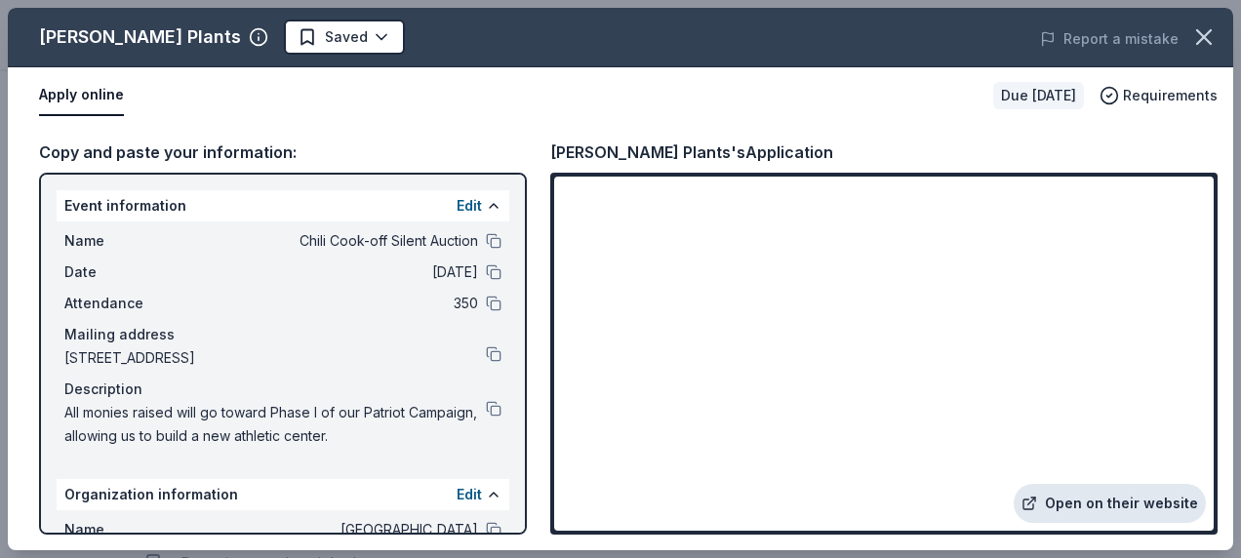
click at [1102, 503] on link "Open on their website" at bounding box center [1110, 503] width 192 height 39
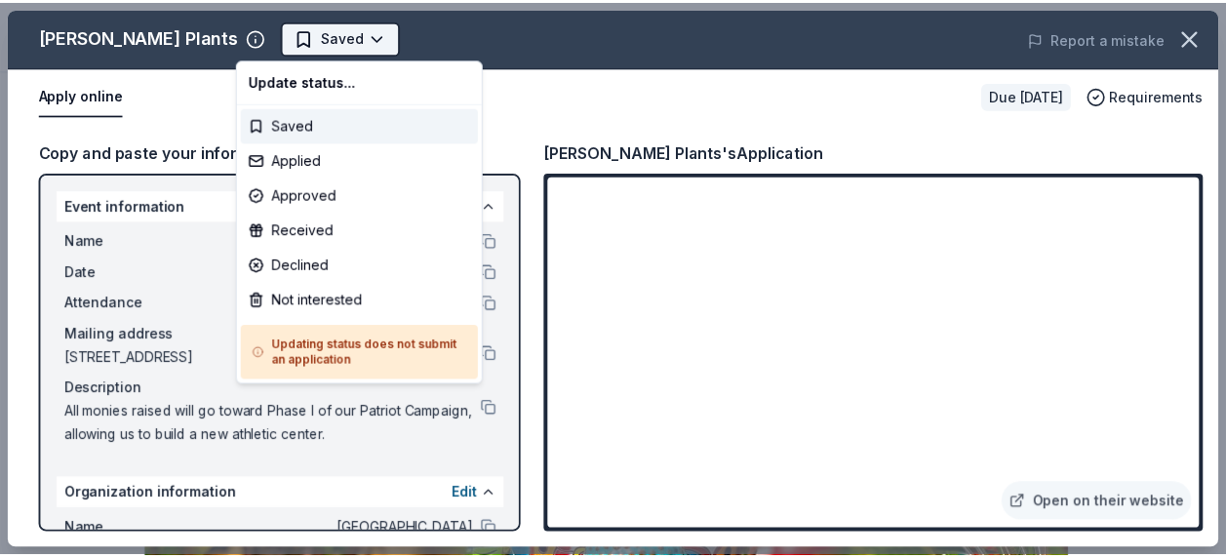
scroll to position [0, 0]
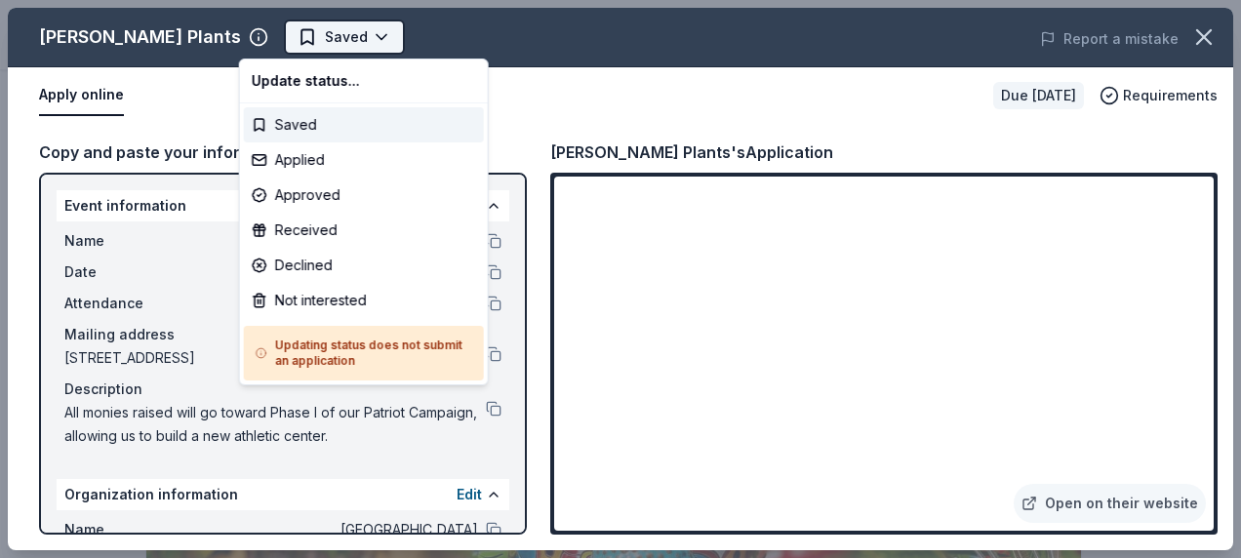
click at [344, 26] on body "Chili Cook-off Silent Auction Saved Apply Due in 94 days Share Buchanan's Plant…" at bounding box center [613, 279] width 1226 height 558
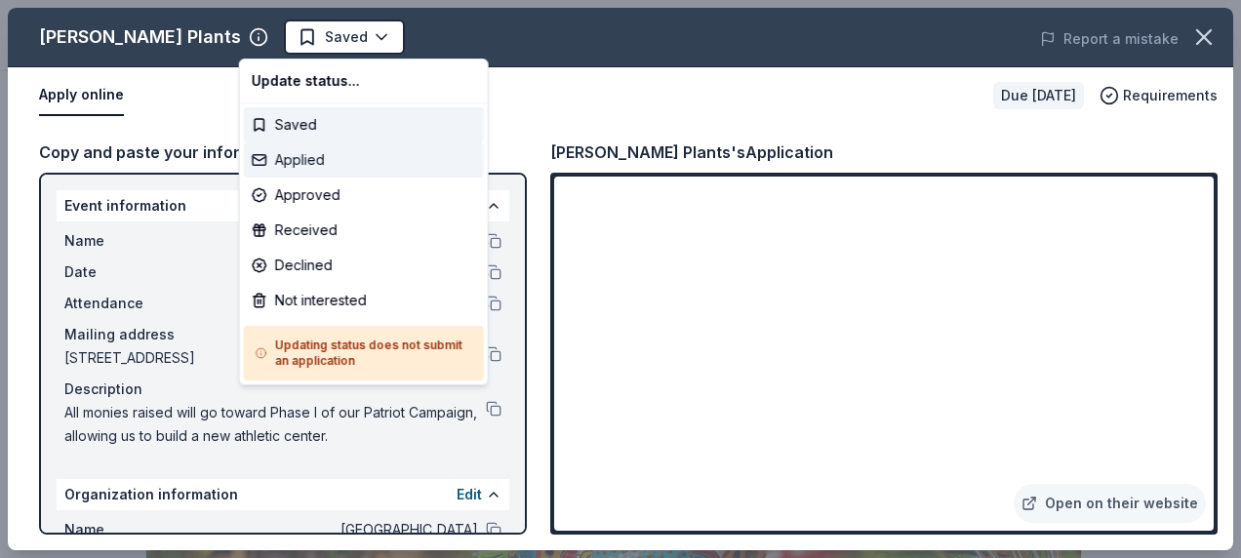
click at [307, 161] on div "Applied" at bounding box center [364, 159] width 240 height 35
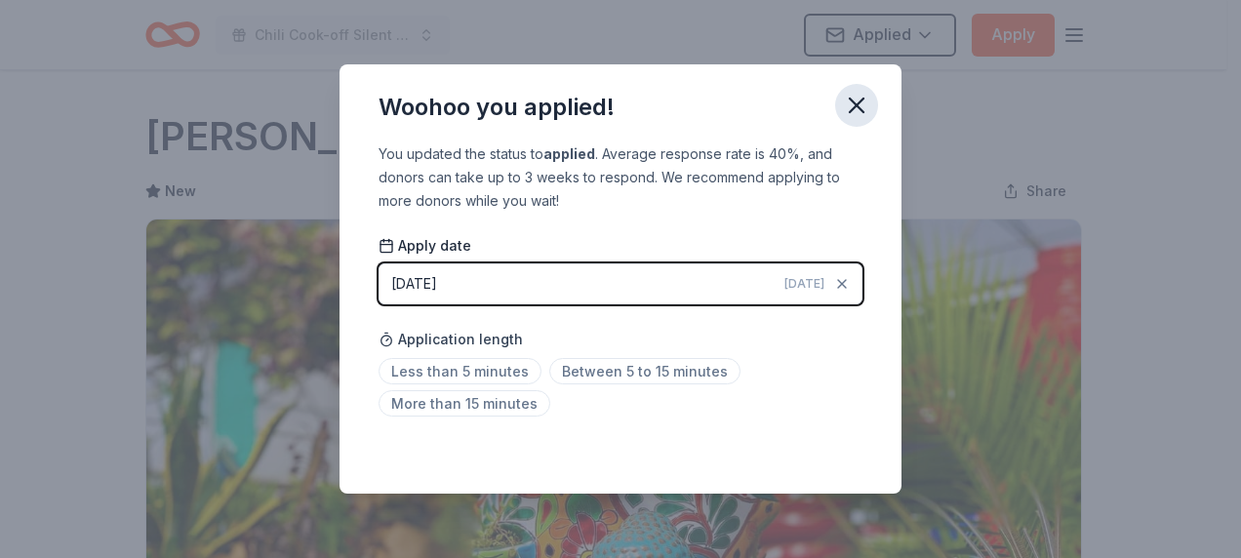
click at [851, 109] on icon "button" at bounding box center [856, 105] width 27 height 27
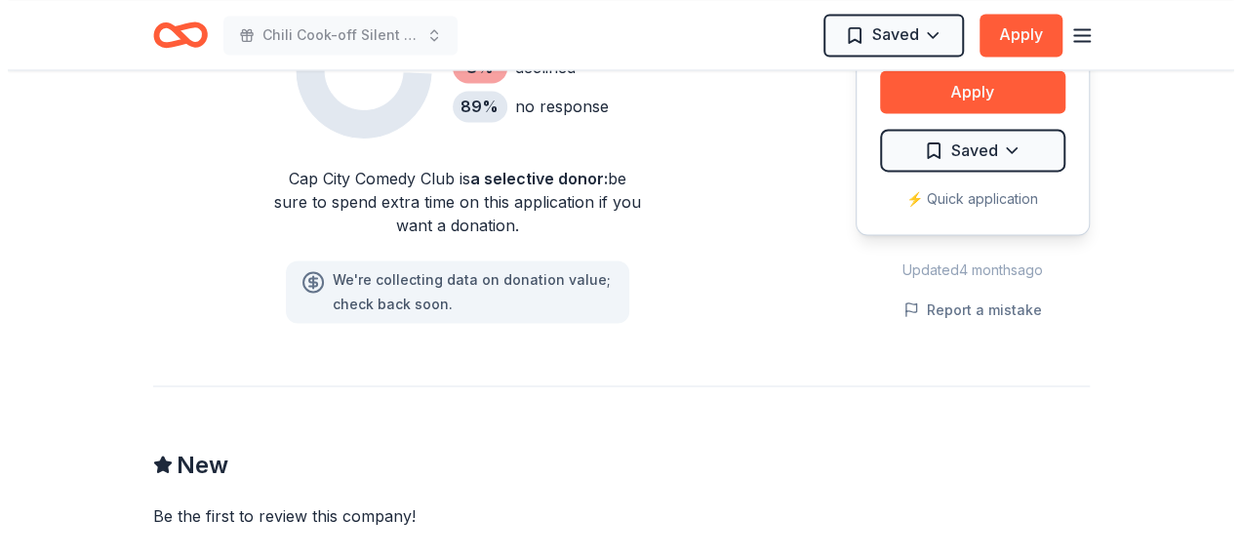
scroll to position [1658, 0]
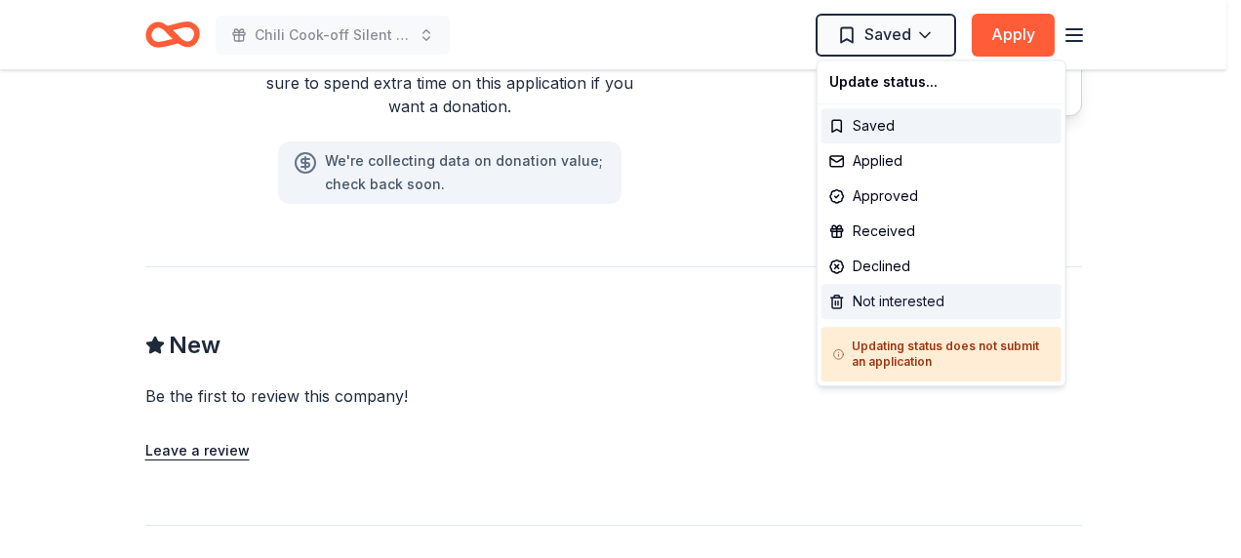
click at [874, 302] on div "Not interested" at bounding box center [941, 301] width 240 height 35
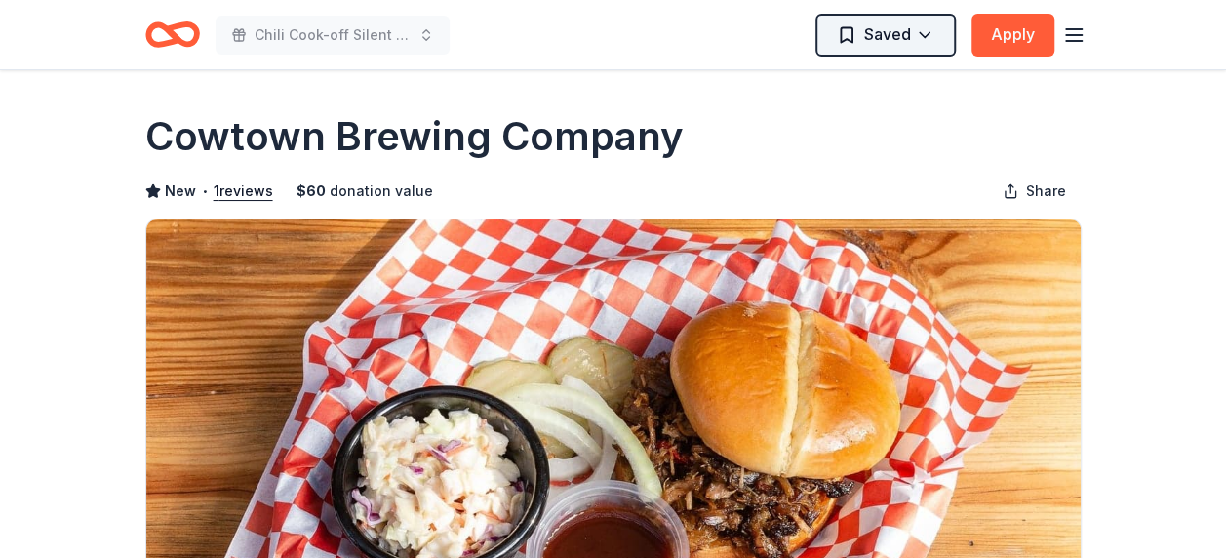
click at [927, 37] on html "Chili Cook-off Silent Auction Saved Apply Due [DATE] Share Cowtown Brewing Comp…" at bounding box center [613, 279] width 1226 height 558
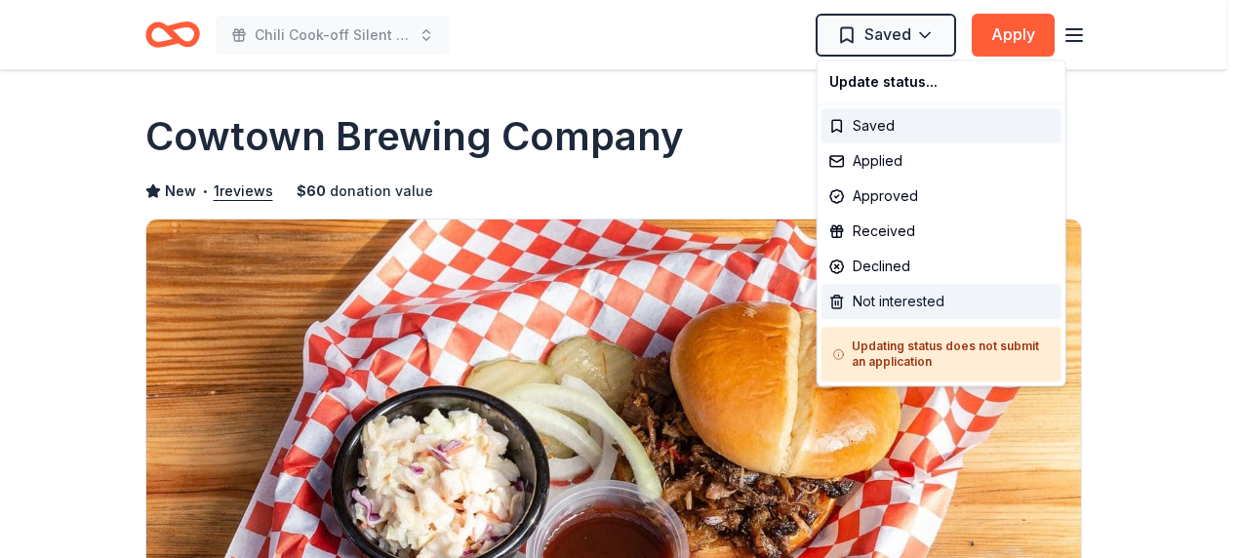
drag, startPoint x: 876, startPoint y: 289, endPoint x: 870, endPoint y: 299, distance: 11.4
click at [874, 295] on div "Not interested" at bounding box center [941, 301] width 240 height 35
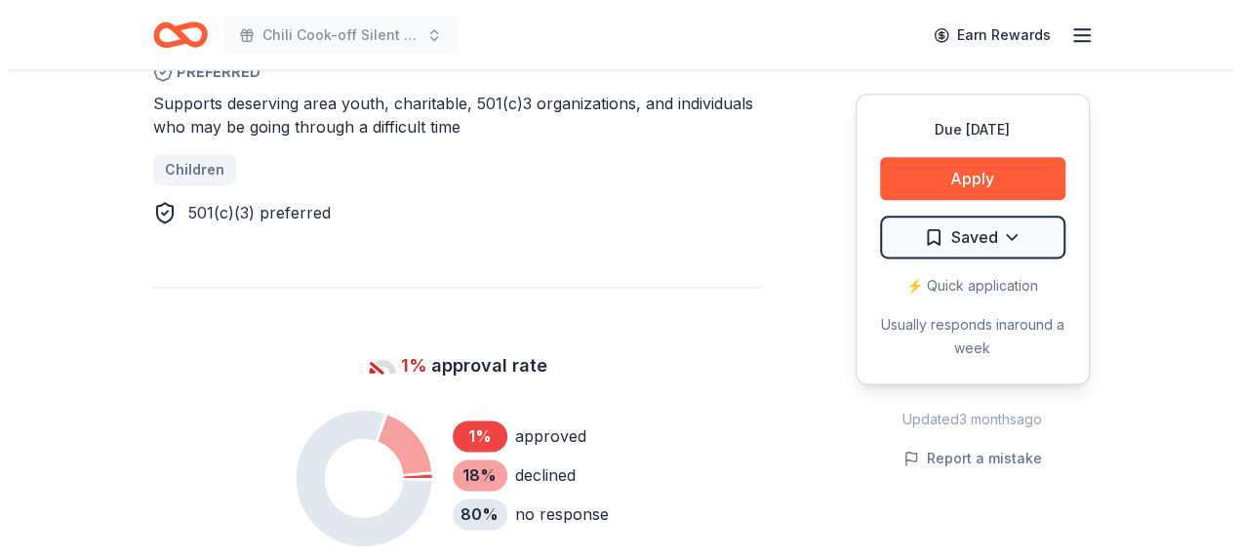
scroll to position [1073, 0]
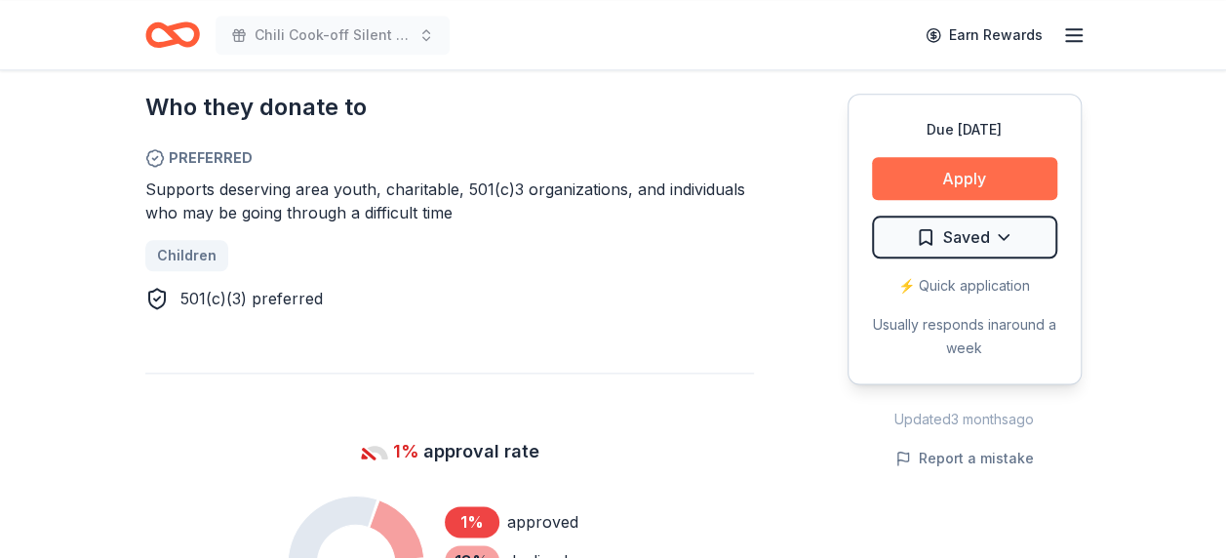
click at [988, 177] on button "Apply" at bounding box center [964, 178] width 185 height 43
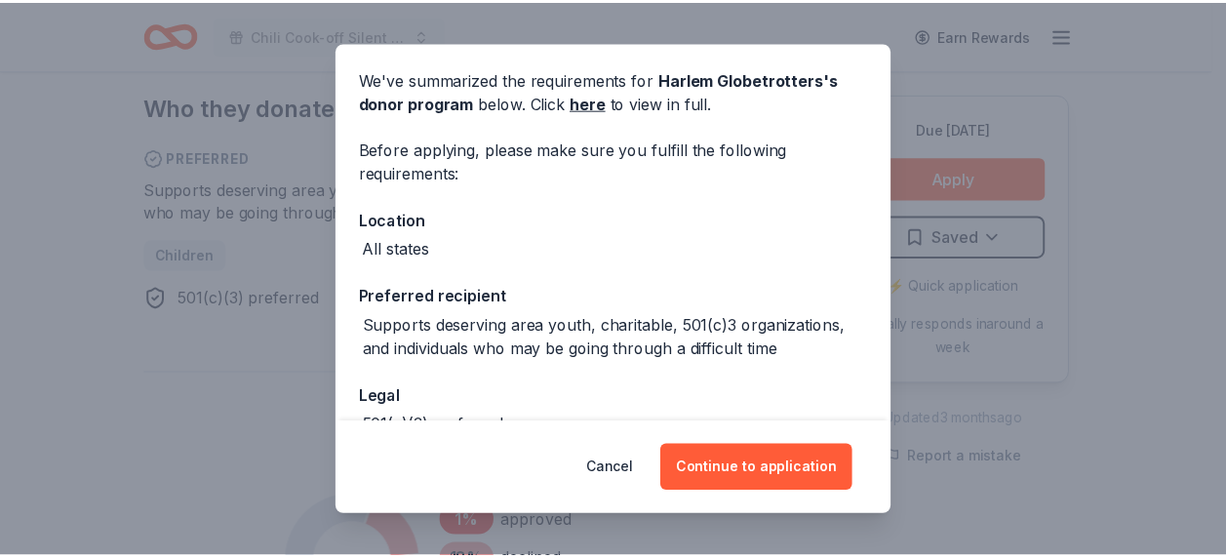
scroll to position [0, 0]
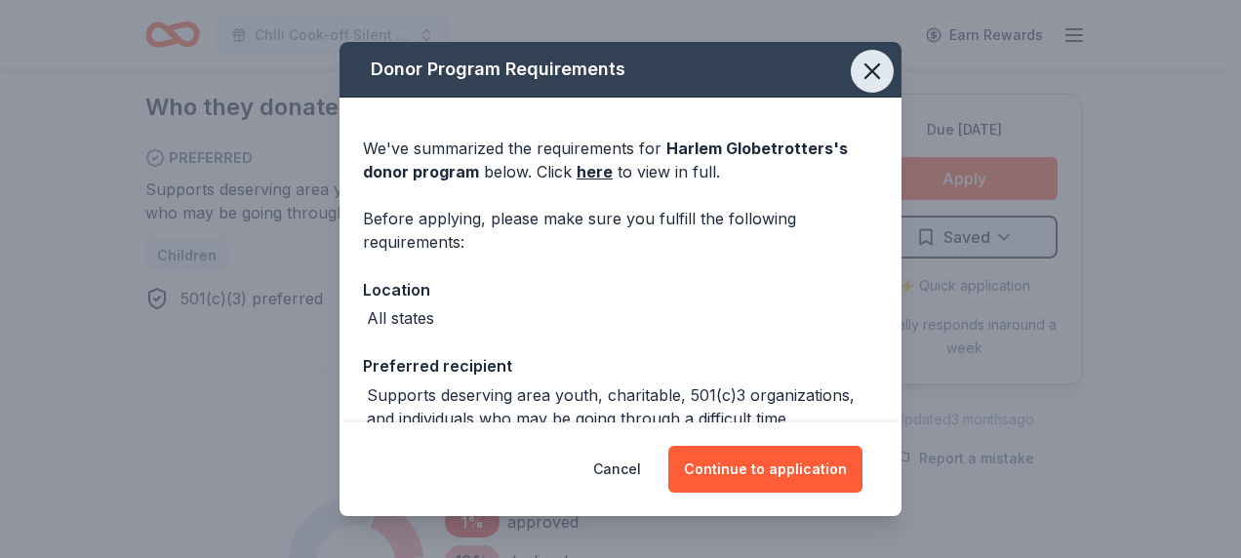
click at [862, 84] on icon "button" at bounding box center [871, 71] width 27 height 27
